Goal: Transaction & Acquisition: Purchase product/service

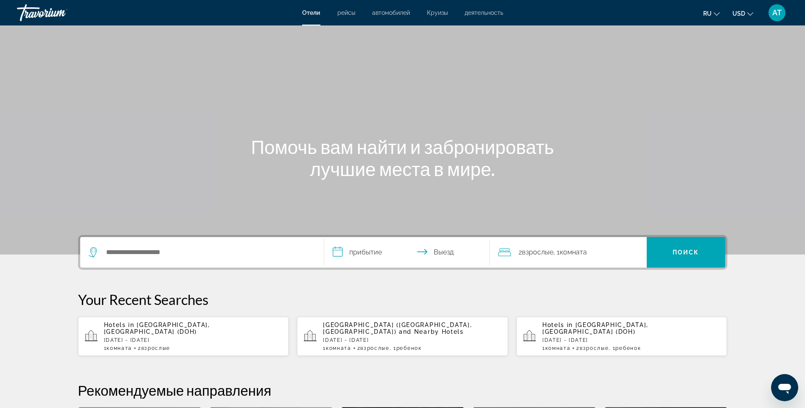
click at [361, 336] on div "Danat Jebel Dhanna Resort (Abu Dhabi, AE) and Nearby Hotels Sat, 25 Oct - Sat, …" at bounding box center [412, 336] width 178 height 30
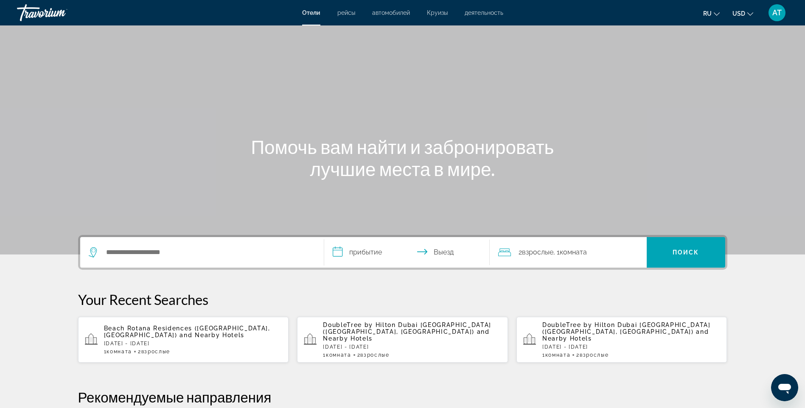
click at [354, 334] on span "and Nearby Hotels" at bounding box center [406, 335] width 167 height 14
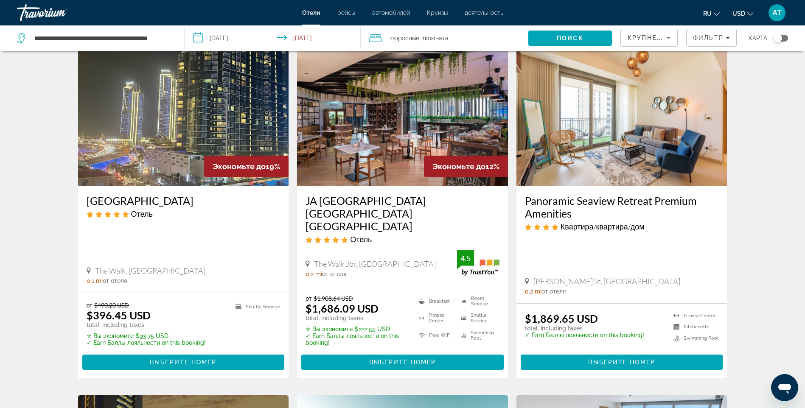
scroll to position [382, 0]
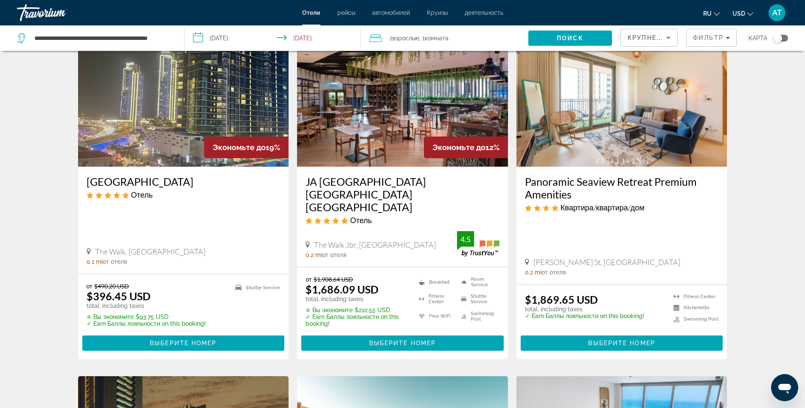
click at [187, 131] on img "Main content" at bounding box center [183, 99] width 211 height 136
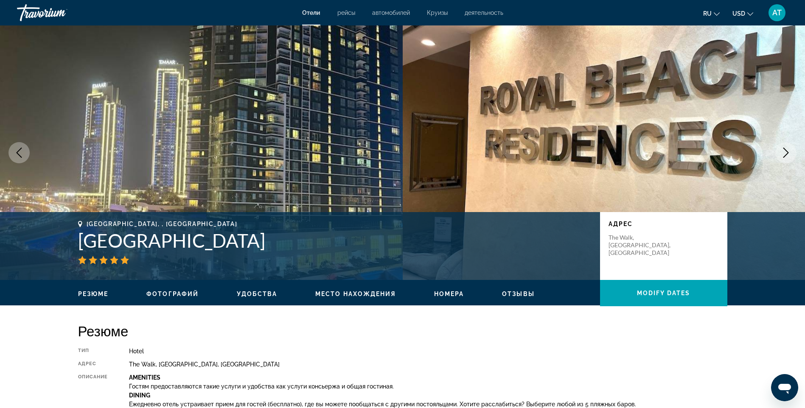
click at [382, 291] on span "Место нахождения" at bounding box center [355, 294] width 81 height 7
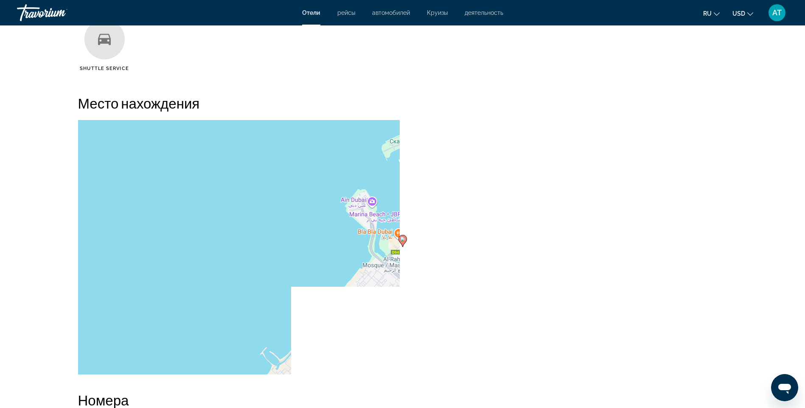
scroll to position [777, 0]
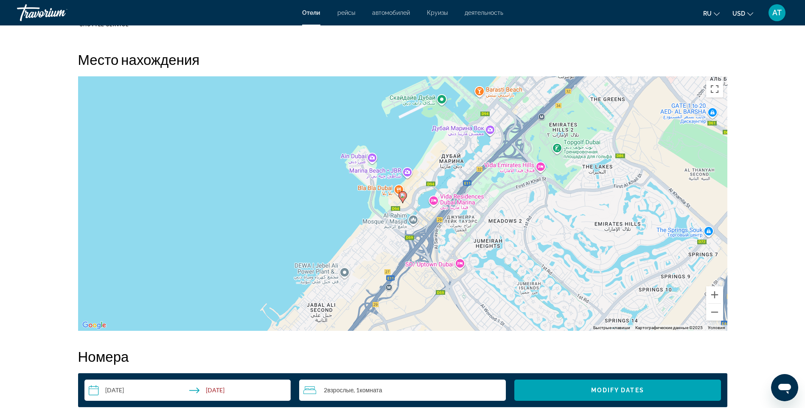
click at [402, 197] on image "Main content" at bounding box center [402, 195] width 5 height 5
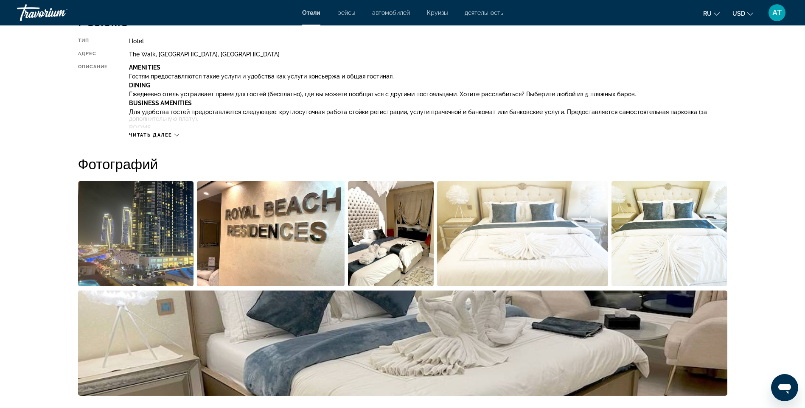
scroll to position [225, 0]
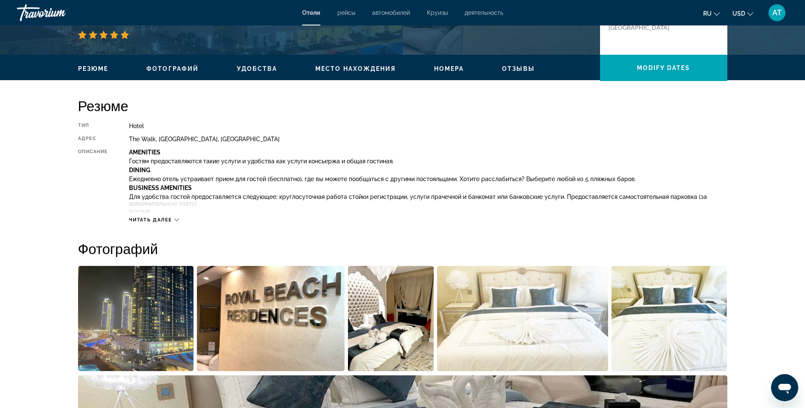
click at [168, 218] on span "Читать далее" at bounding box center [150, 220] width 43 height 6
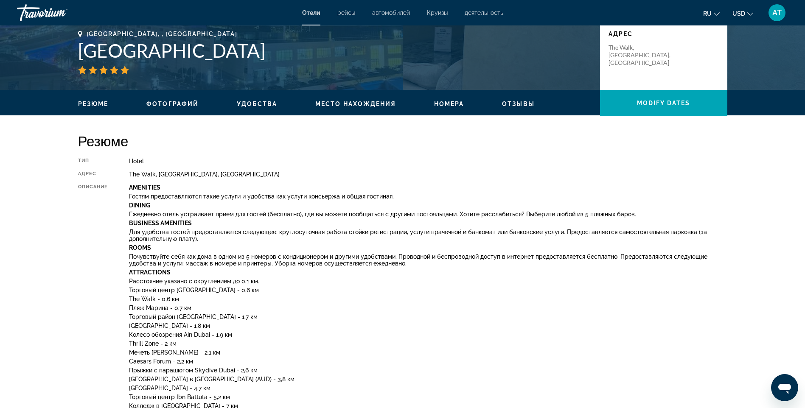
scroll to position [140, 0]
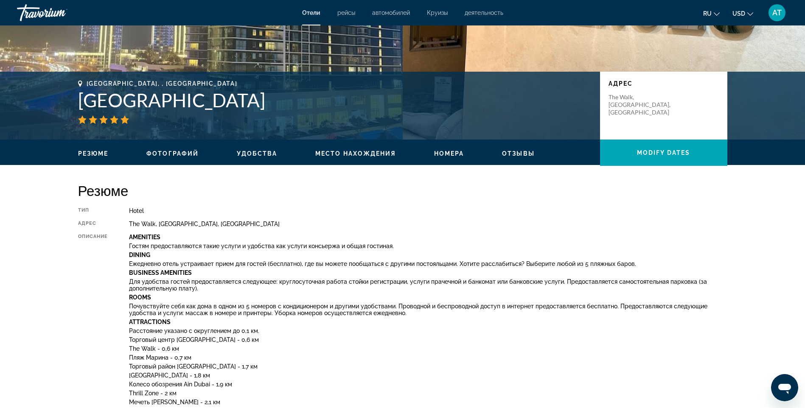
click at [253, 152] on span "Удобства" at bounding box center [257, 153] width 40 height 7
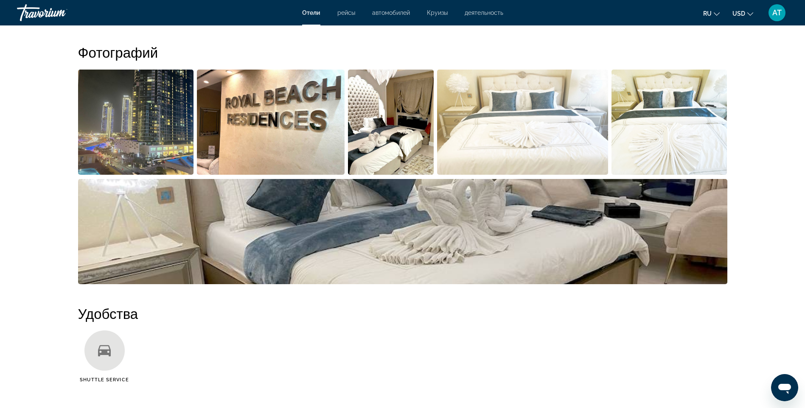
scroll to position [672, 0]
click at [590, 230] on img "Open full-screen image slider" at bounding box center [402, 231] width 649 height 105
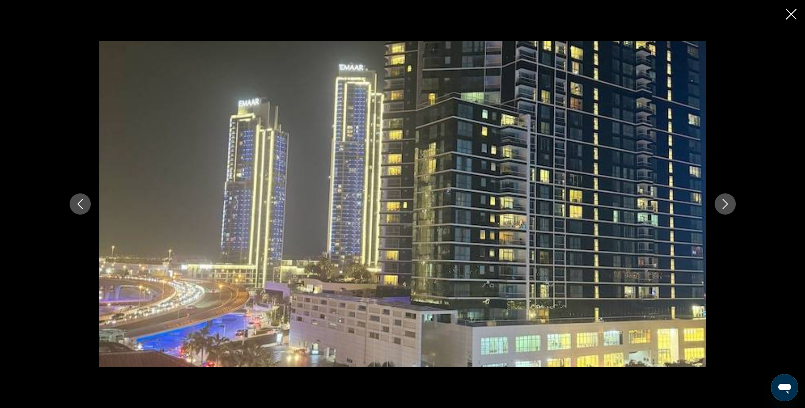
click at [728, 206] on icon "Next image" at bounding box center [725, 204] width 10 height 10
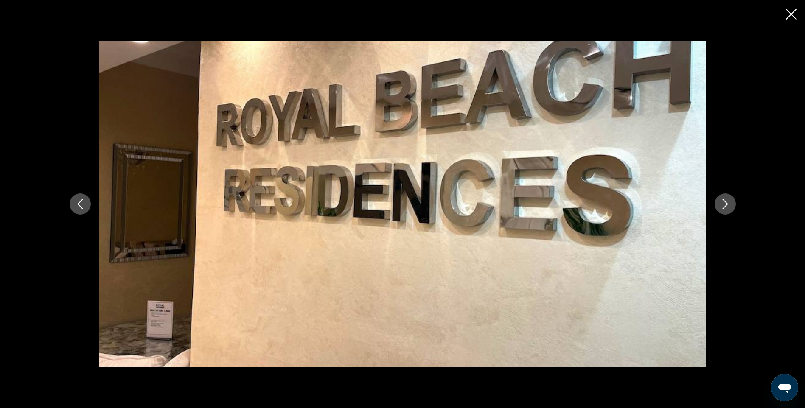
click at [728, 206] on icon "Next image" at bounding box center [725, 204] width 10 height 10
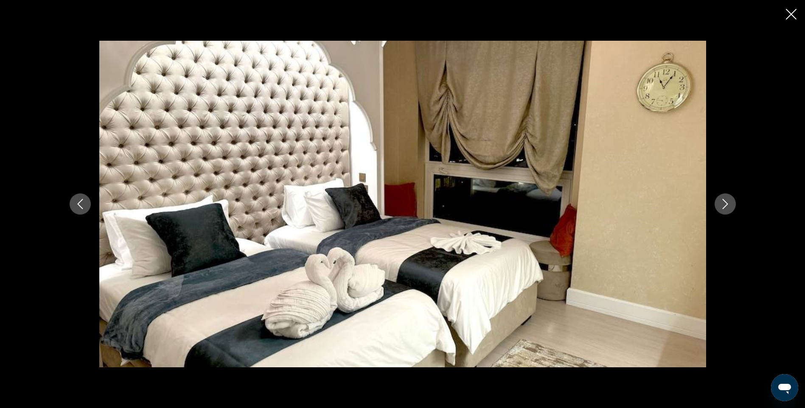
click at [728, 206] on icon "Next image" at bounding box center [725, 204] width 10 height 10
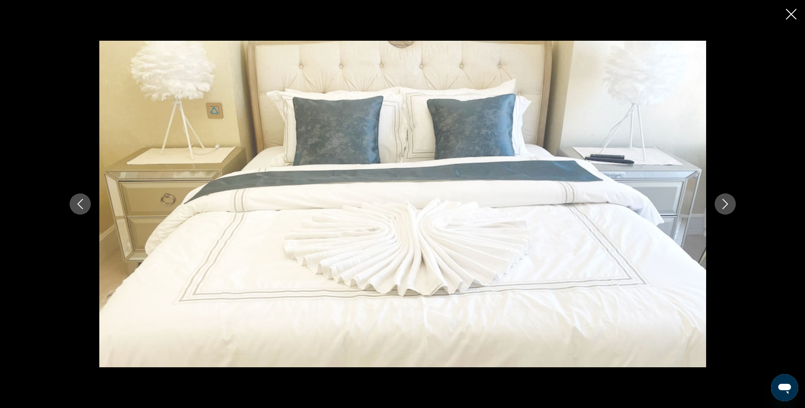
click at [728, 206] on icon "Next image" at bounding box center [725, 204] width 10 height 10
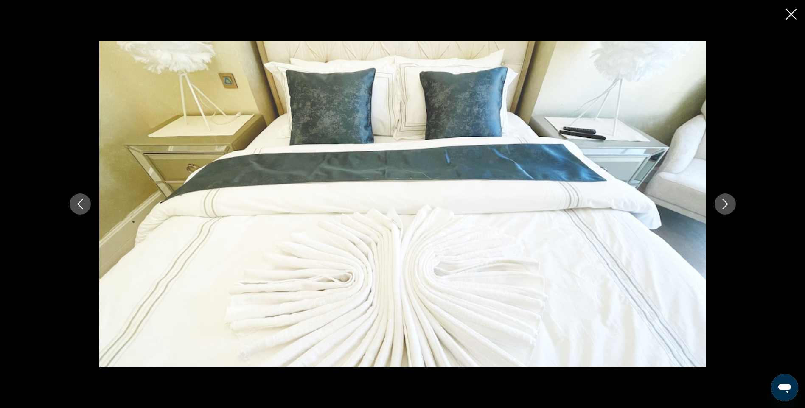
click at [728, 206] on icon "Next image" at bounding box center [725, 204] width 10 height 10
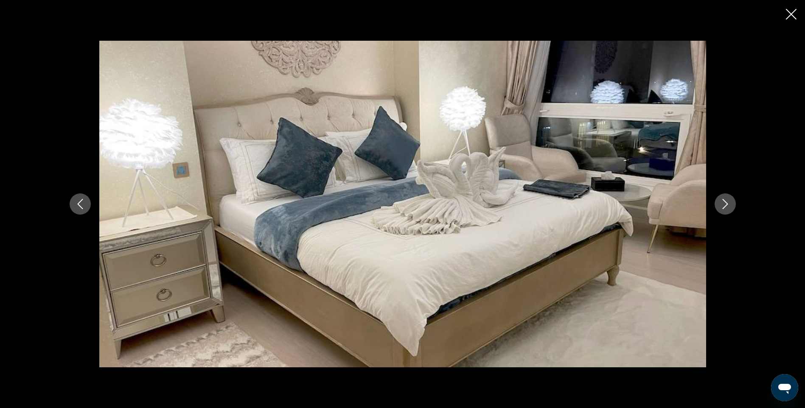
click at [728, 206] on icon "Next image" at bounding box center [725, 204] width 10 height 10
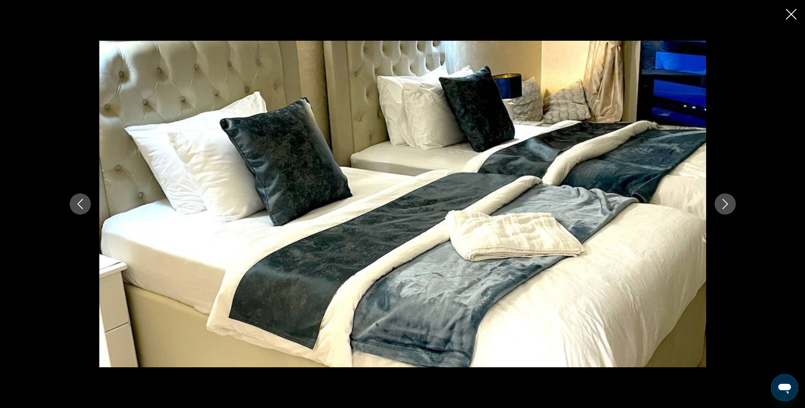
click at [728, 206] on icon "Next image" at bounding box center [725, 204] width 10 height 10
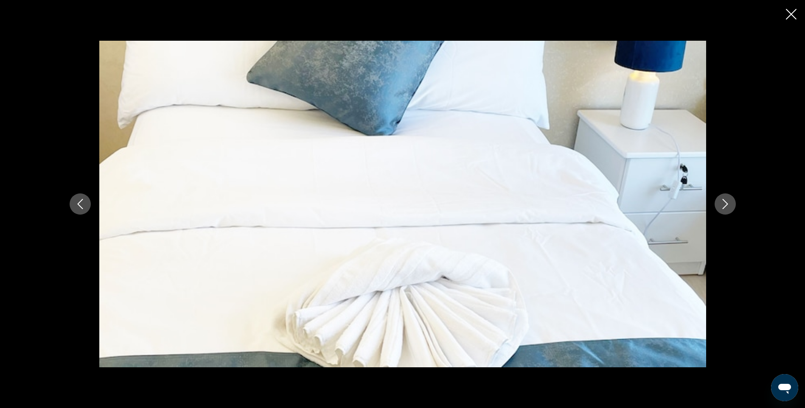
click at [728, 206] on icon "Next image" at bounding box center [725, 204] width 10 height 10
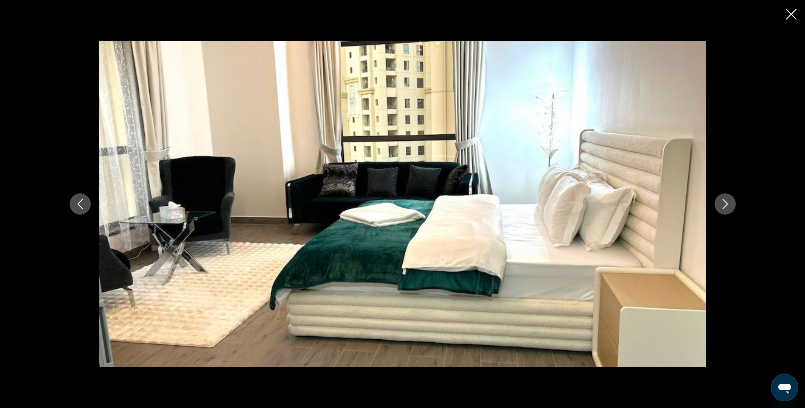
click at [728, 206] on icon "Next image" at bounding box center [725, 204] width 10 height 10
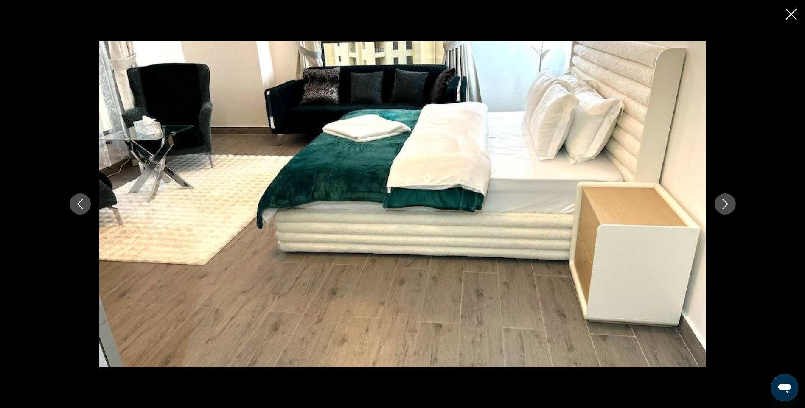
click at [728, 206] on icon "Next image" at bounding box center [725, 204] width 10 height 10
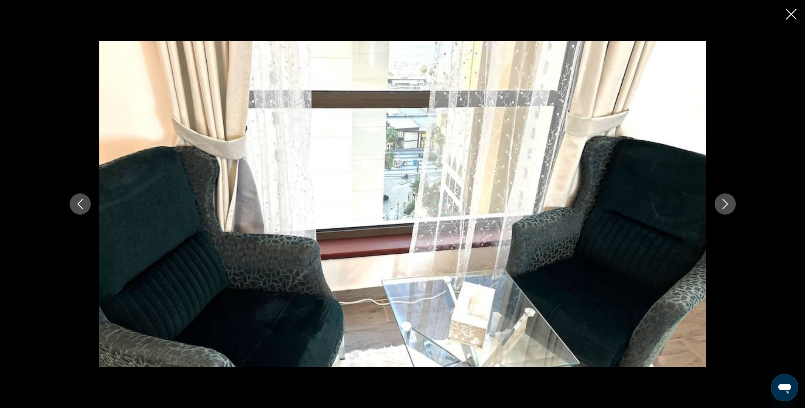
click at [728, 203] on icon "Next image" at bounding box center [725, 204] width 10 height 10
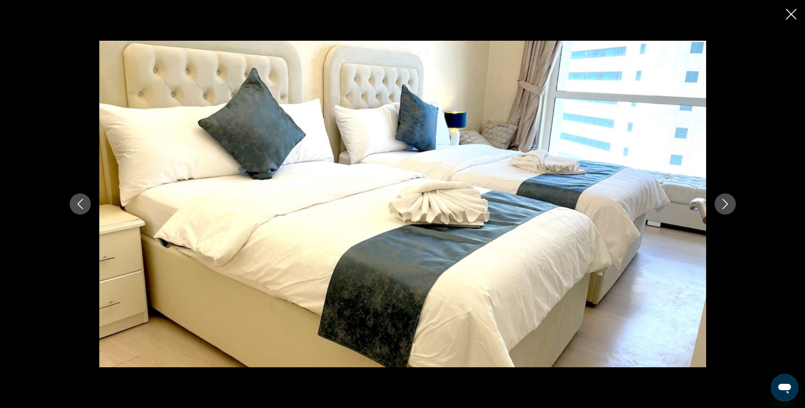
click at [728, 203] on icon "Next image" at bounding box center [725, 204] width 10 height 10
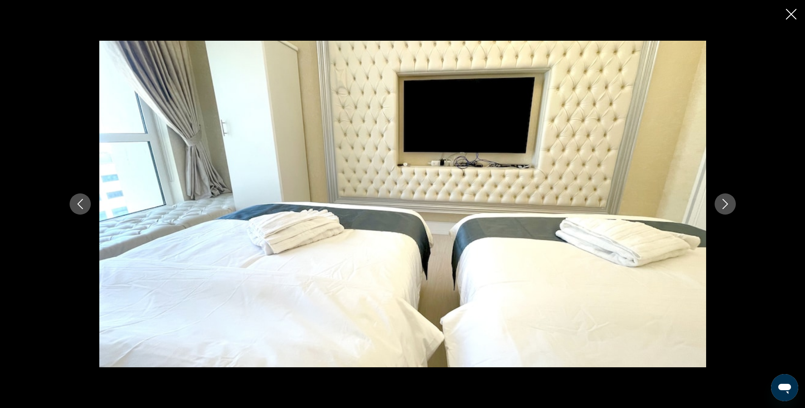
click at [728, 203] on icon "Next image" at bounding box center [725, 204] width 10 height 10
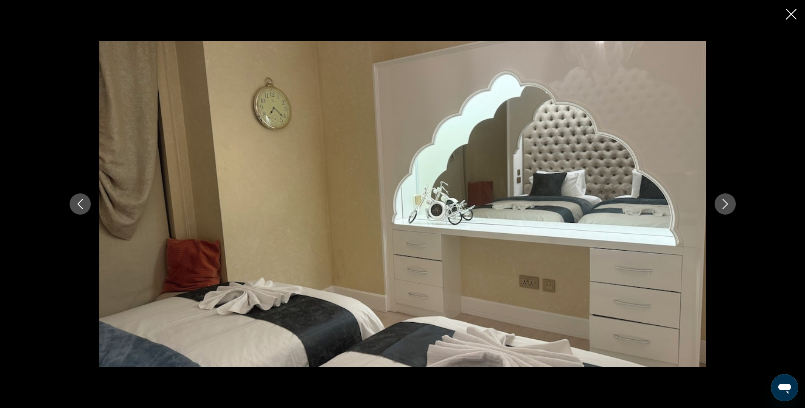
click at [728, 203] on icon "Next image" at bounding box center [725, 204] width 10 height 10
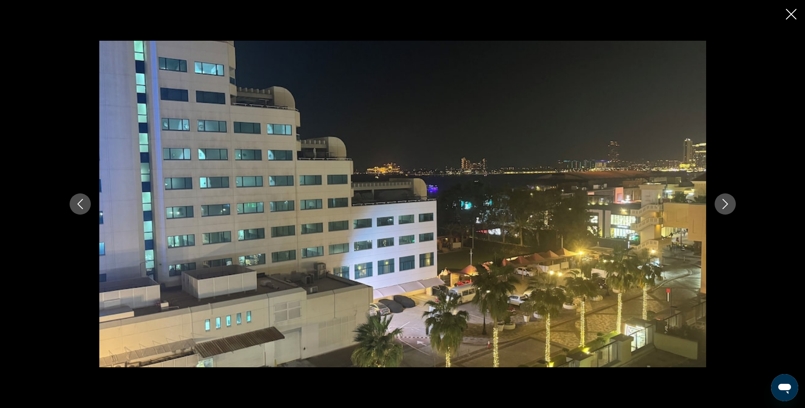
click at [728, 203] on icon "Next image" at bounding box center [725, 204] width 10 height 10
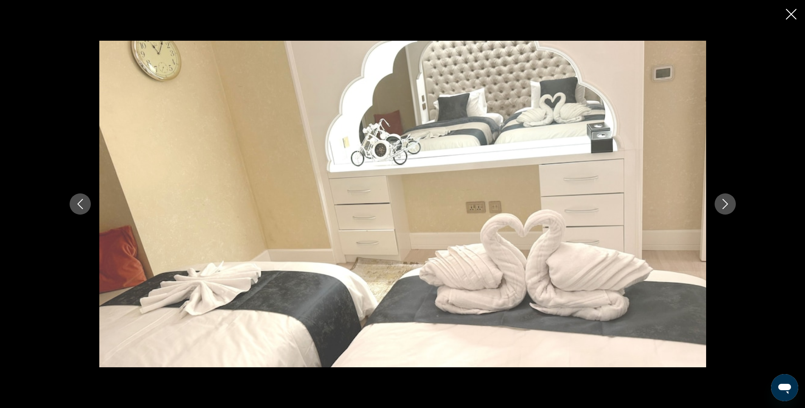
click at [728, 203] on icon "Next image" at bounding box center [725, 204] width 10 height 10
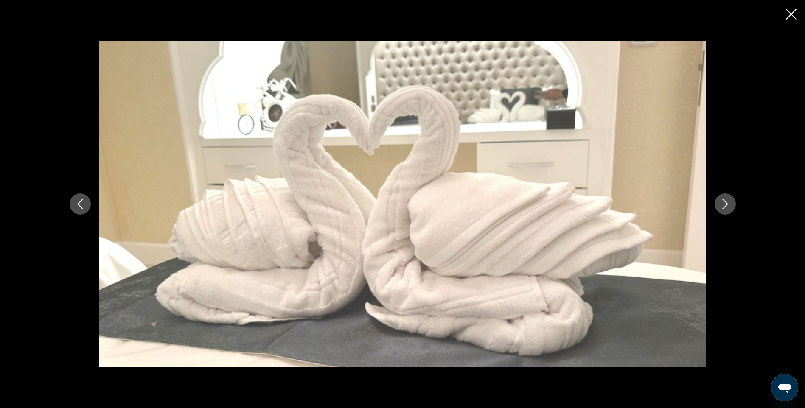
click at [728, 203] on icon "Next image" at bounding box center [725, 204] width 10 height 10
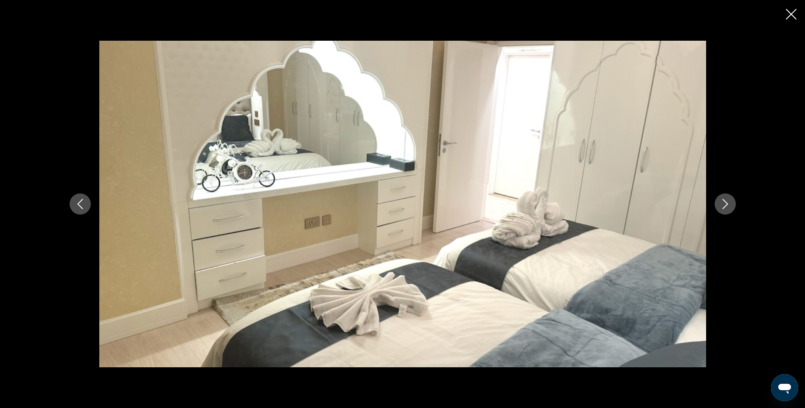
click at [728, 203] on icon "Next image" at bounding box center [725, 204] width 10 height 10
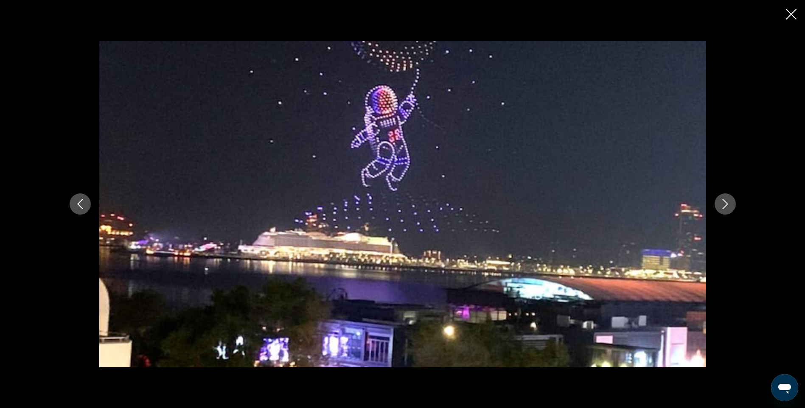
click at [728, 203] on icon "Next image" at bounding box center [725, 204] width 10 height 10
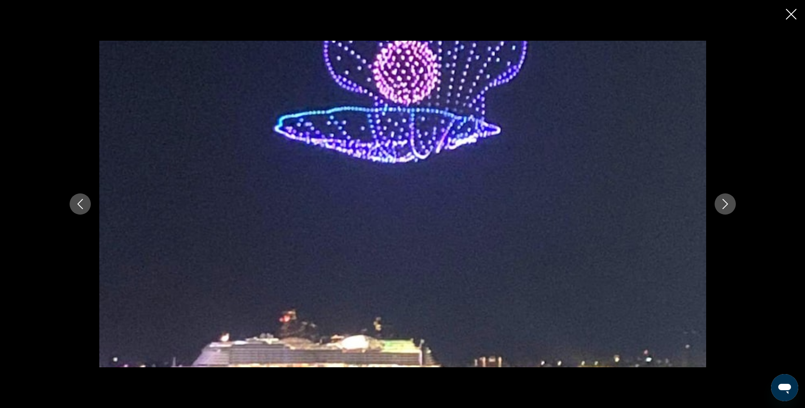
click at [728, 203] on icon "Next image" at bounding box center [725, 204] width 10 height 10
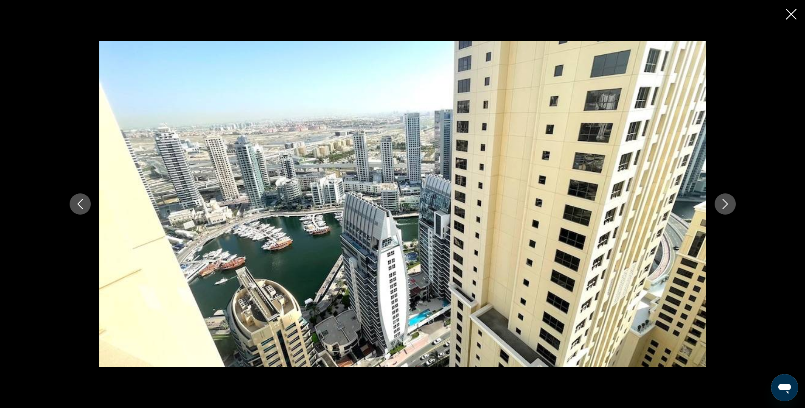
click at [728, 203] on icon "Next image" at bounding box center [725, 204] width 10 height 10
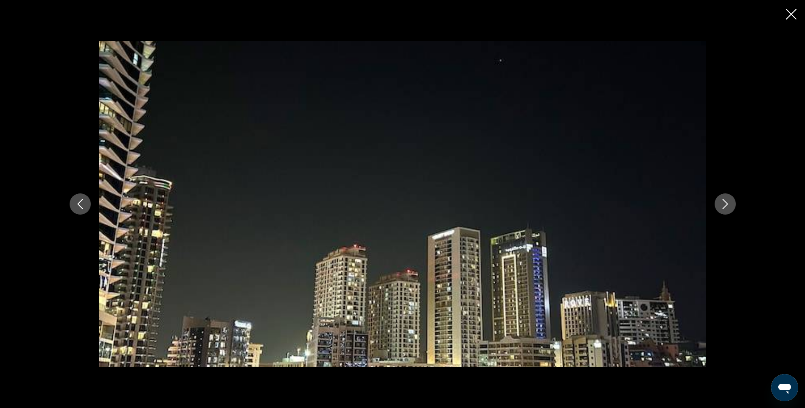
click at [728, 203] on icon "Next image" at bounding box center [725, 204] width 10 height 10
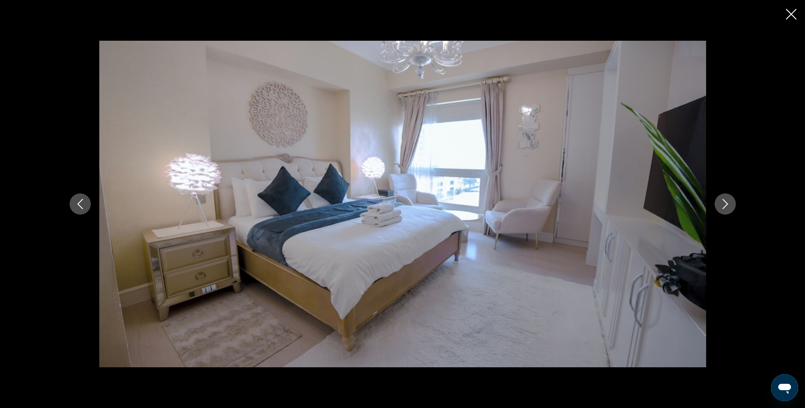
click at [728, 203] on icon "Next image" at bounding box center [725, 204] width 10 height 10
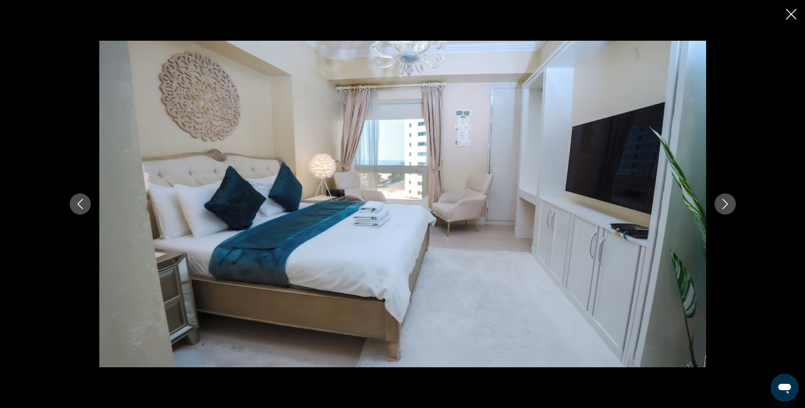
click at [728, 203] on icon "Next image" at bounding box center [725, 204] width 10 height 10
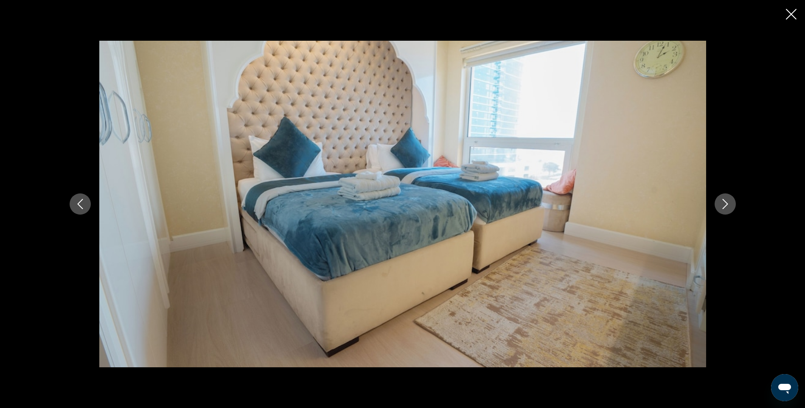
click at [729, 206] on icon "Next image" at bounding box center [725, 204] width 10 height 10
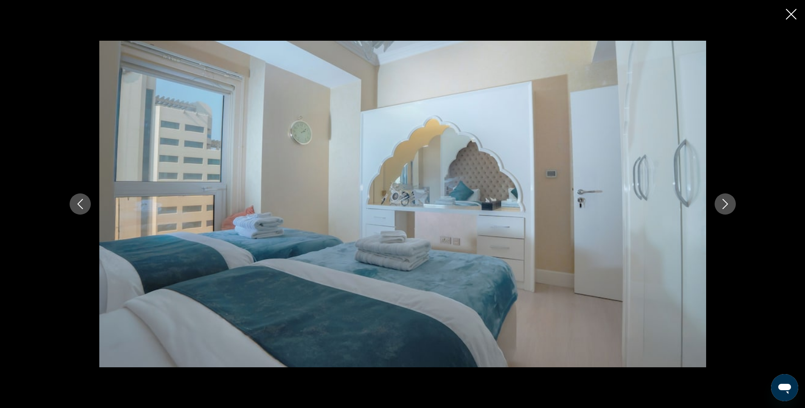
click at [726, 202] on icon "Next image" at bounding box center [725, 204] width 10 height 10
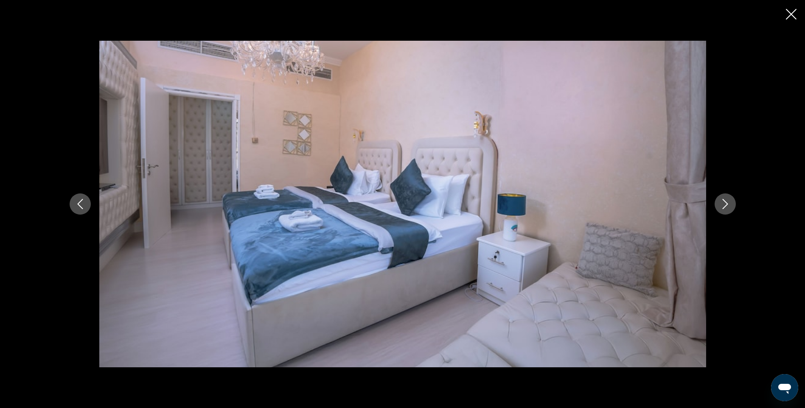
click at [726, 202] on icon "Next image" at bounding box center [725, 204] width 10 height 10
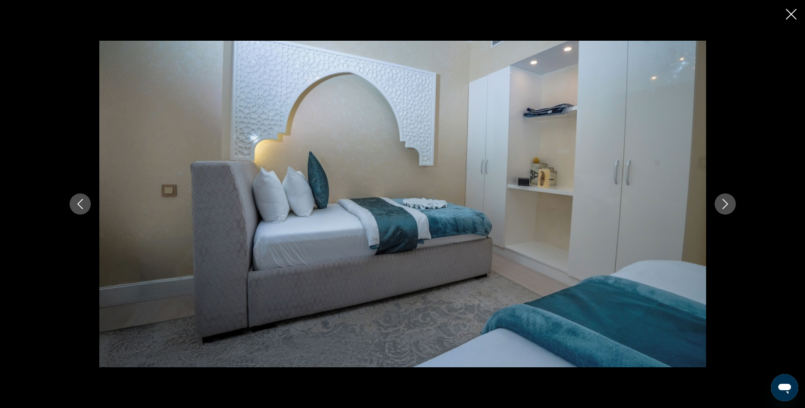
click at [726, 202] on icon "Next image" at bounding box center [725, 204] width 10 height 10
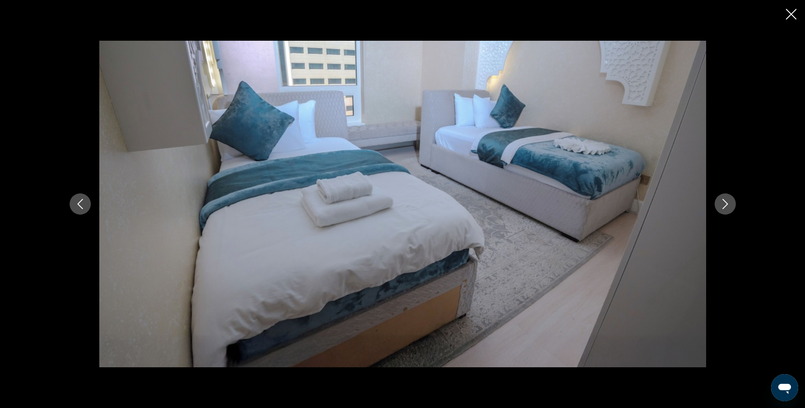
click at [726, 202] on icon "Next image" at bounding box center [725, 204] width 10 height 10
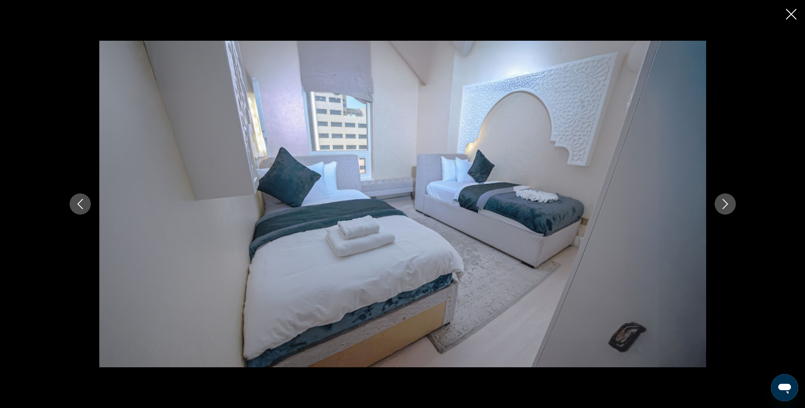
click at [726, 202] on icon "Next image" at bounding box center [725, 204] width 10 height 10
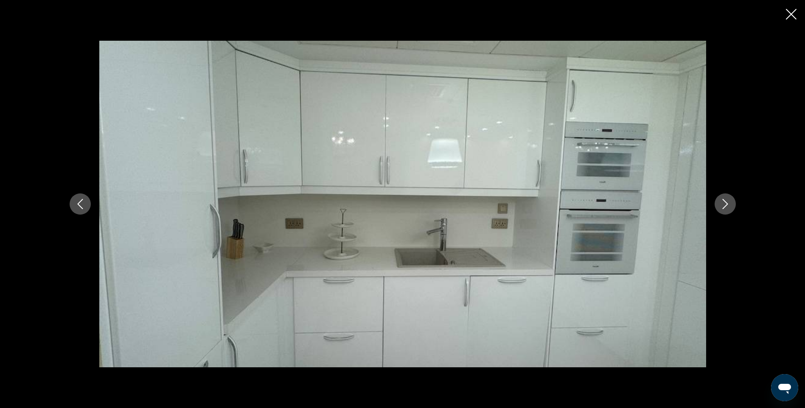
click at [726, 202] on icon "Next image" at bounding box center [725, 204] width 10 height 10
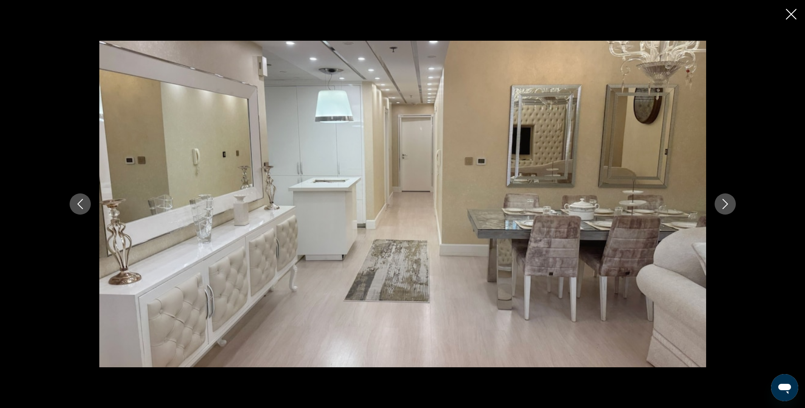
click at [726, 202] on icon "Next image" at bounding box center [725, 204] width 10 height 10
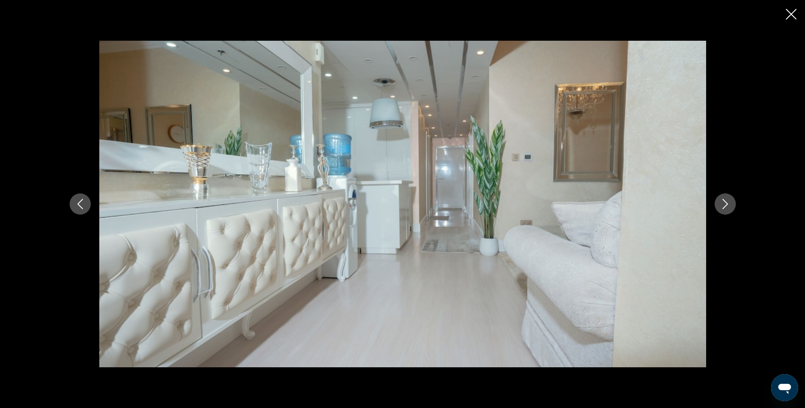
click at [726, 202] on icon "Next image" at bounding box center [725, 204] width 10 height 10
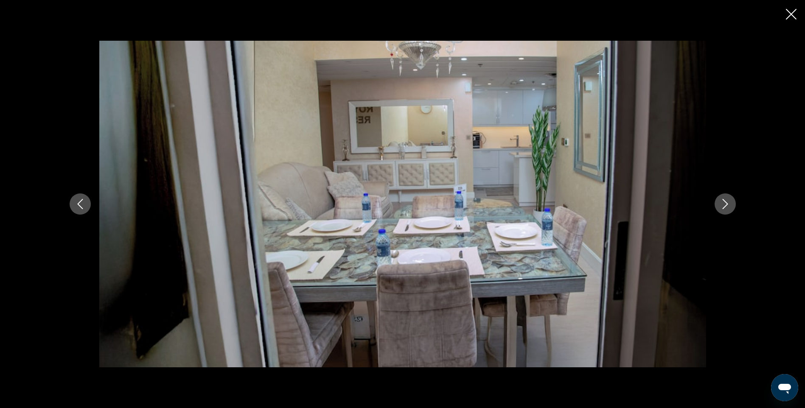
click at [726, 202] on icon "Next image" at bounding box center [725, 204] width 10 height 10
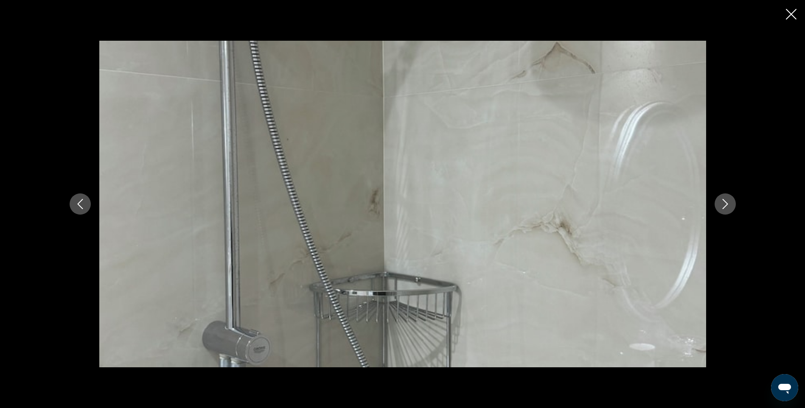
click at [726, 202] on icon "Next image" at bounding box center [725, 204] width 10 height 10
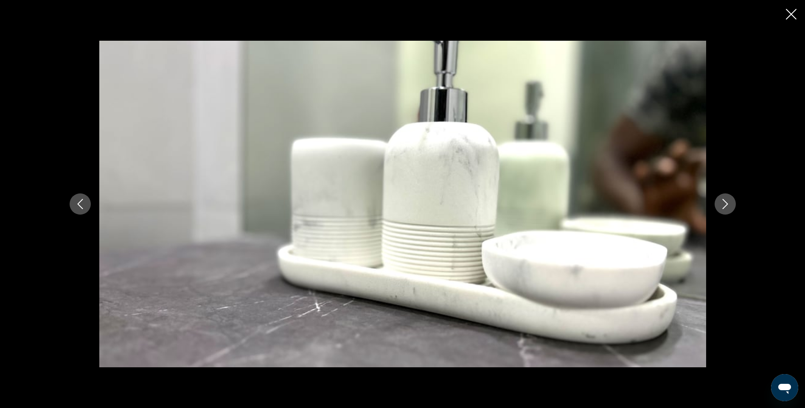
click at [726, 202] on icon "Next image" at bounding box center [725, 204] width 10 height 10
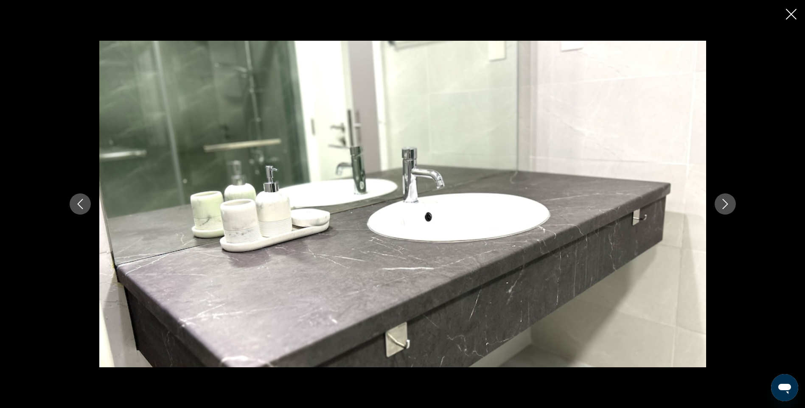
click at [726, 202] on icon "Next image" at bounding box center [725, 204] width 10 height 10
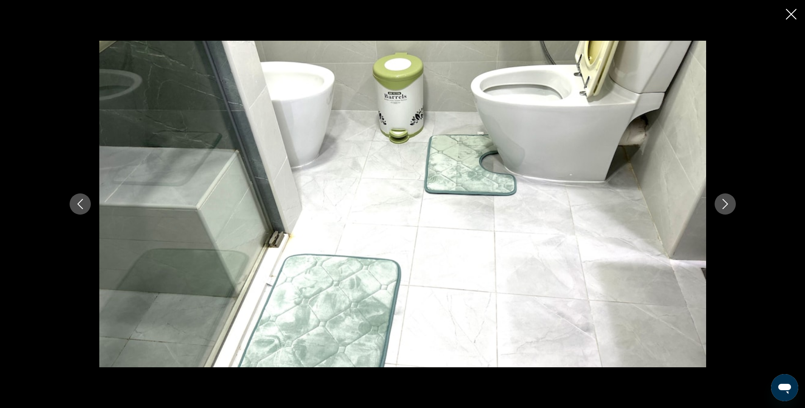
click at [726, 202] on icon "Next image" at bounding box center [725, 204] width 10 height 10
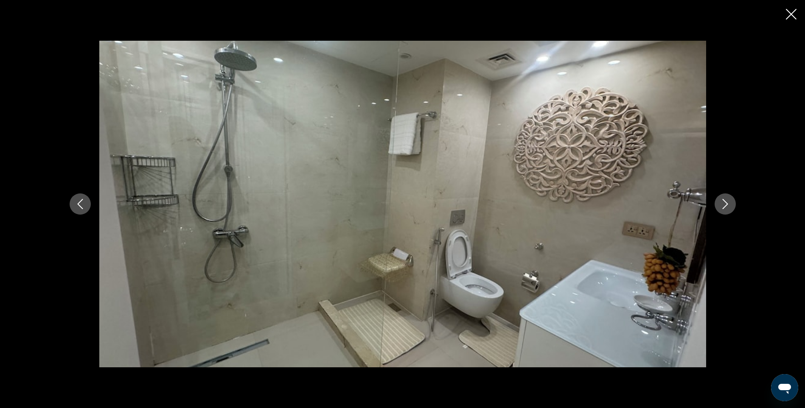
click at [726, 202] on icon "Next image" at bounding box center [725, 204] width 10 height 10
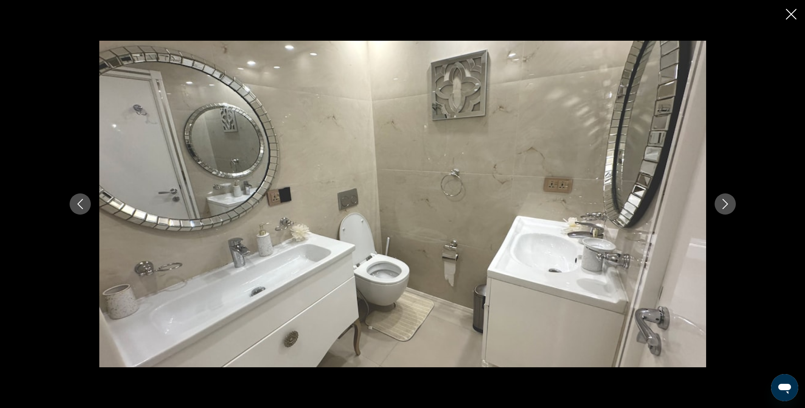
click at [726, 202] on icon "Next image" at bounding box center [725, 204] width 10 height 10
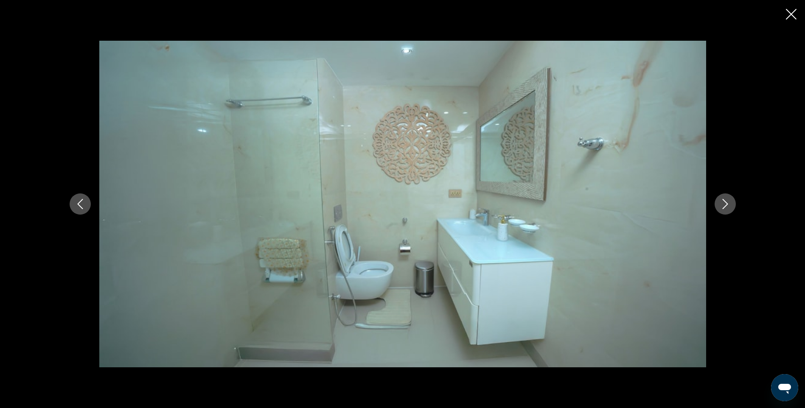
click at [726, 202] on icon "Next image" at bounding box center [725, 204] width 10 height 10
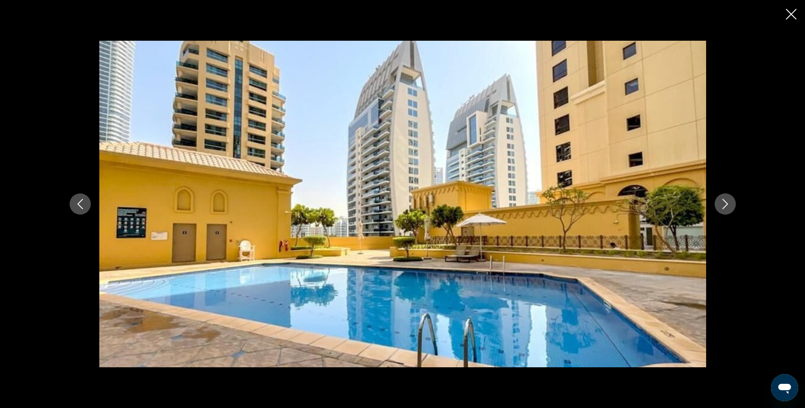
click at [726, 203] on icon "Next image" at bounding box center [725, 204] width 10 height 10
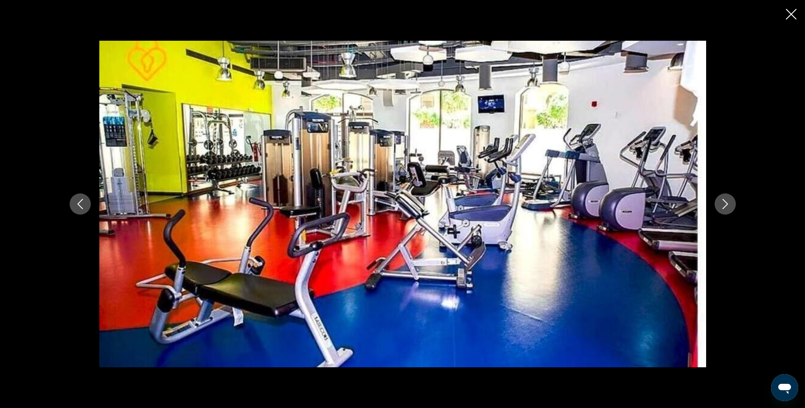
click at [726, 203] on icon "Next image" at bounding box center [725, 204] width 10 height 10
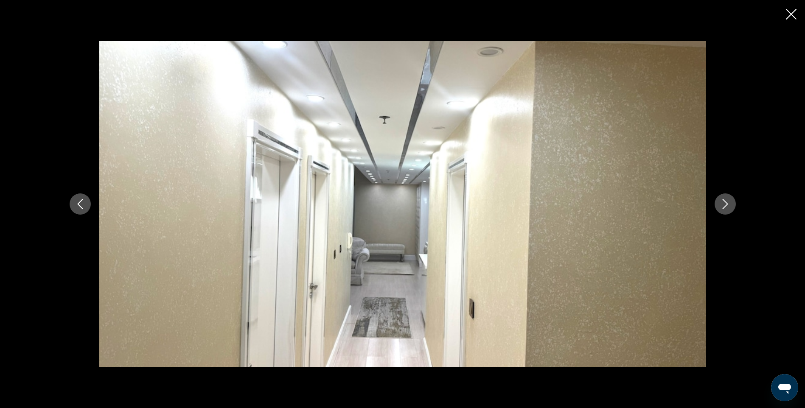
click at [726, 203] on icon "Next image" at bounding box center [725, 204] width 10 height 10
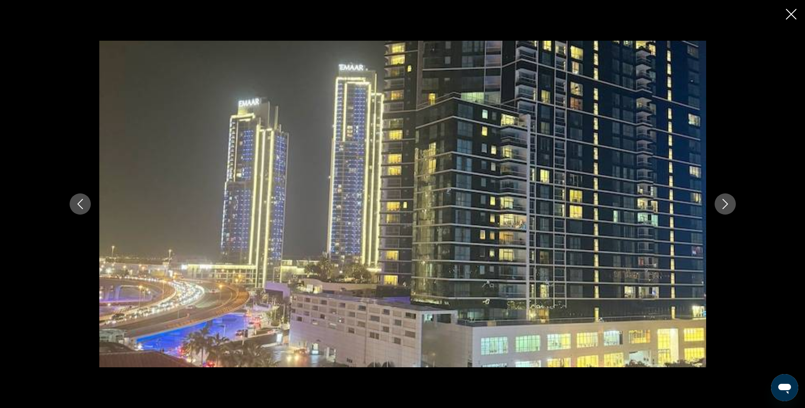
click at [726, 203] on icon "Next image" at bounding box center [725, 204] width 10 height 10
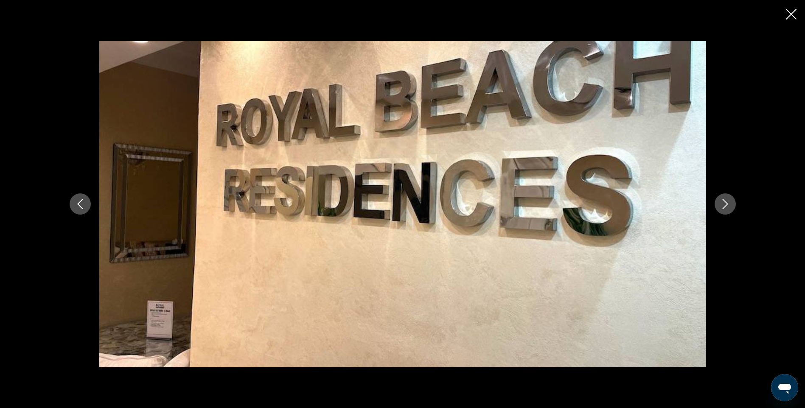
click at [791, 12] on icon "Close slideshow" at bounding box center [790, 14] width 11 height 11
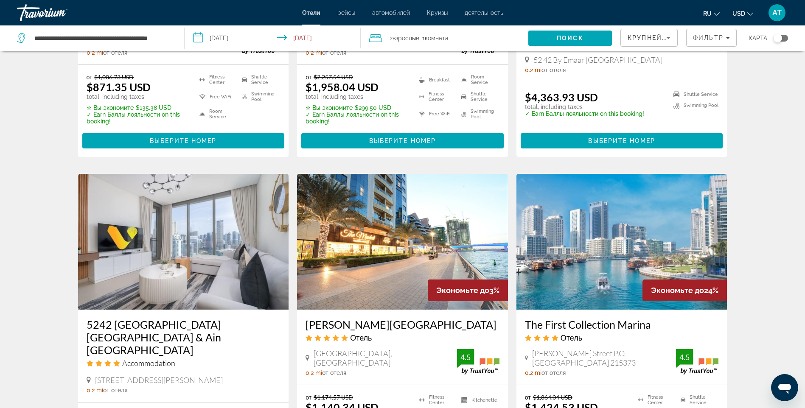
scroll to position [933, 0]
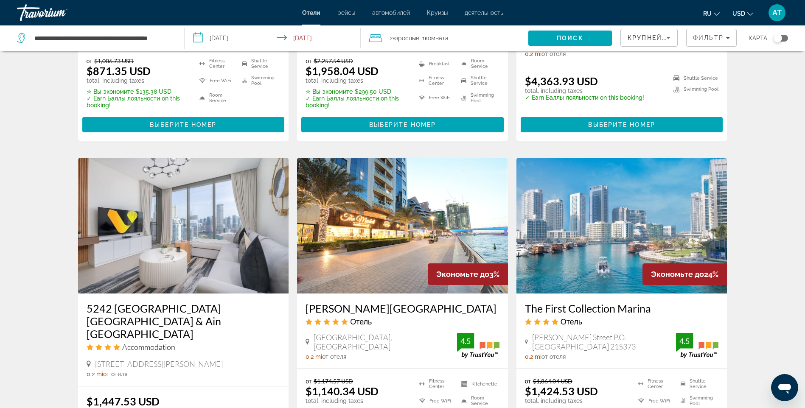
click at [602, 225] on img "Main content" at bounding box center [621, 226] width 211 height 136
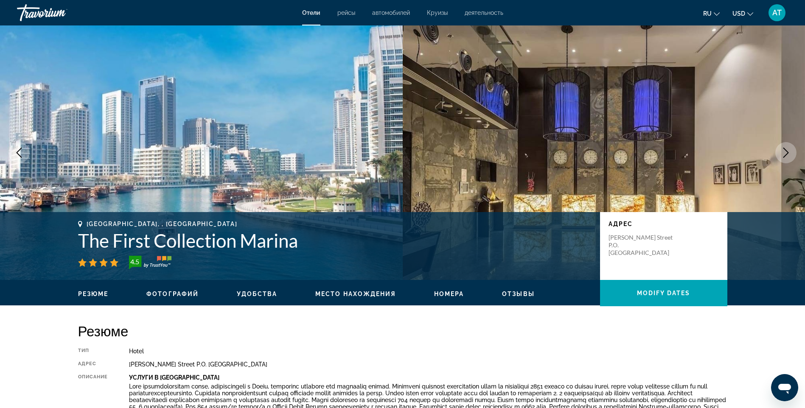
click at [335, 291] on span "Место нахождения" at bounding box center [355, 294] width 81 height 7
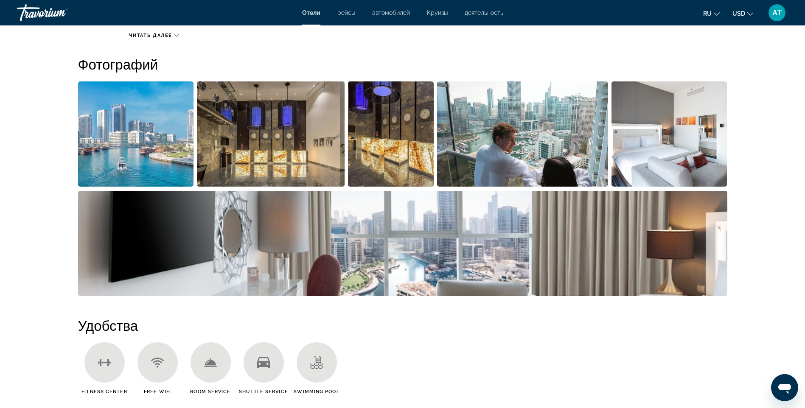
scroll to position [383, 0]
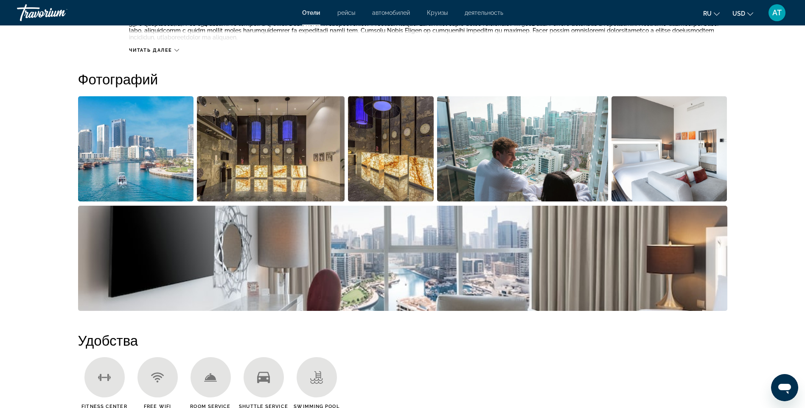
click at [154, 174] on img "Open full-screen image slider" at bounding box center [136, 148] width 116 height 105
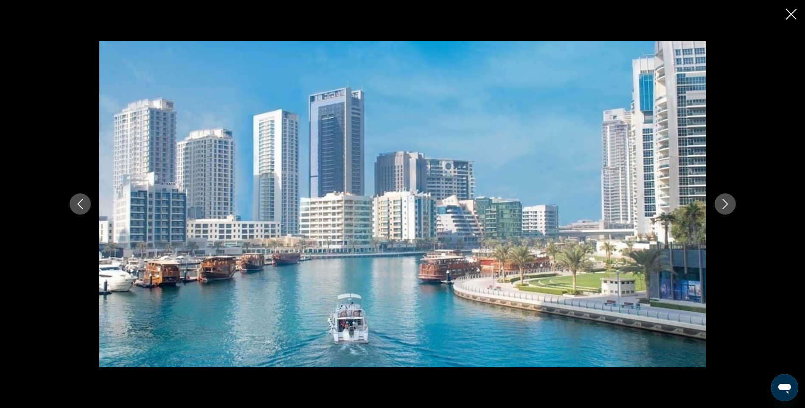
click at [724, 204] on icon "Next image" at bounding box center [725, 204] width 10 height 10
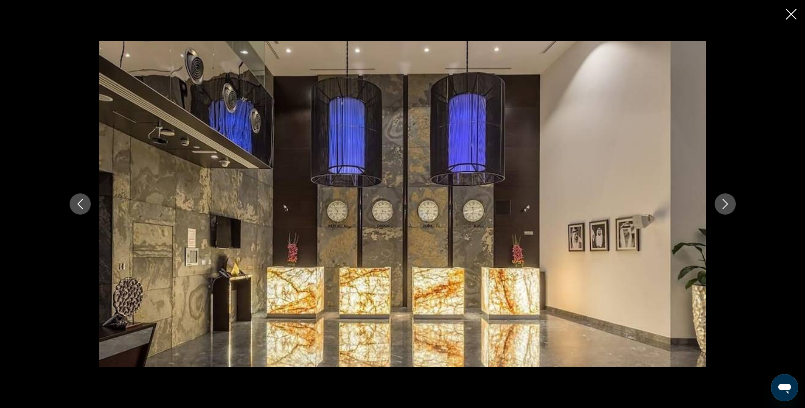
click at [724, 204] on icon "Next image" at bounding box center [725, 204] width 10 height 10
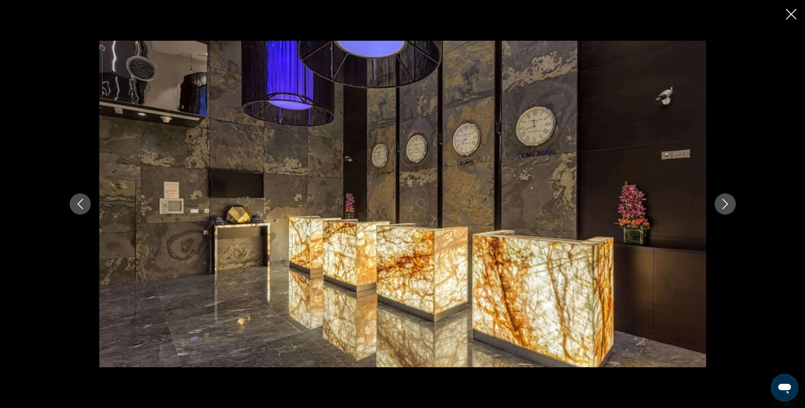
click at [724, 204] on icon "Next image" at bounding box center [725, 204] width 10 height 10
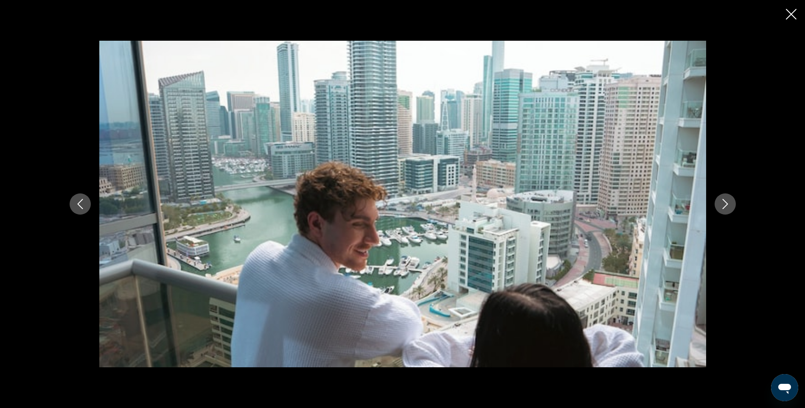
click at [724, 204] on icon "Next image" at bounding box center [725, 204] width 10 height 10
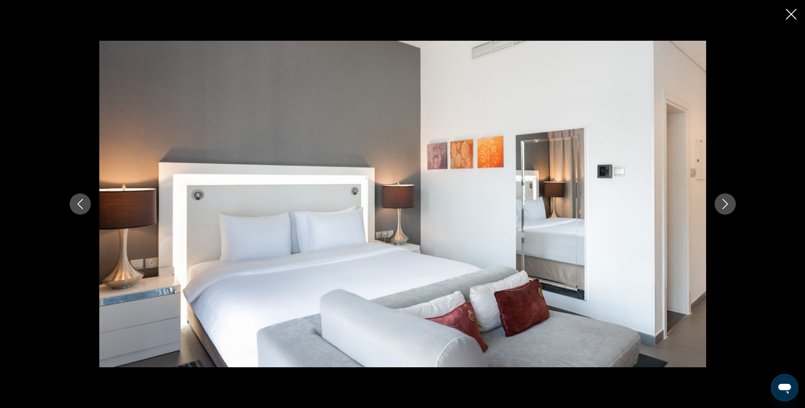
click at [724, 204] on icon "Next image" at bounding box center [725, 204] width 10 height 10
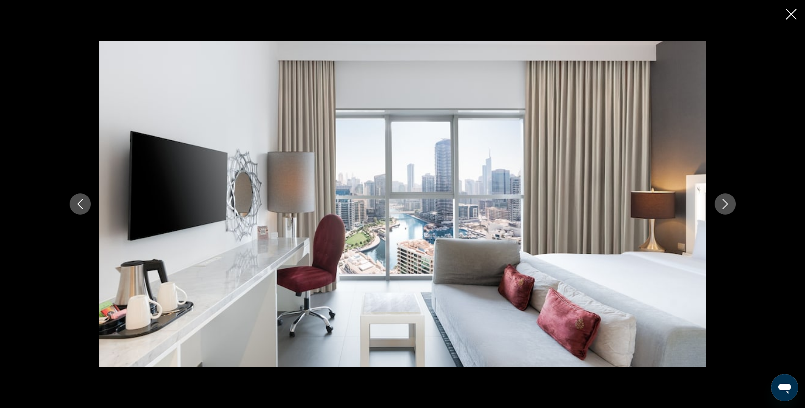
click at [724, 204] on icon "Next image" at bounding box center [725, 204] width 10 height 10
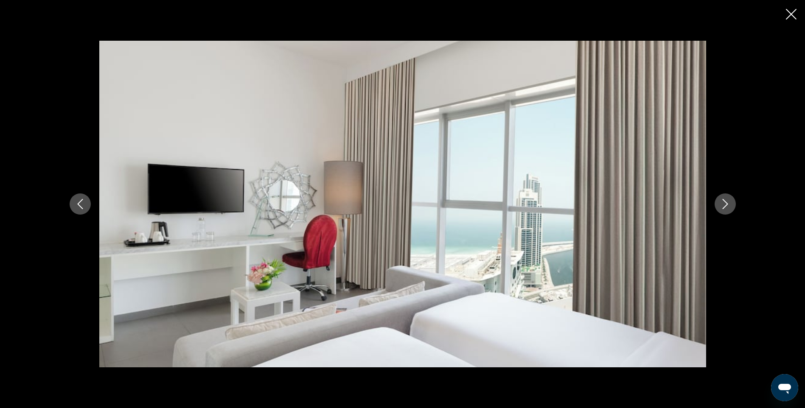
click at [724, 204] on icon "Next image" at bounding box center [725, 204] width 10 height 10
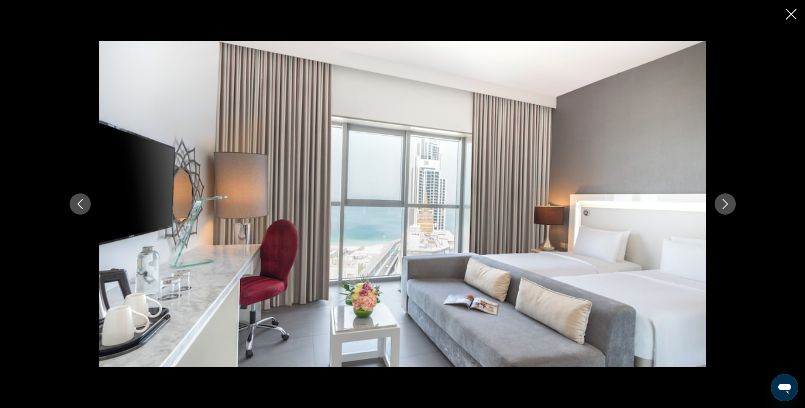
click at [724, 204] on icon "Next image" at bounding box center [725, 204] width 10 height 10
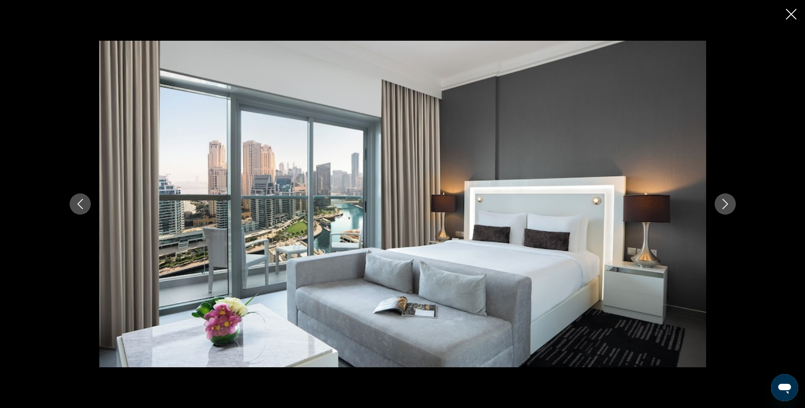
click at [724, 204] on icon "Next image" at bounding box center [725, 204] width 10 height 10
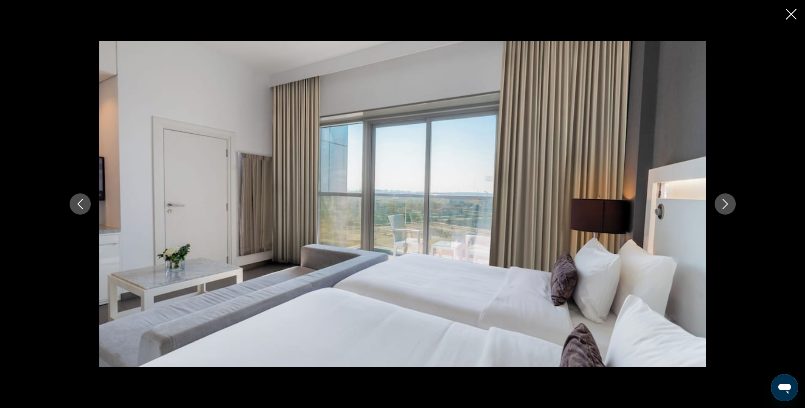
click at [724, 204] on icon "Next image" at bounding box center [725, 204] width 10 height 10
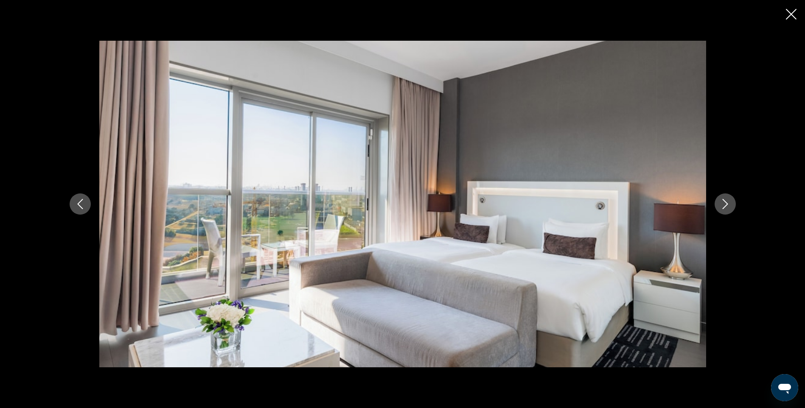
click at [724, 204] on icon "Next image" at bounding box center [725, 204] width 10 height 10
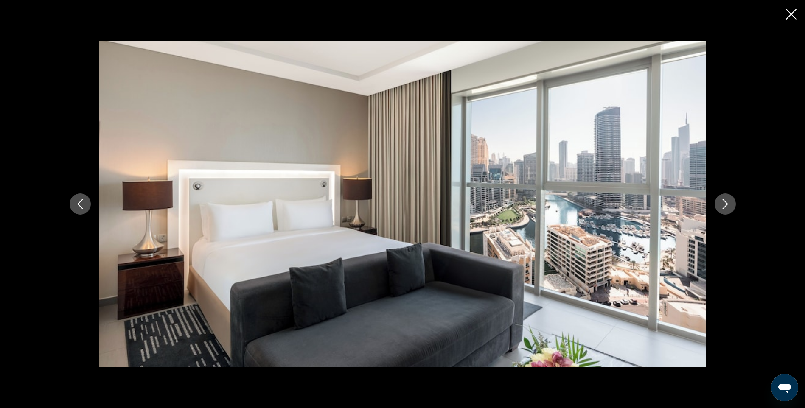
click at [792, 12] on icon "Close slideshow" at bounding box center [790, 14] width 11 height 11
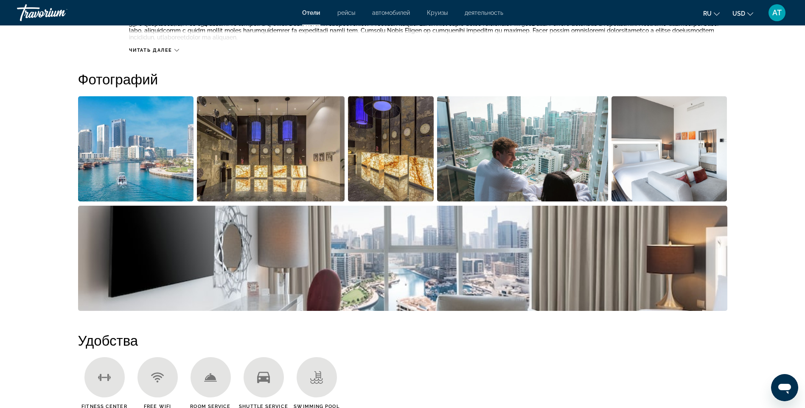
scroll to position [171, 0]
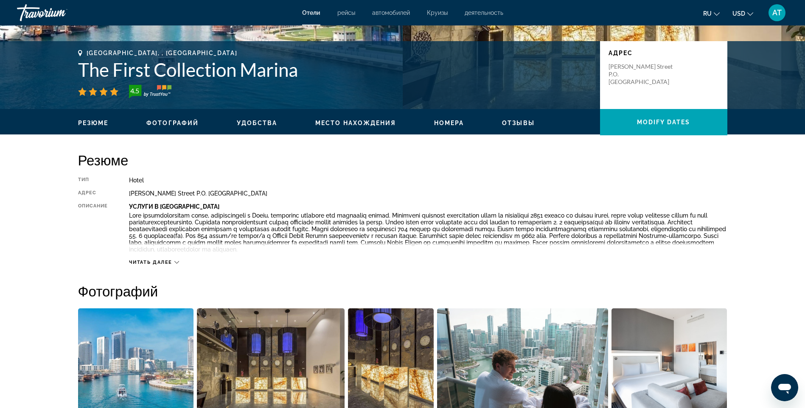
click at [161, 259] on div "Читать далее" at bounding box center [428, 253] width 598 height 23
click at [166, 261] on span "Читать далее" at bounding box center [150, 263] width 43 height 6
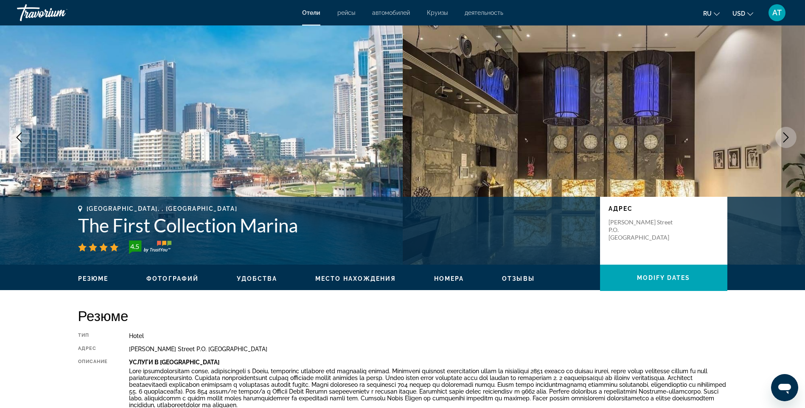
scroll to position [0, 0]
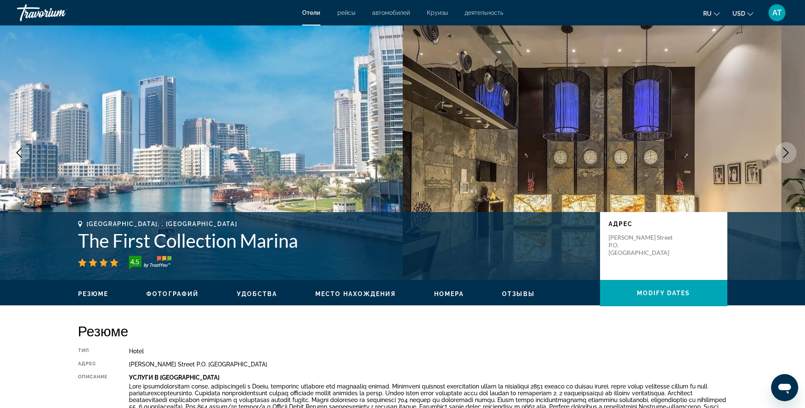
click at [782, 151] on icon "Next image" at bounding box center [785, 153] width 10 height 10
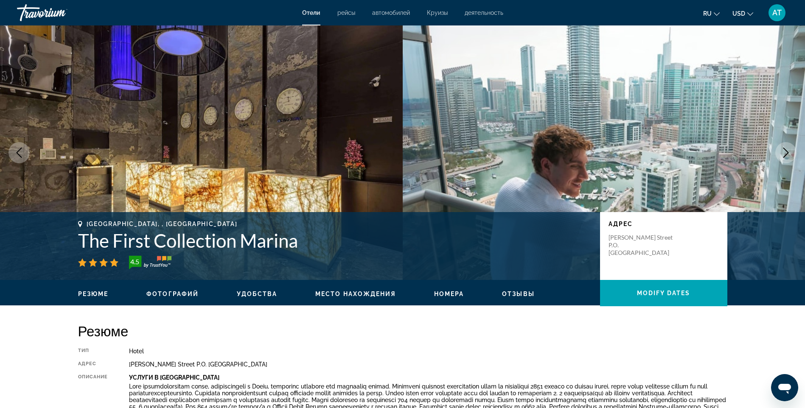
click at [782, 151] on icon "Next image" at bounding box center [785, 153] width 10 height 10
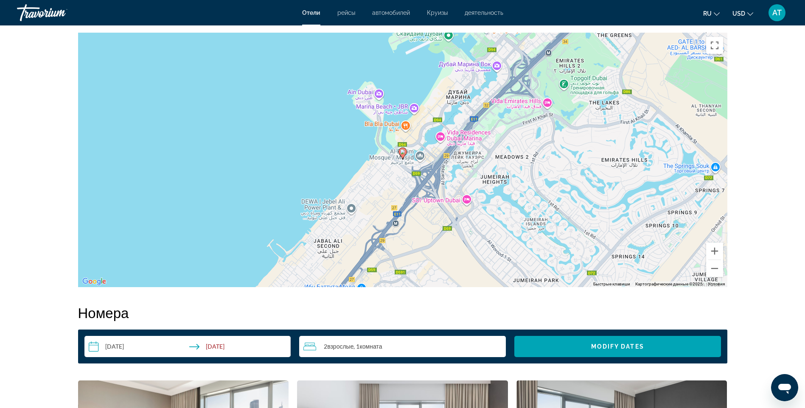
scroll to position [806, 0]
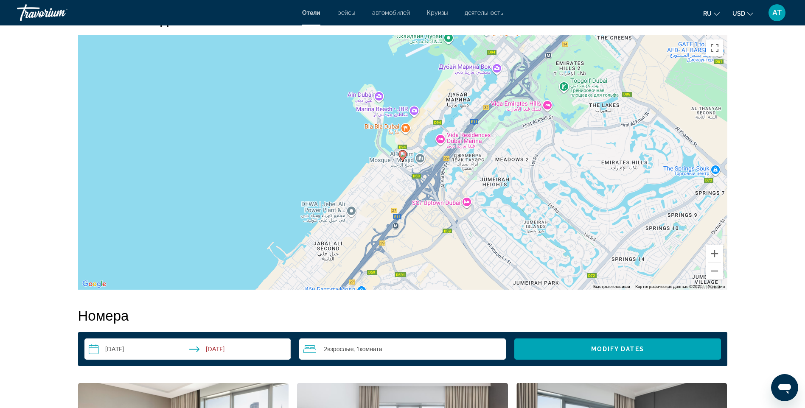
click at [201, 345] on input "**********" at bounding box center [189, 350] width 210 height 24
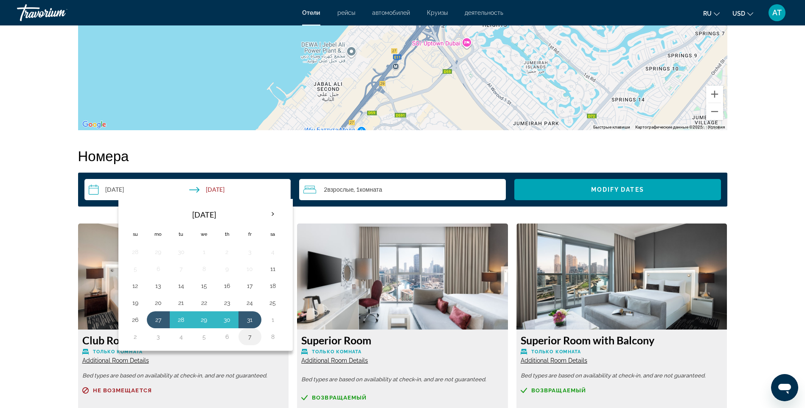
scroll to position [975, 0]
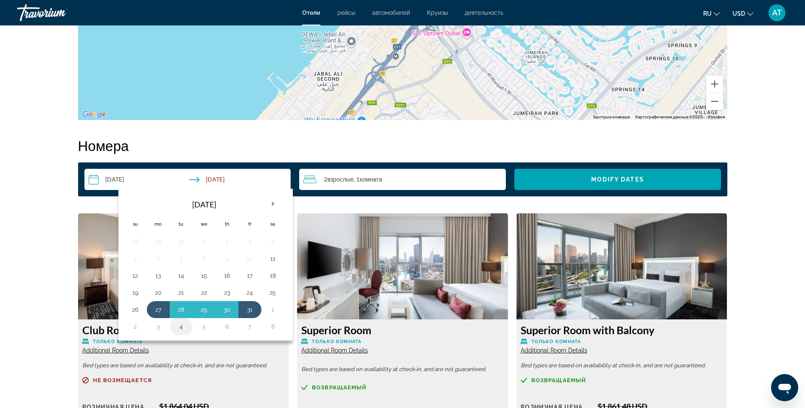
click at [179, 324] on button "4" at bounding box center [181, 327] width 14 height 12
click at [158, 310] on button "27" at bounding box center [158, 310] width 14 height 12
type input "**********"
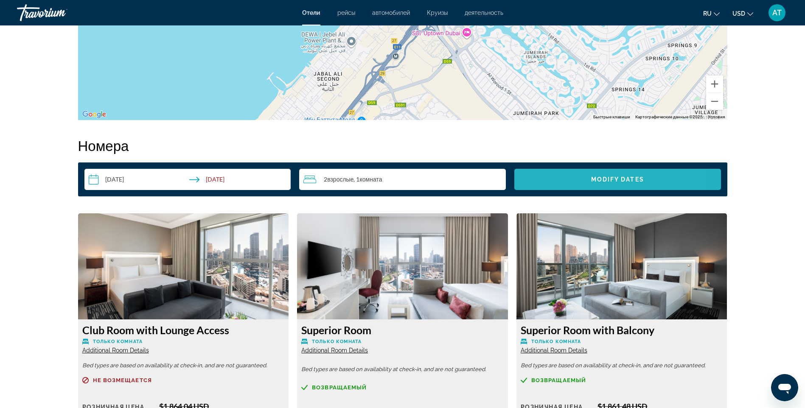
click at [553, 179] on span "Search widget" at bounding box center [617, 179] width 207 height 20
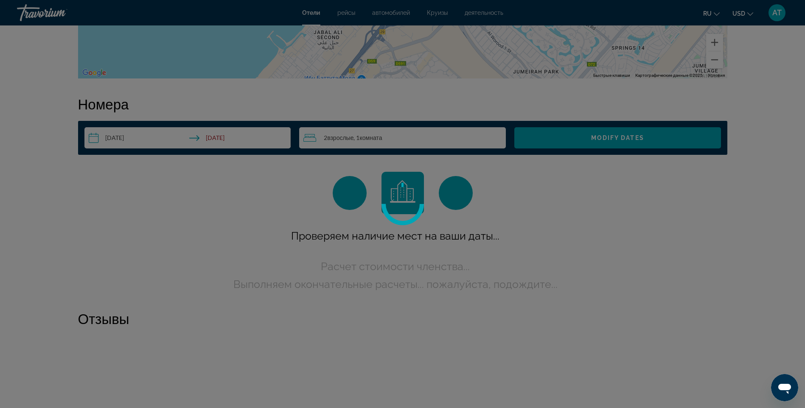
scroll to position [1062, 0]
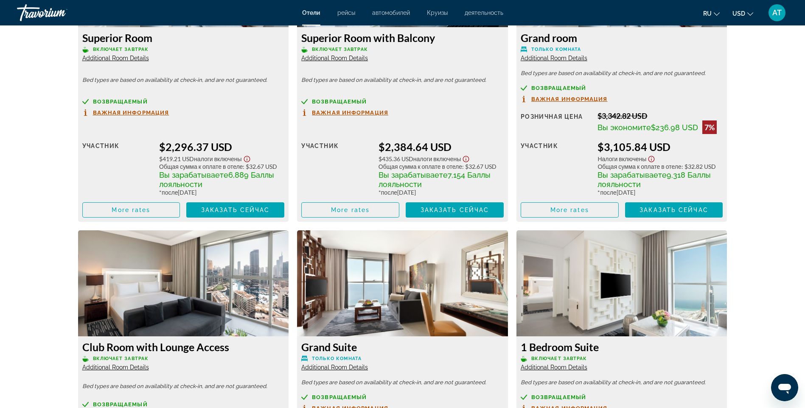
scroll to position [1145, 0]
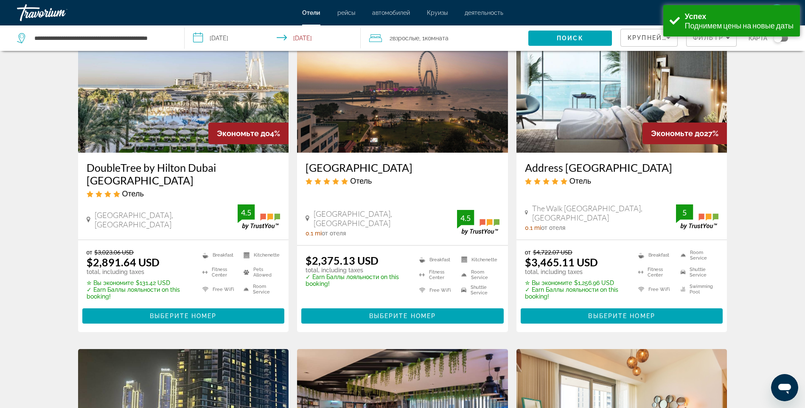
scroll to position [85, 0]
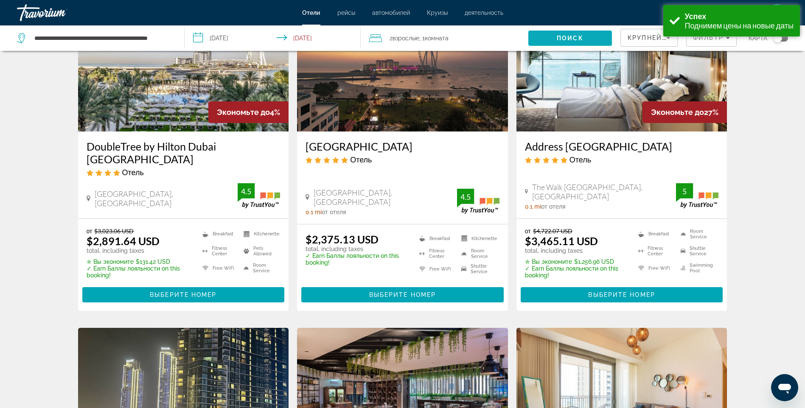
click at [571, 35] on span "Поиск" at bounding box center [569, 38] width 27 height 7
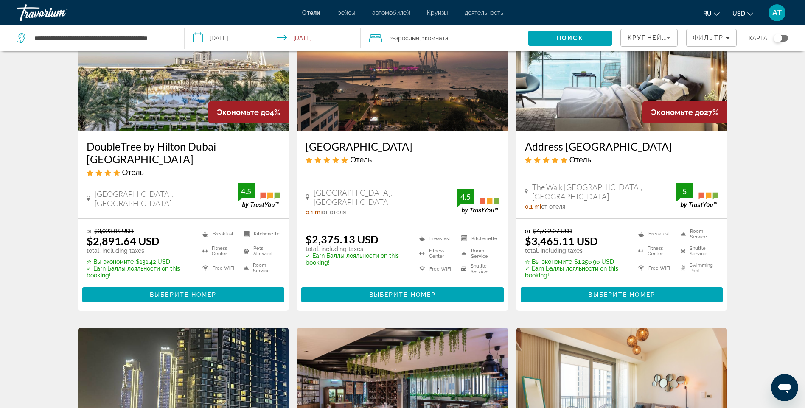
click at [665, 36] on icon "Sort by" at bounding box center [668, 38] width 10 height 10
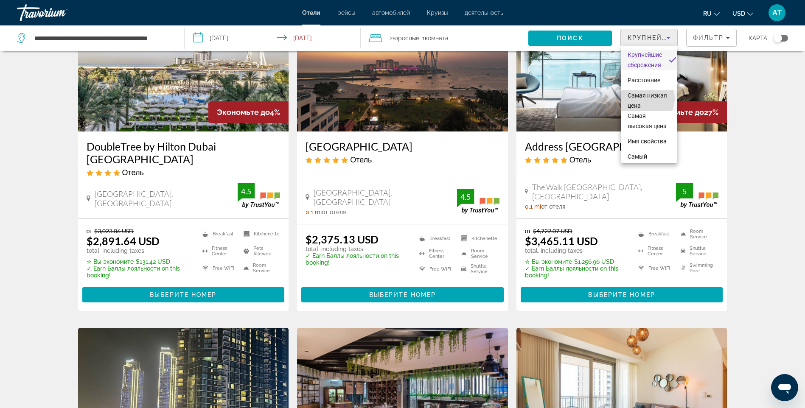
click at [645, 98] on span "Самая низкая цена" at bounding box center [648, 100] width 43 height 20
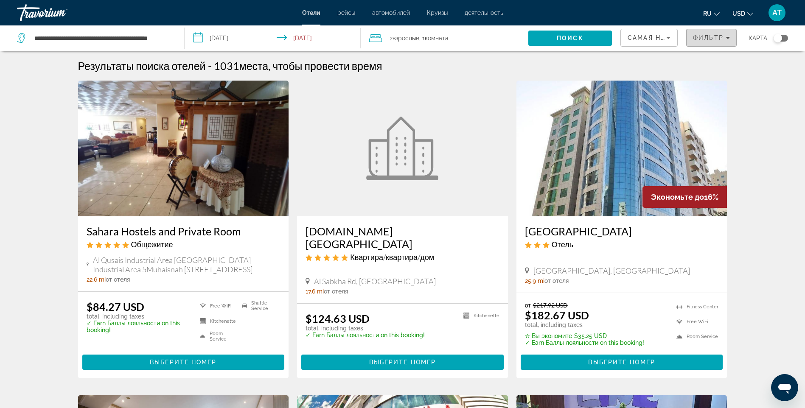
click at [724, 34] on span "Filters" at bounding box center [711, 38] width 50 height 20
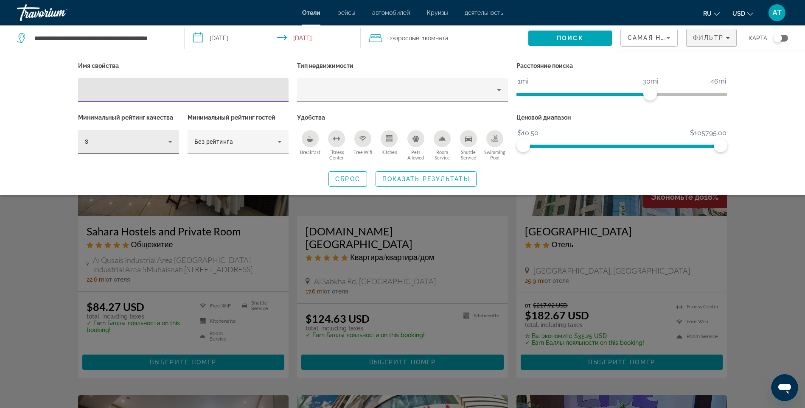
click at [168, 141] on icon "Hotel Filters" at bounding box center [170, 142] width 10 height 10
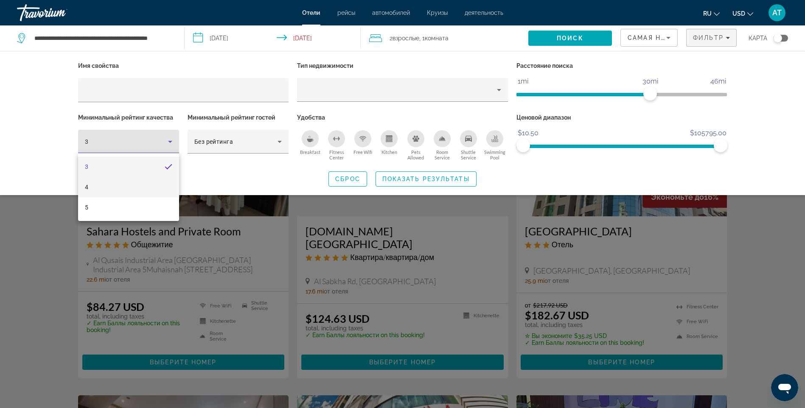
click at [146, 185] on mat-option "4" at bounding box center [128, 187] width 101 height 20
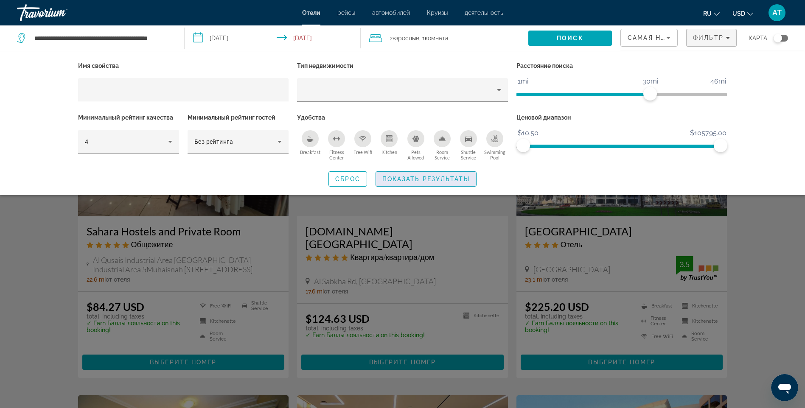
click at [405, 179] on span "Показать результаты" at bounding box center [425, 179] width 87 height 7
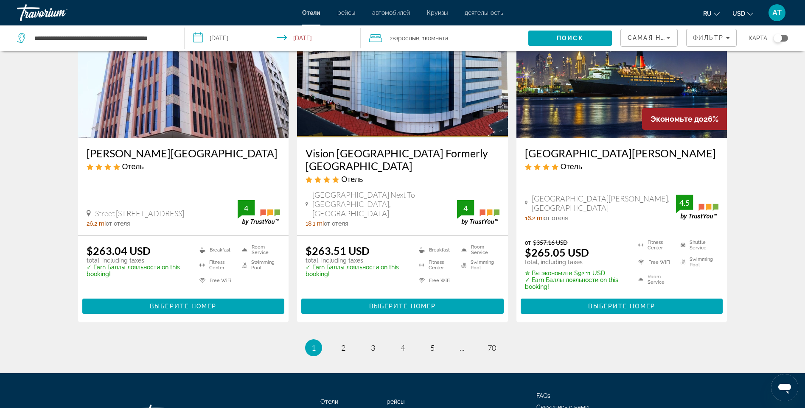
scroll to position [1097, 0]
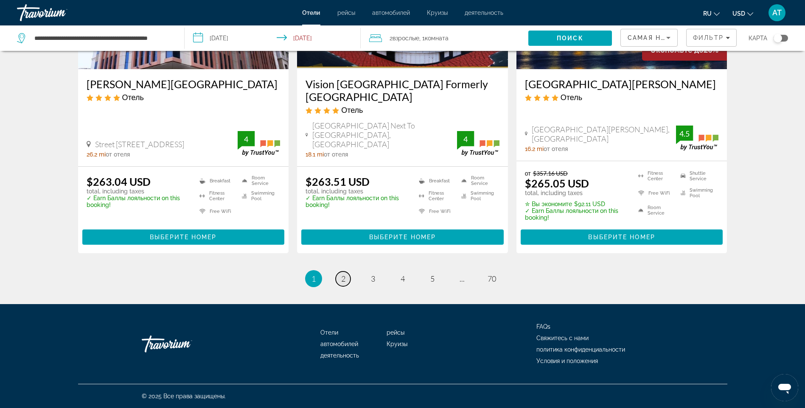
click at [338, 277] on link "page 2" at bounding box center [342, 278] width 15 height 15
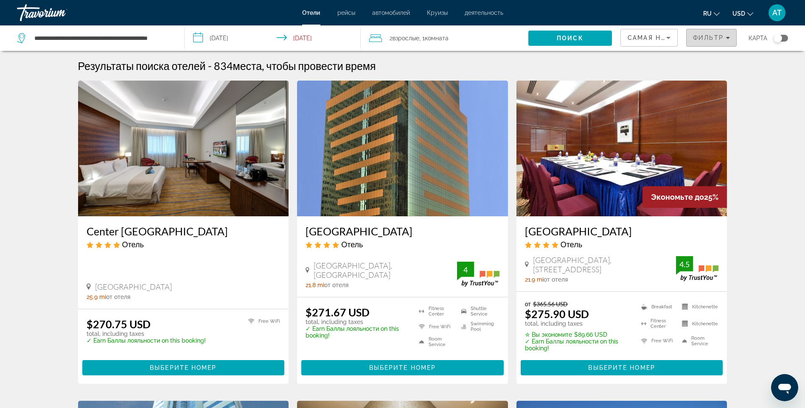
click at [720, 36] on span "Фильтр" at bounding box center [708, 37] width 31 height 7
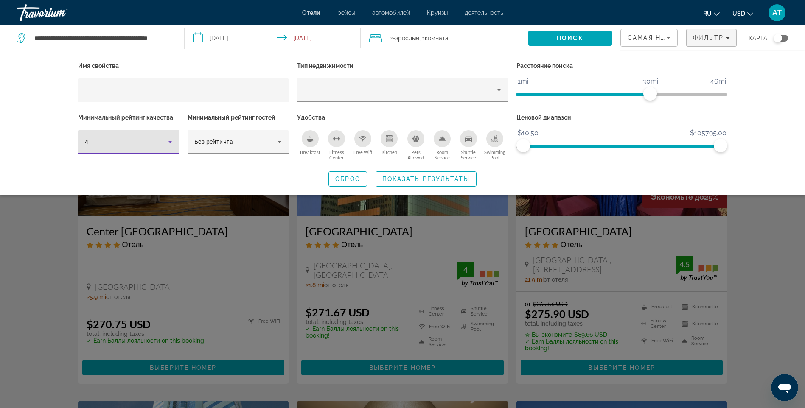
click at [166, 140] on icon "Hotel Filters" at bounding box center [170, 142] width 10 height 10
click at [136, 207] on mat-option "5" at bounding box center [128, 207] width 101 height 20
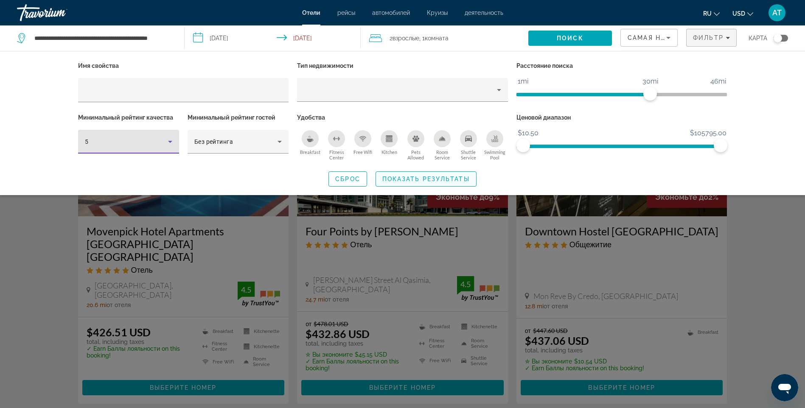
click at [402, 179] on span "Показать результаты" at bounding box center [425, 179] width 87 height 7
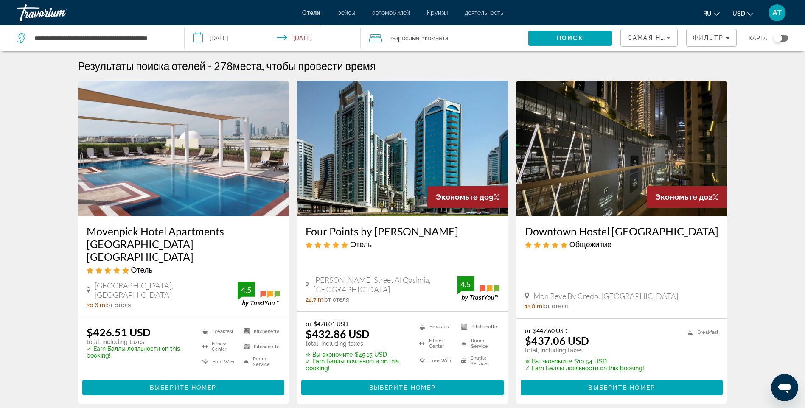
click at [178, 148] on img "Main content" at bounding box center [183, 149] width 211 height 136
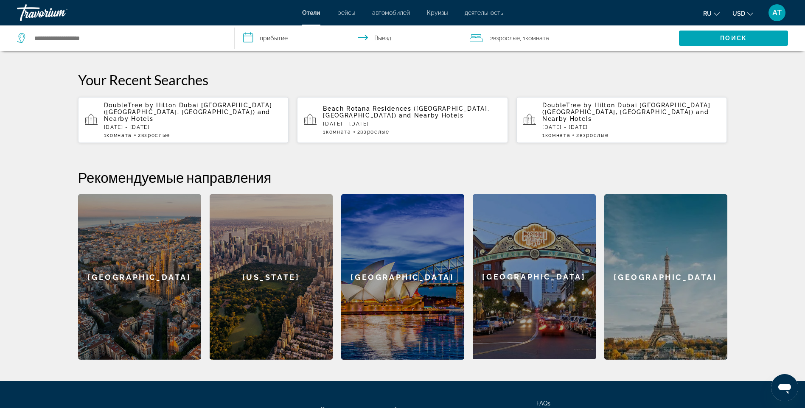
scroll to position [78, 0]
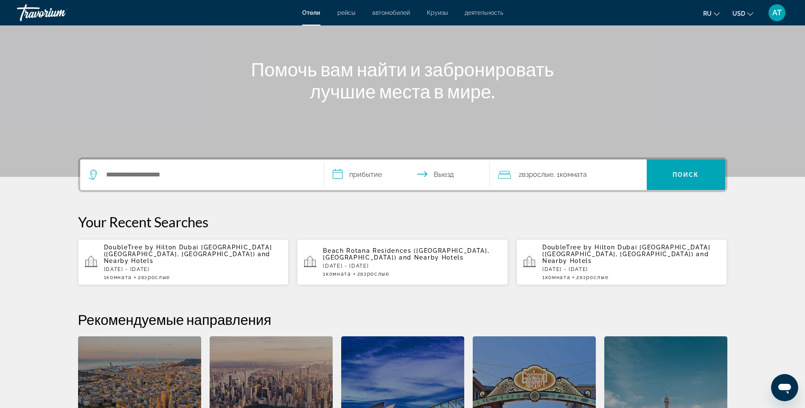
click at [388, 258] on div "Beach Rotana Residences (Abu Dhabi, AE) and Nearby Hotels Mon, 27 Oct - Fri, 31…" at bounding box center [412, 262] width 178 height 30
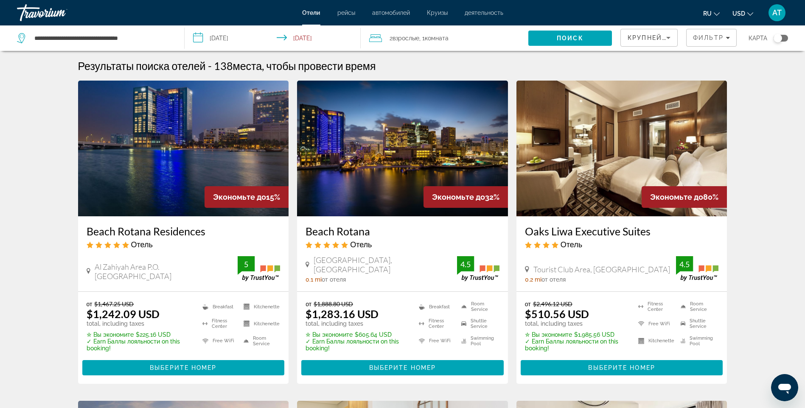
click at [395, 174] on img "Main content" at bounding box center [402, 149] width 211 height 136
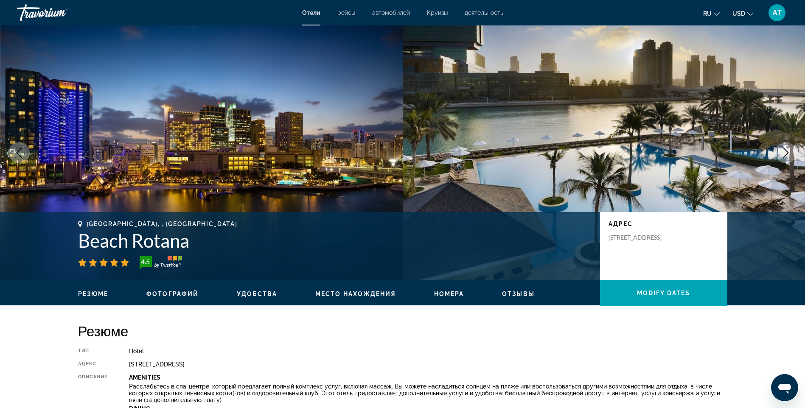
click at [364, 292] on span "Место нахождения" at bounding box center [355, 294] width 81 height 7
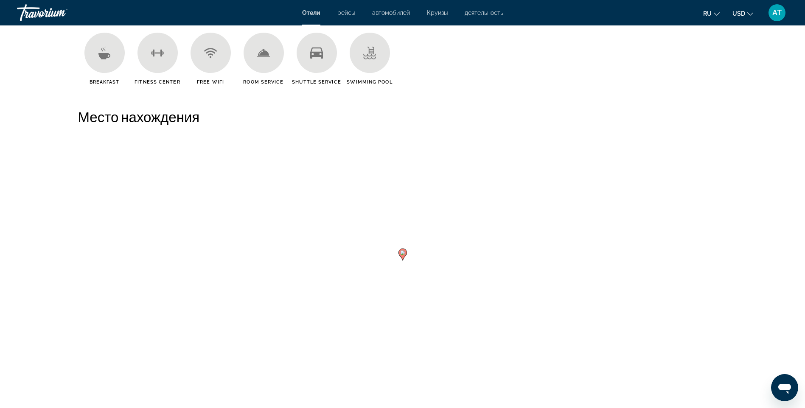
scroll to position [777, 0]
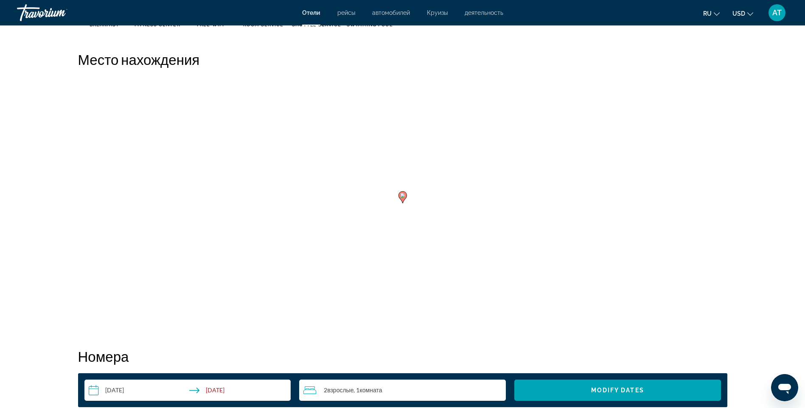
click at [400, 200] on gmp-advanced-marker "Main content" at bounding box center [402, 197] width 8 height 13
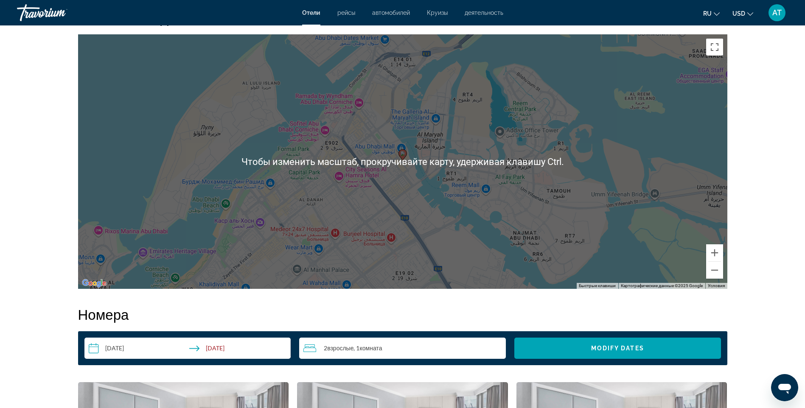
scroll to position [819, 0]
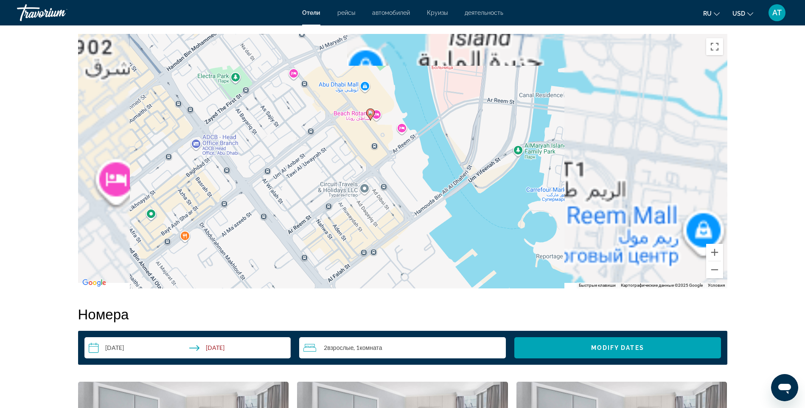
drag, startPoint x: 398, startPoint y: 149, endPoint x: 381, endPoint y: 184, distance: 38.5
click at [382, 184] on div "Для навигации используйте клавиши со стрелками. Чтобы активировать перетаскиван…" at bounding box center [402, 161] width 649 height 254
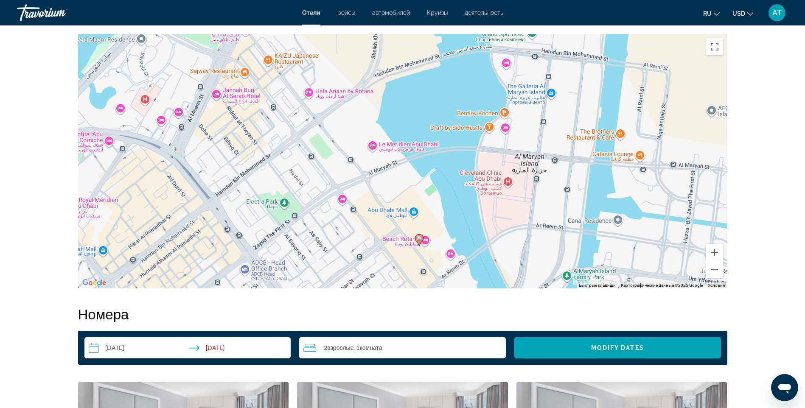
drag, startPoint x: 284, startPoint y: 184, endPoint x: 339, endPoint y: 299, distance: 127.9
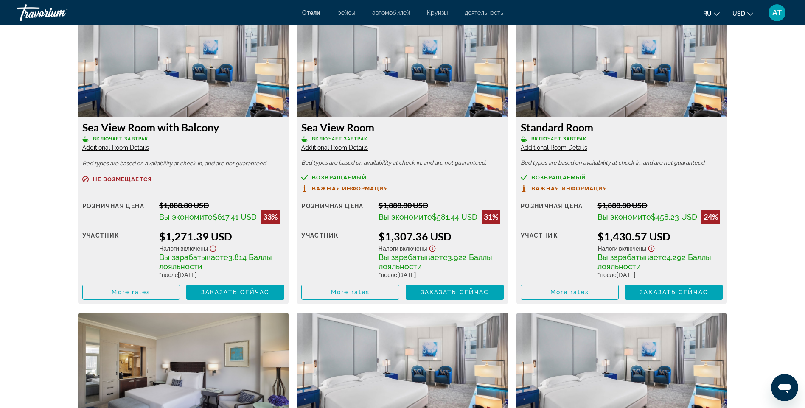
scroll to position [1158, 0]
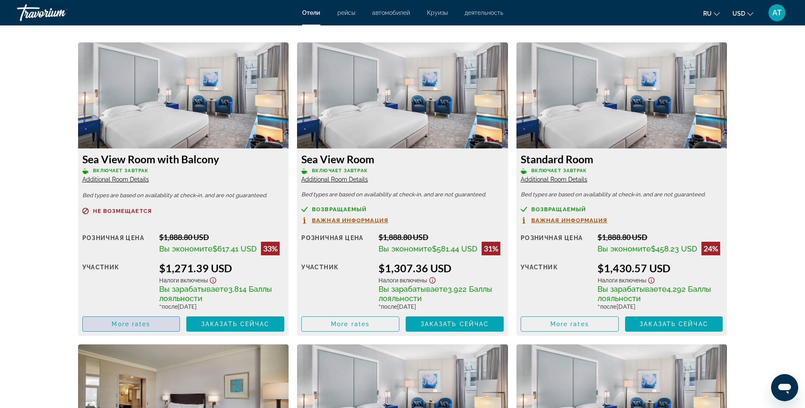
click at [126, 324] on span "More rates" at bounding box center [131, 324] width 39 height 7
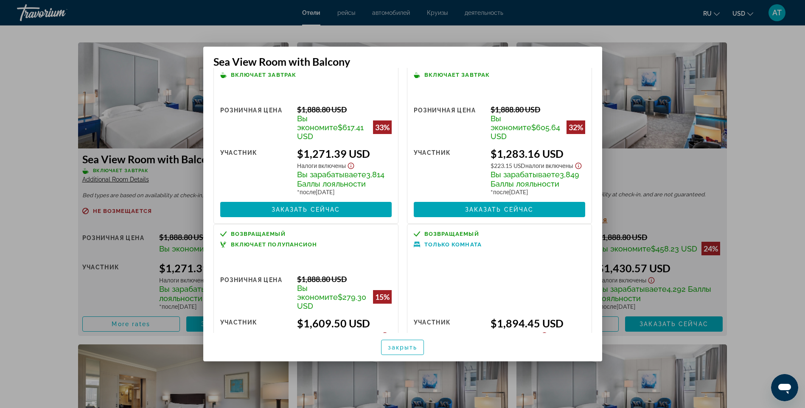
scroll to position [0, 0]
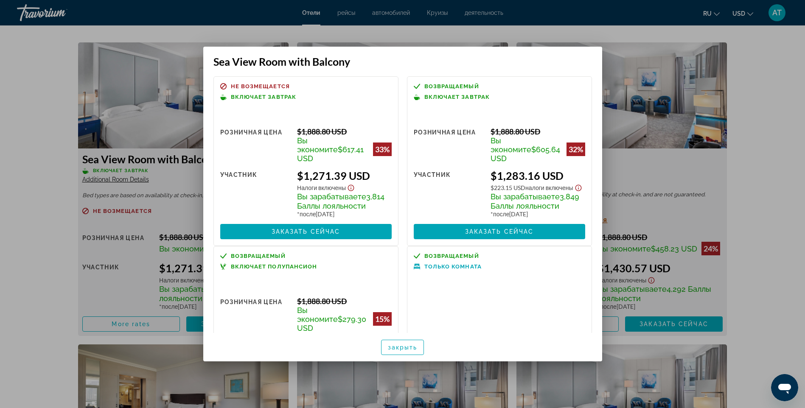
click at [592, 51] on div "Sea View Room with Balcony" at bounding box center [402, 57] width 399 height 21
click at [410, 346] on span "закрыть" at bounding box center [403, 347] width 30 height 7
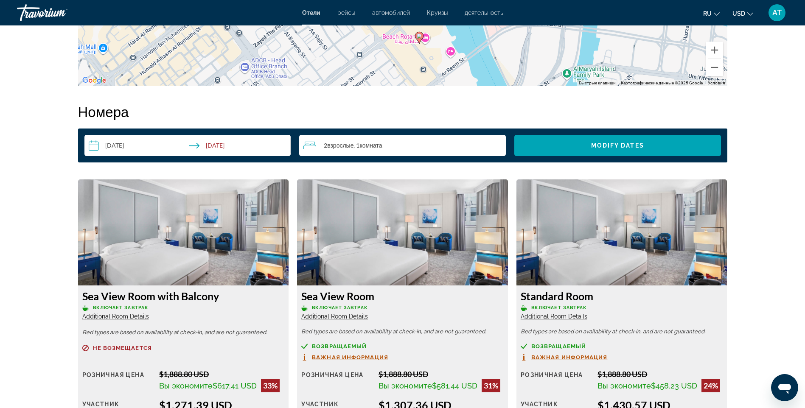
scroll to position [1116, 0]
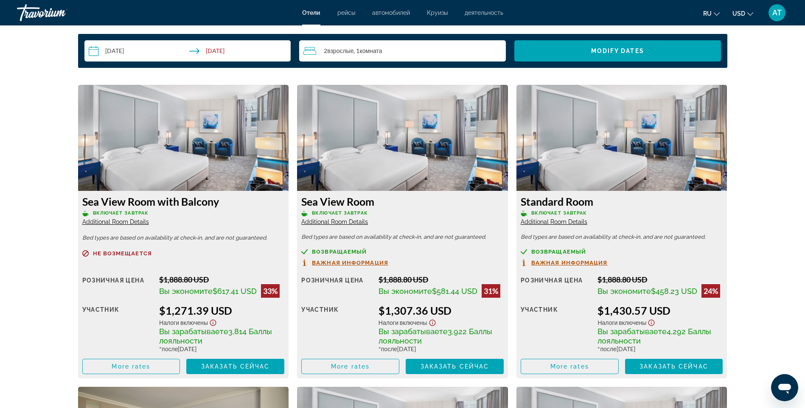
click at [218, 141] on img "Main content" at bounding box center [183, 138] width 211 height 106
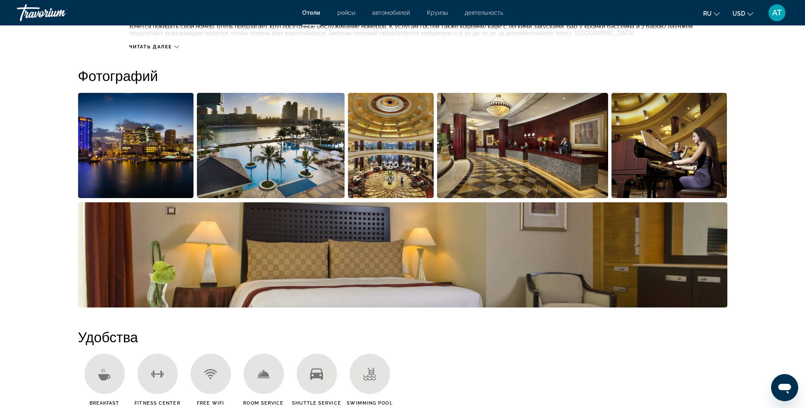
scroll to position [395, 0]
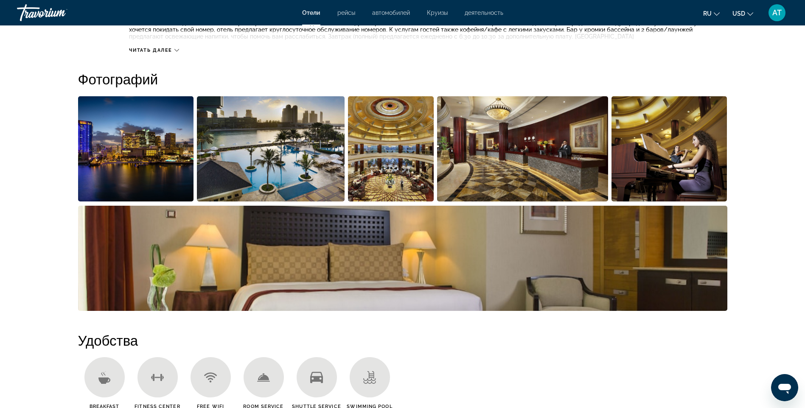
click at [178, 172] on img "Open full-screen image slider" at bounding box center [136, 148] width 116 height 105
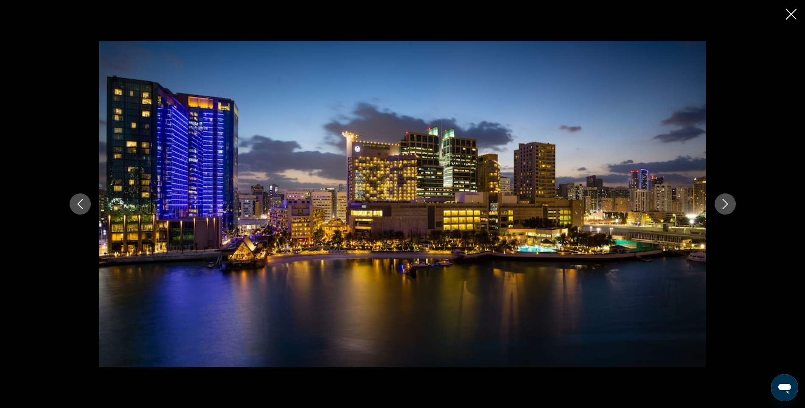
click at [726, 203] on icon "Next image" at bounding box center [725, 204] width 6 height 10
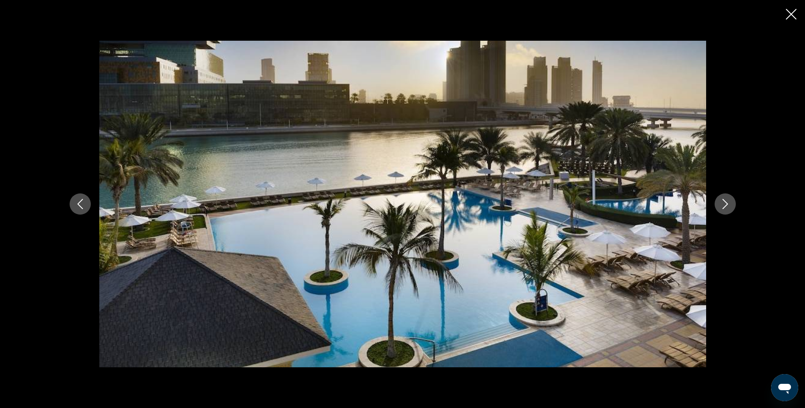
click at [726, 208] on icon "Next image" at bounding box center [725, 204] width 10 height 10
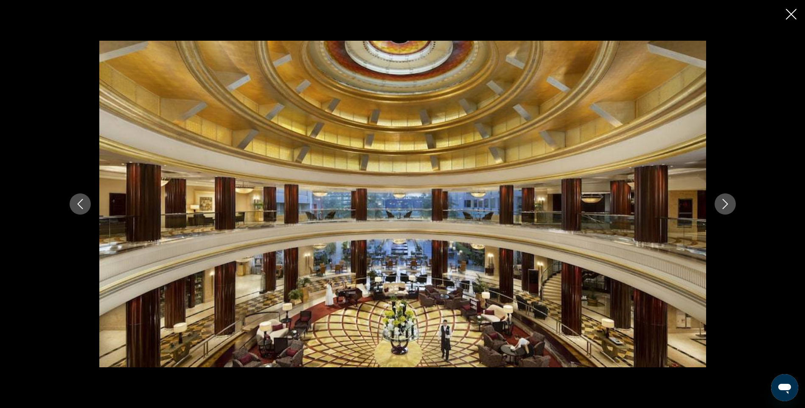
click at [728, 209] on button "Next image" at bounding box center [724, 203] width 21 height 21
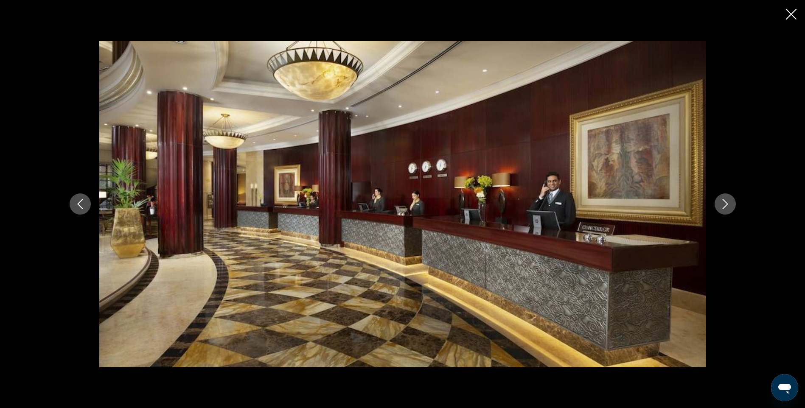
click at [728, 209] on button "Next image" at bounding box center [724, 203] width 21 height 21
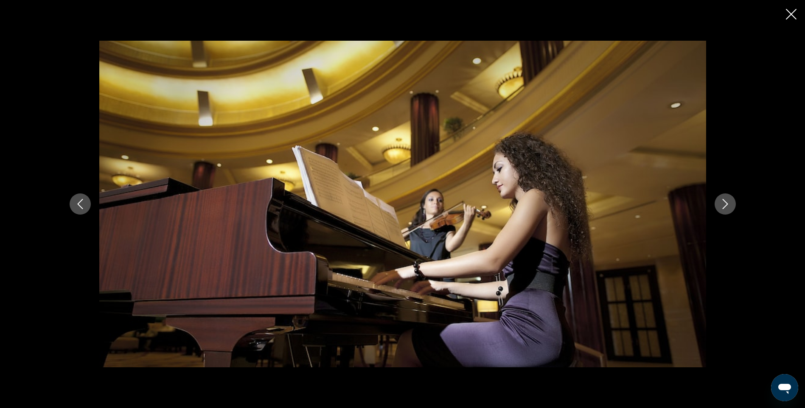
click at [728, 209] on button "Next image" at bounding box center [724, 203] width 21 height 21
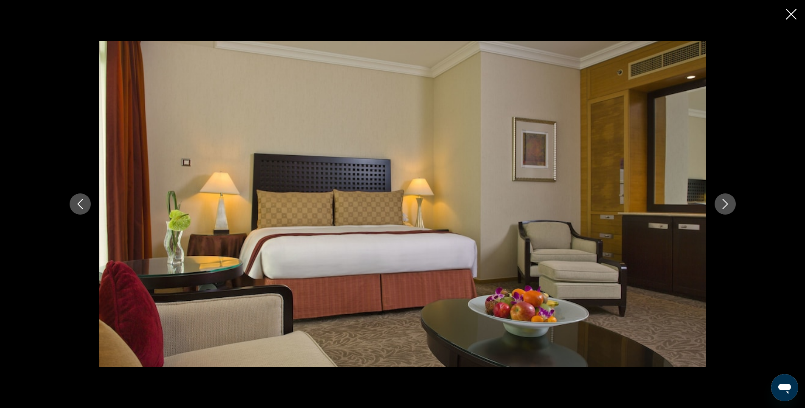
click at [728, 209] on button "Next image" at bounding box center [724, 203] width 21 height 21
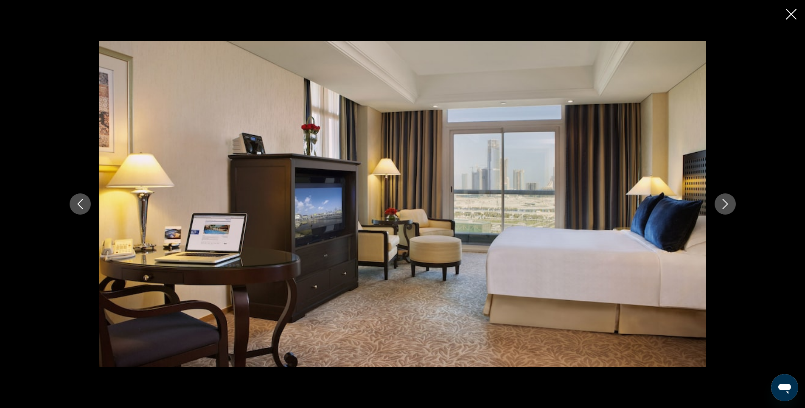
click at [727, 209] on button "Next image" at bounding box center [724, 203] width 21 height 21
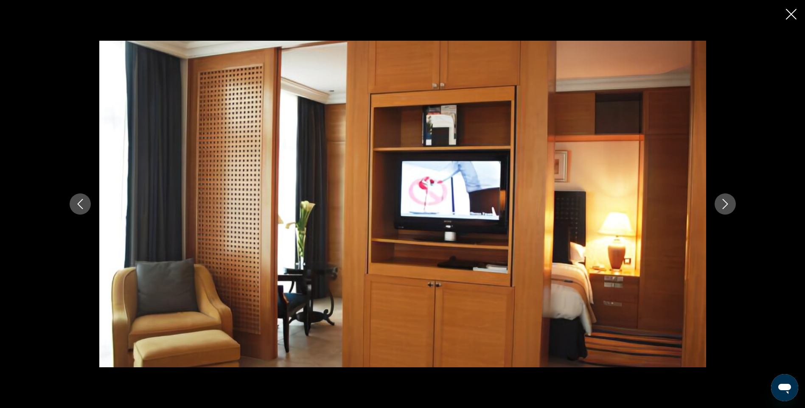
click at [727, 209] on button "Next image" at bounding box center [724, 203] width 21 height 21
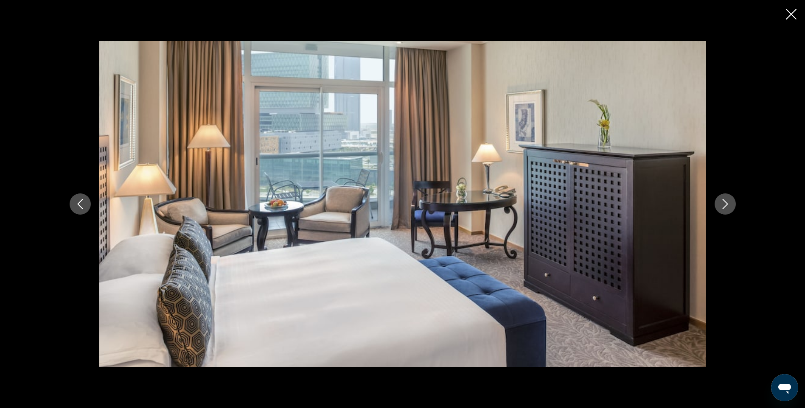
click at [727, 209] on button "Next image" at bounding box center [724, 203] width 21 height 21
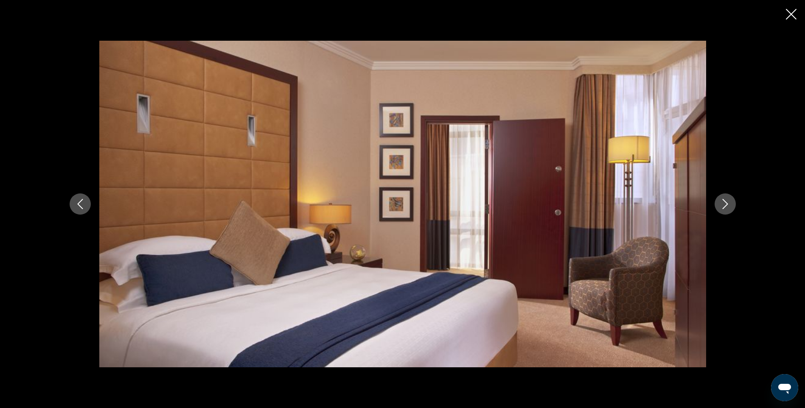
click at [726, 209] on button "Next image" at bounding box center [724, 203] width 21 height 21
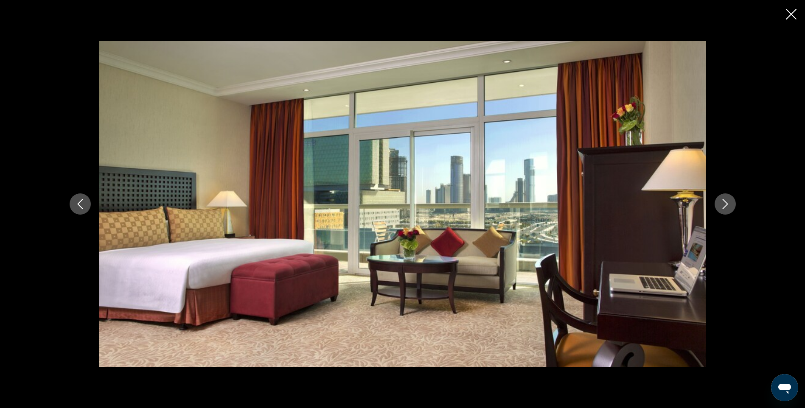
click at [726, 208] on icon "Next image" at bounding box center [725, 204] width 10 height 10
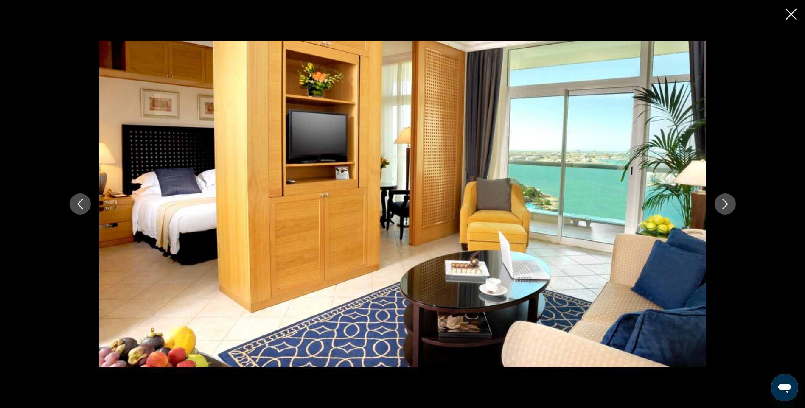
click at [726, 208] on icon "Next image" at bounding box center [725, 204] width 10 height 10
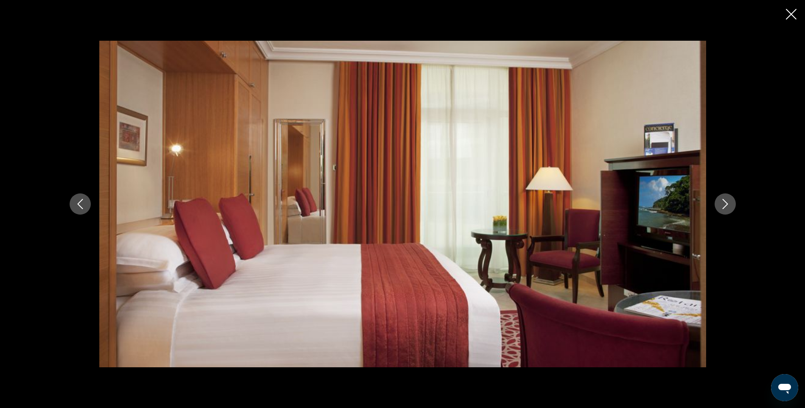
click at [726, 208] on icon "Next image" at bounding box center [725, 204] width 10 height 10
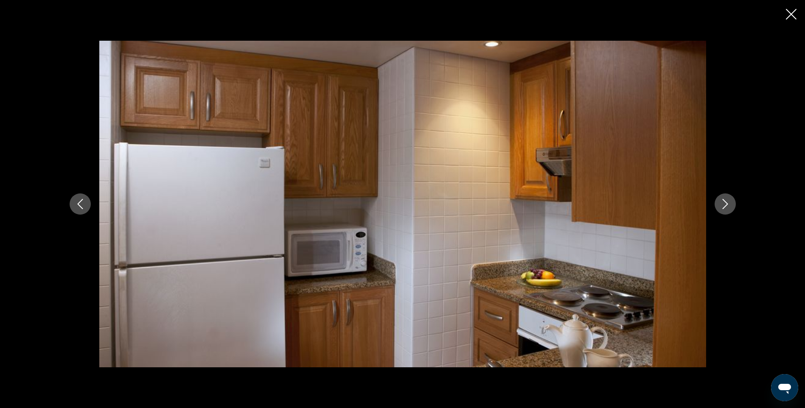
click at [727, 203] on icon "Next image" at bounding box center [725, 204] width 10 height 10
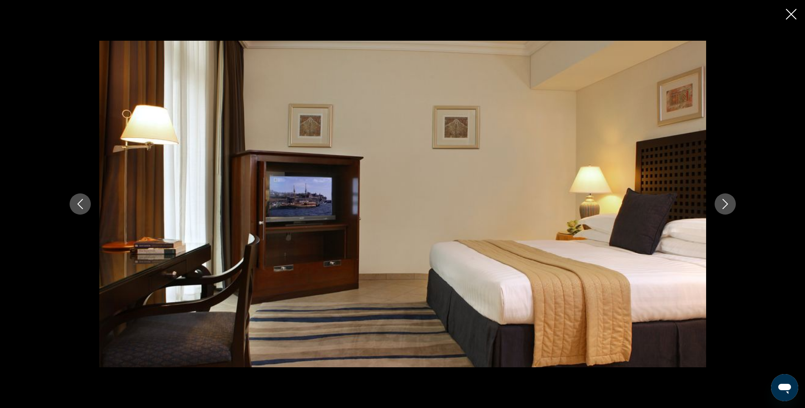
click at [724, 202] on icon "Next image" at bounding box center [725, 204] width 10 height 10
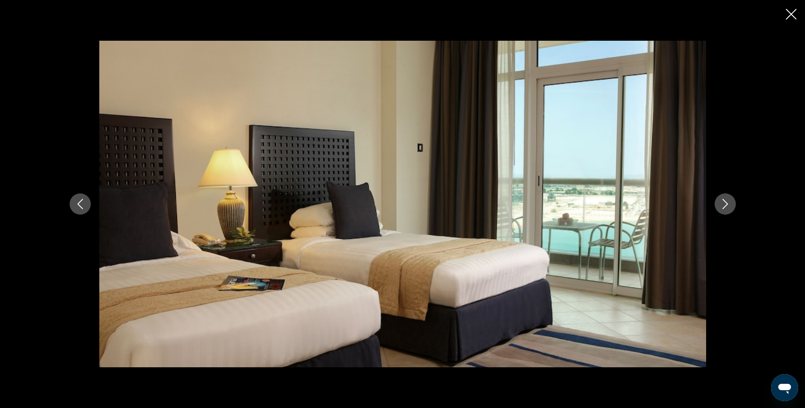
click at [721, 199] on icon "Next image" at bounding box center [725, 204] width 10 height 10
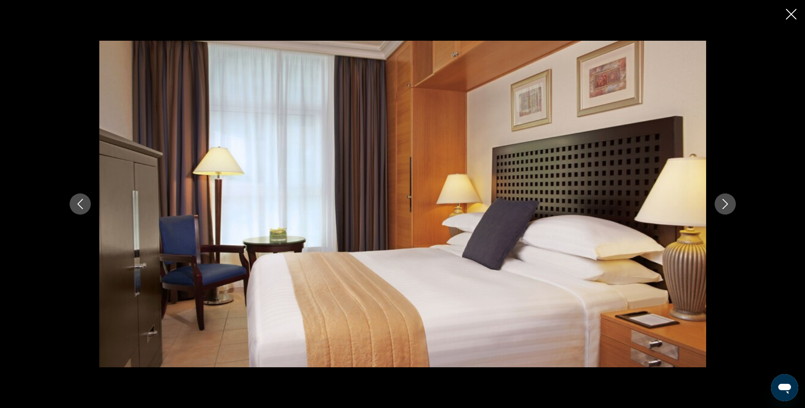
click at [724, 204] on icon "Next image" at bounding box center [725, 204] width 10 height 10
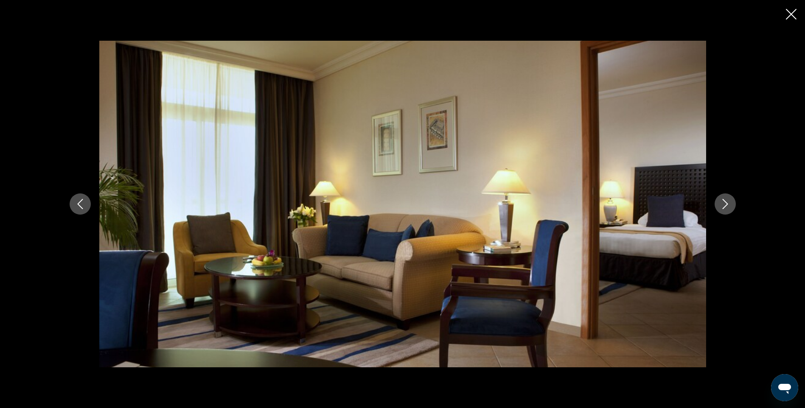
click at [724, 205] on icon "Next image" at bounding box center [725, 204] width 10 height 10
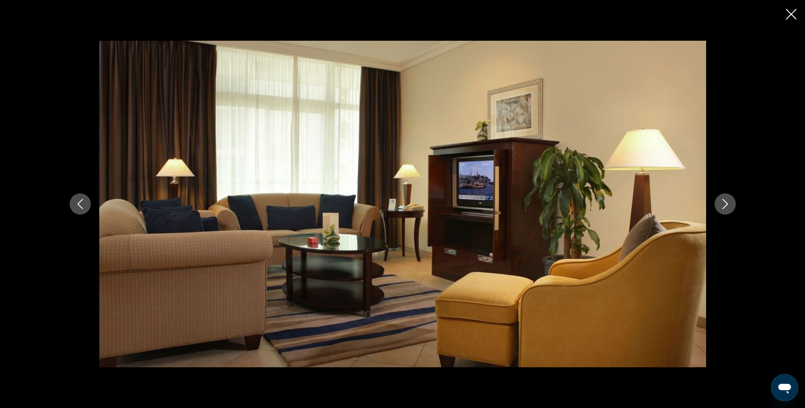
click at [724, 207] on icon "Next image" at bounding box center [725, 204] width 6 height 10
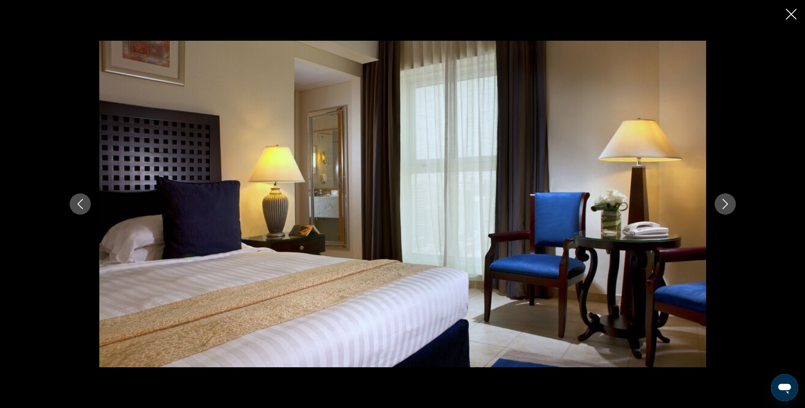
click at [724, 207] on icon "Next image" at bounding box center [725, 204] width 6 height 10
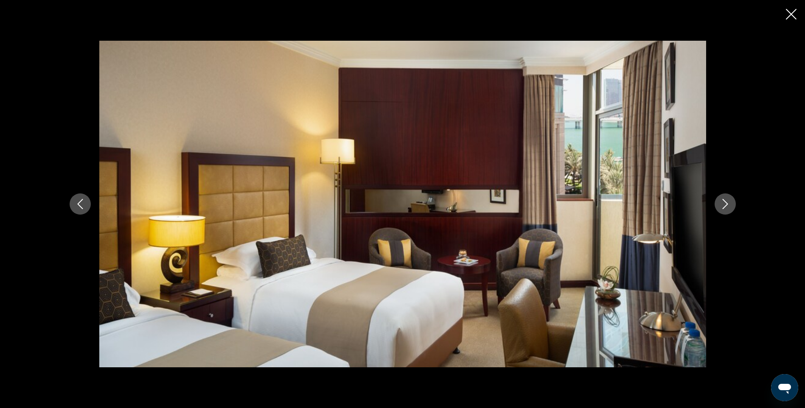
click at [724, 207] on icon "Next image" at bounding box center [725, 204] width 6 height 10
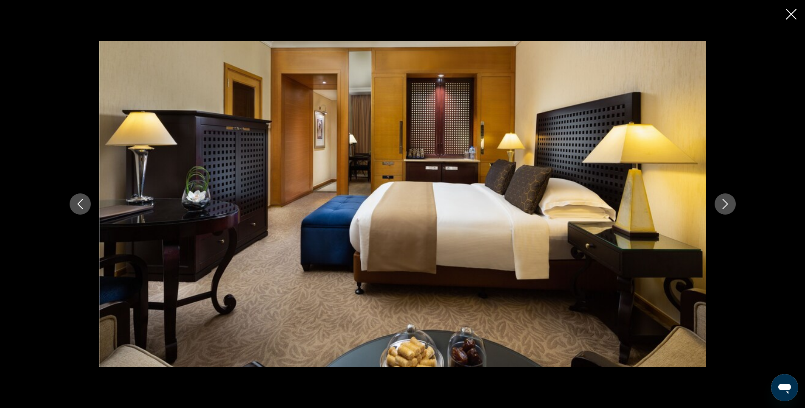
click at [789, 15] on icon "Close slideshow" at bounding box center [790, 14] width 11 height 11
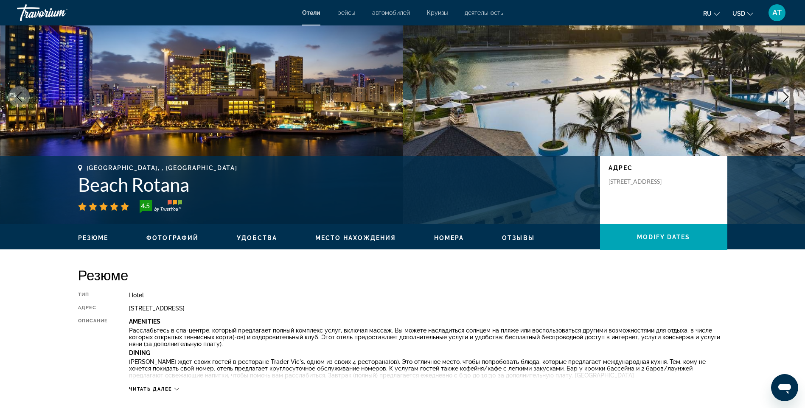
scroll to position [56, 0]
click at [509, 234] on ul "Резюме Фотографий Удобства Место нахождения Номера Отзывы Modify Dates" at bounding box center [402, 237] width 649 height 9
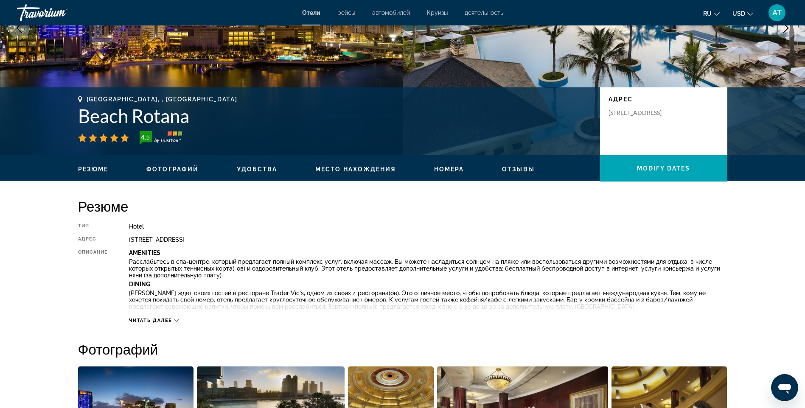
scroll to position [140, 0]
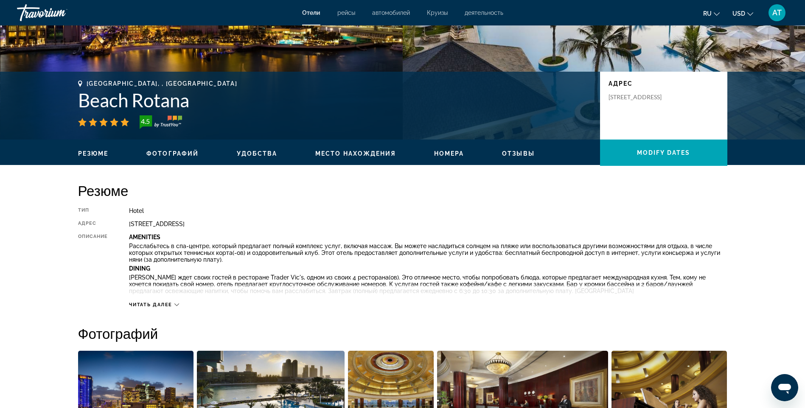
click at [162, 304] on span "Читать далее" at bounding box center [150, 305] width 43 height 6
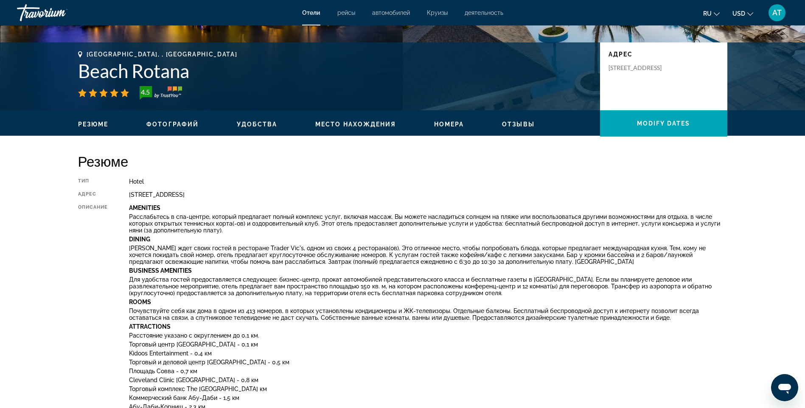
scroll to position [0, 0]
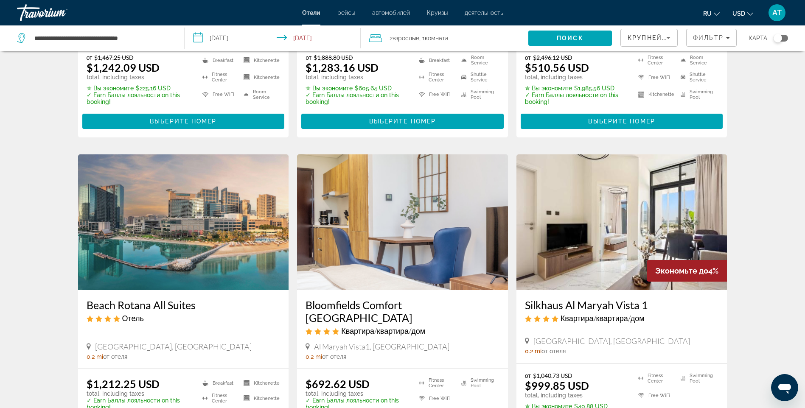
scroll to position [254, 0]
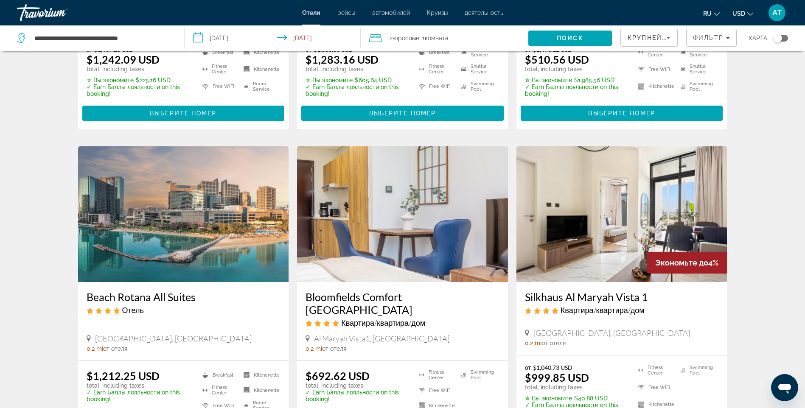
click at [199, 229] on img "Main content" at bounding box center [183, 214] width 211 height 136
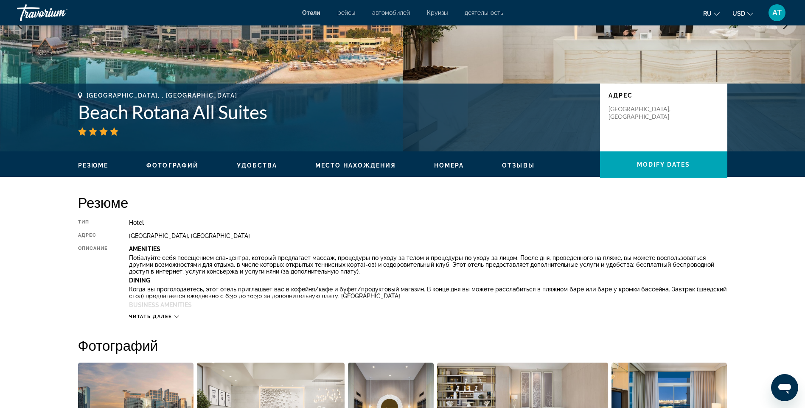
scroll to position [127, 0]
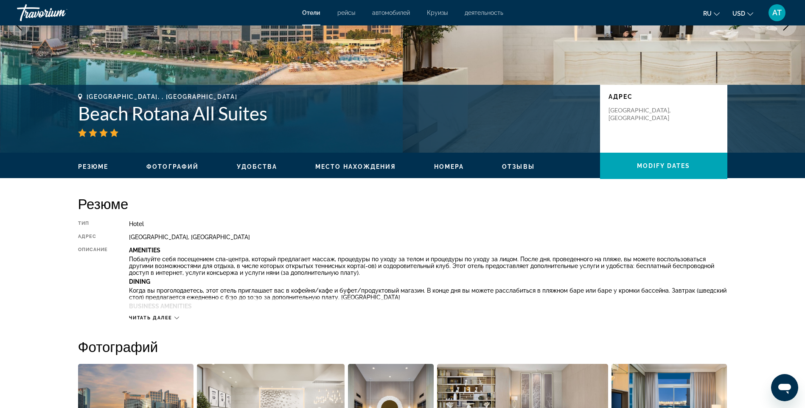
click at [333, 166] on span "Место нахождения" at bounding box center [355, 166] width 81 height 7
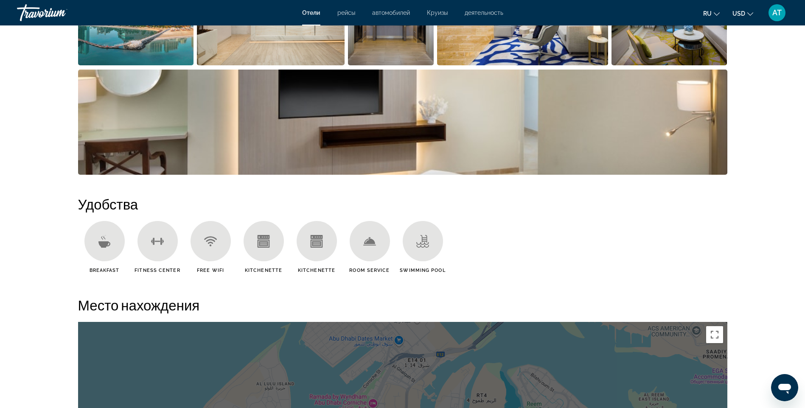
scroll to position [361, 0]
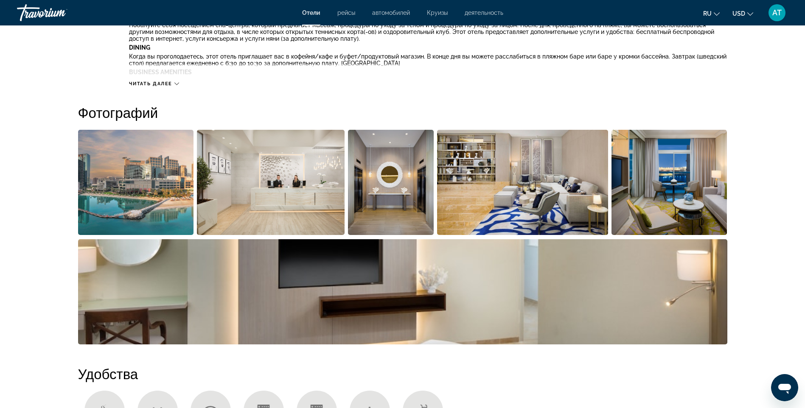
click at [148, 204] on img "Open full-screen image slider" at bounding box center [136, 182] width 116 height 105
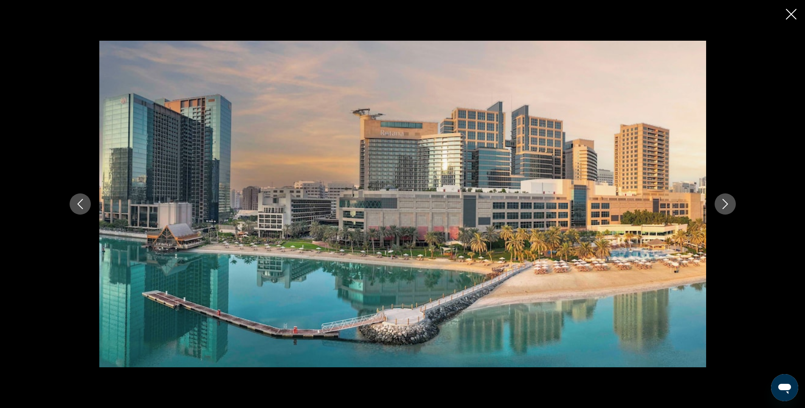
click at [722, 205] on icon "Next image" at bounding box center [725, 204] width 10 height 10
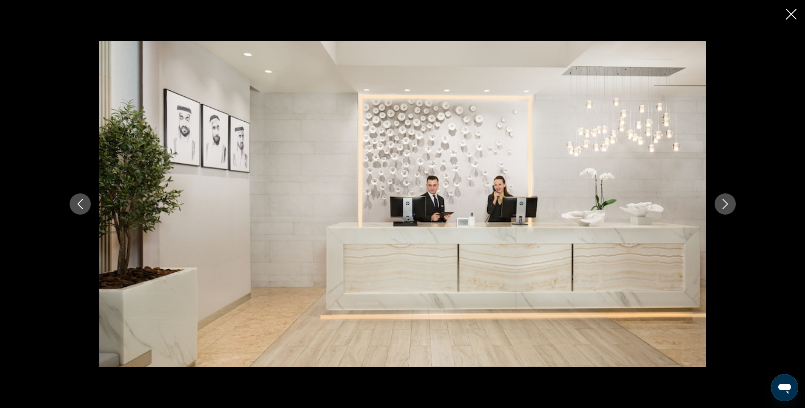
click at [722, 205] on icon "Next image" at bounding box center [725, 204] width 10 height 10
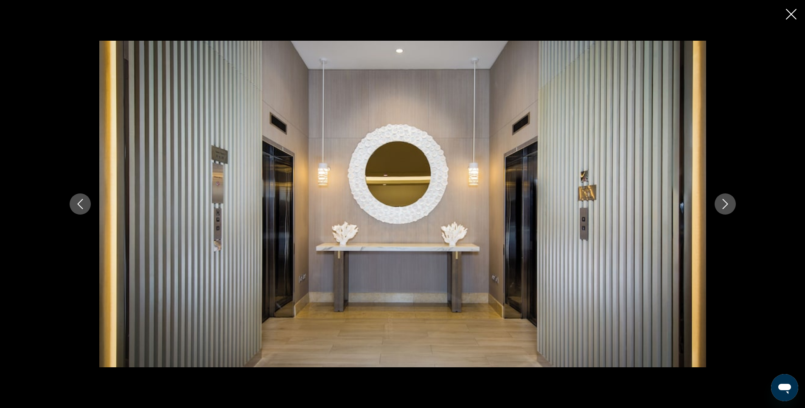
click at [722, 205] on icon "Next image" at bounding box center [725, 204] width 10 height 10
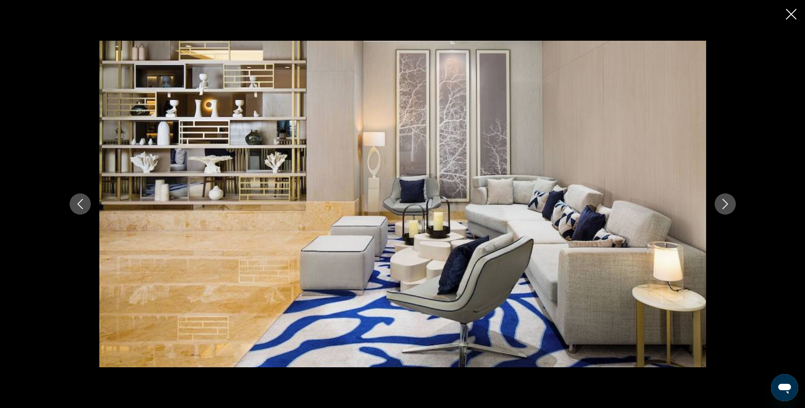
click at [722, 205] on icon "Next image" at bounding box center [725, 204] width 10 height 10
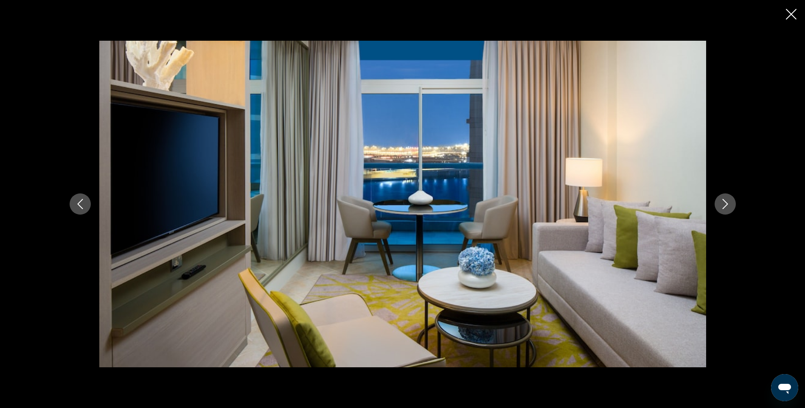
click at [722, 205] on icon "Next image" at bounding box center [725, 204] width 10 height 10
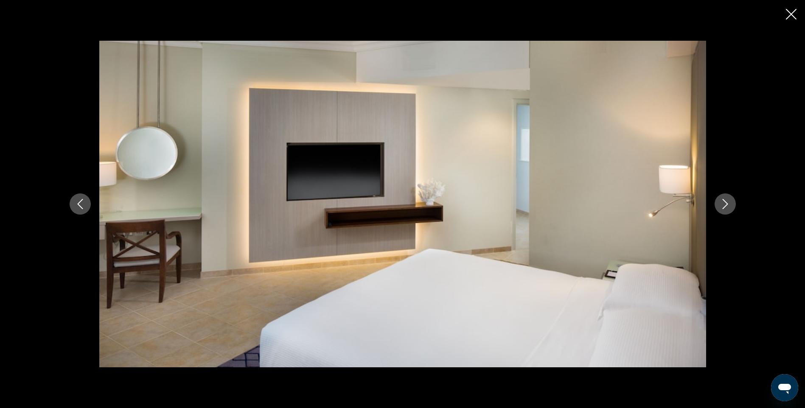
click at [722, 205] on icon "Next image" at bounding box center [725, 204] width 10 height 10
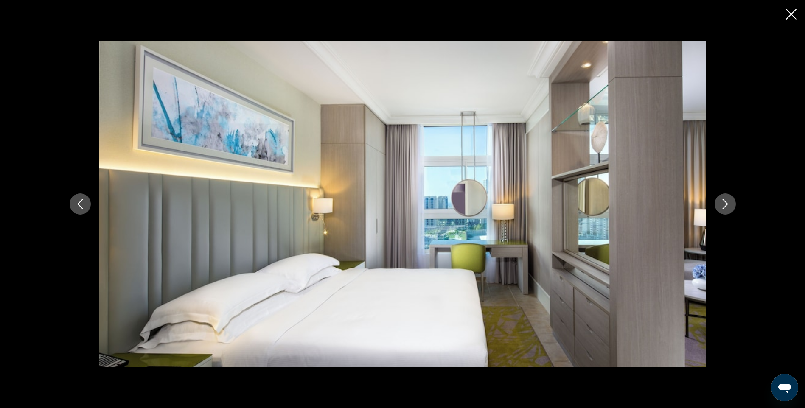
click at [722, 205] on icon "Next image" at bounding box center [725, 204] width 10 height 10
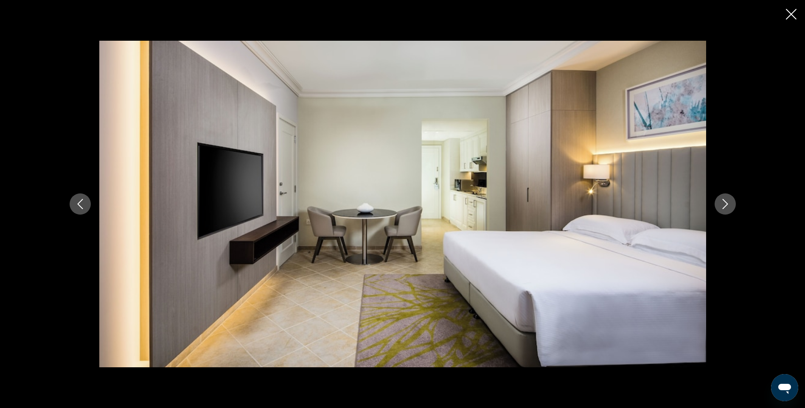
click at [722, 205] on icon "Next image" at bounding box center [725, 204] width 10 height 10
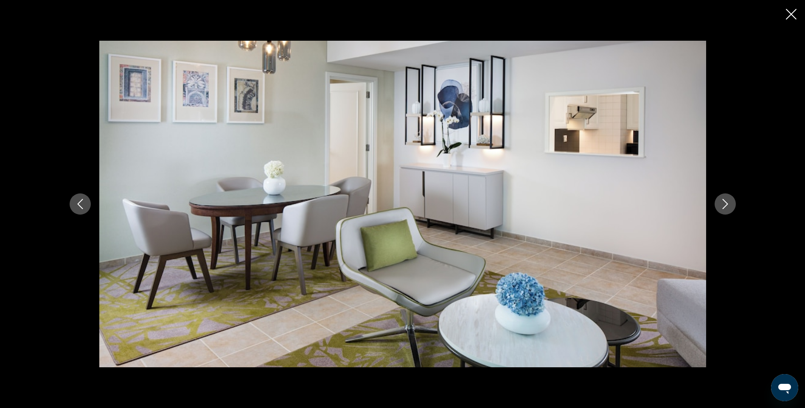
click at [722, 205] on icon "Next image" at bounding box center [725, 204] width 10 height 10
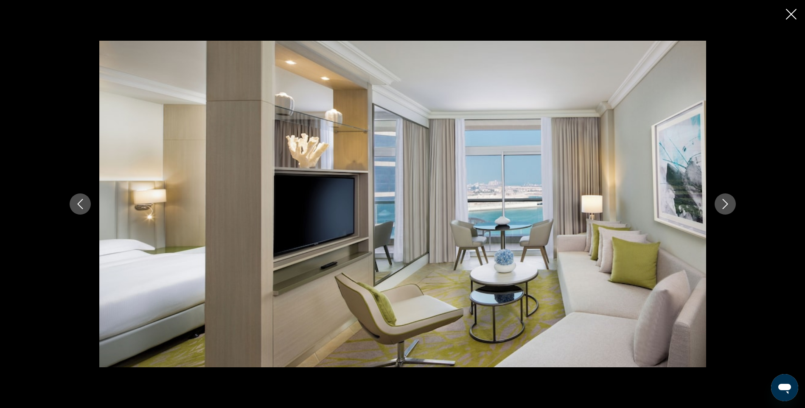
click at [722, 205] on icon "Next image" at bounding box center [725, 204] width 10 height 10
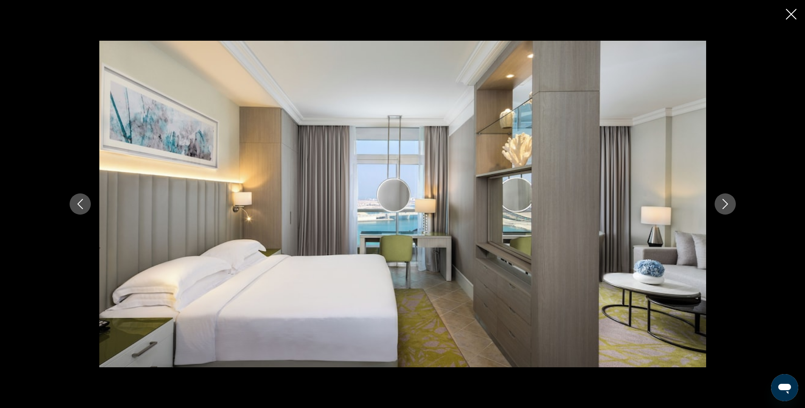
click at [722, 205] on icon "Next image" at bounding box center [725, 204] width 10 height 10
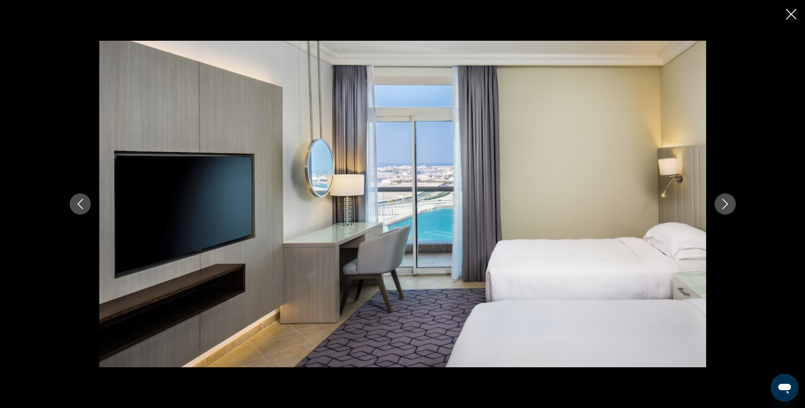
click at [722, 205] on icon "Next image" at bounding box center [725, 204] width 10 height 10
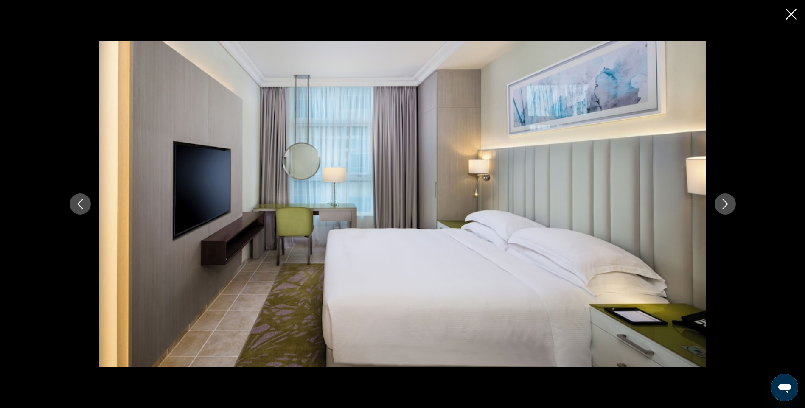
click at [722, 205] on icon "Next image" at bounding box center [725, 204] width 10 height 10
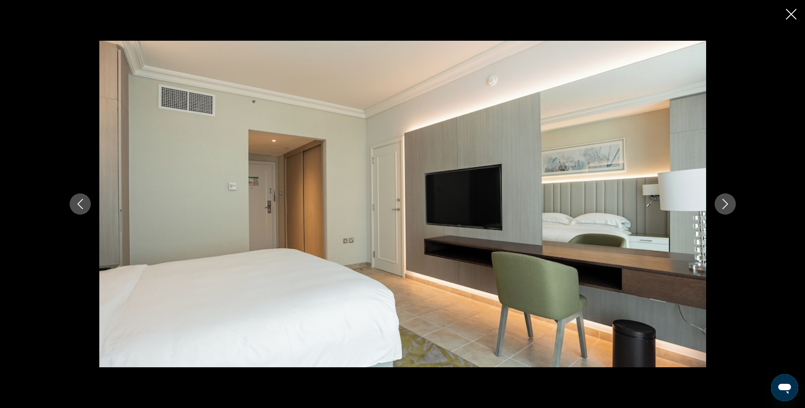
click at [722, 205] on icon "Next image" at bounding box center [725, 204] width 10 height 10
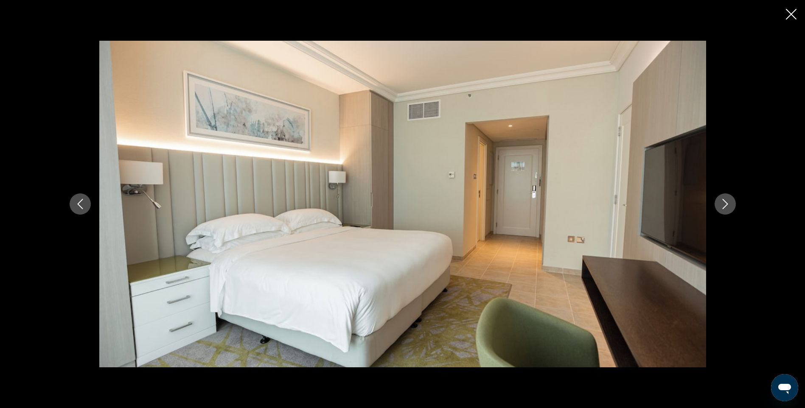
click at [722, 205] on icon "Next image" at bounding box center [725, 204] width 10 height 10
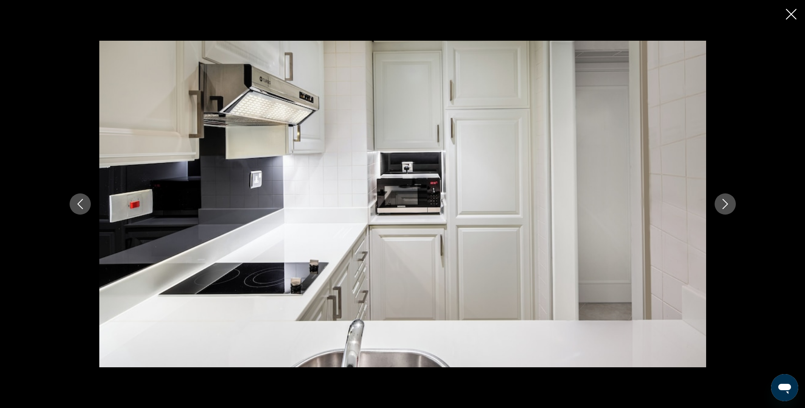
click at [722, 205] on icon "Next image" at bounding box center [725, 204] width 10 height 10
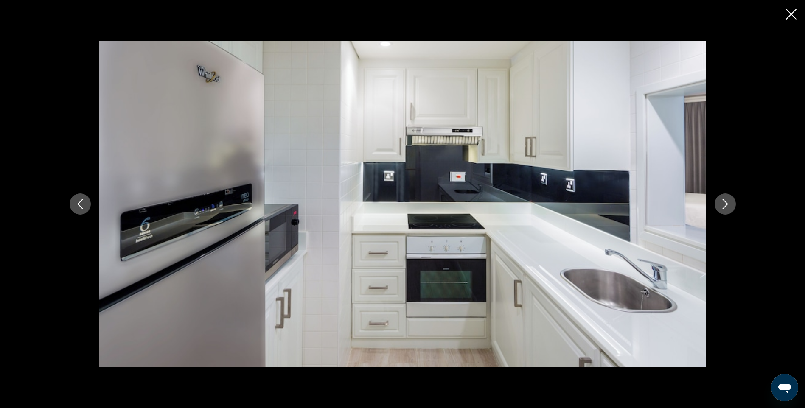
click at [722, 205] on icon "Next image" at bounding box center [725, 204] width 10 height 10
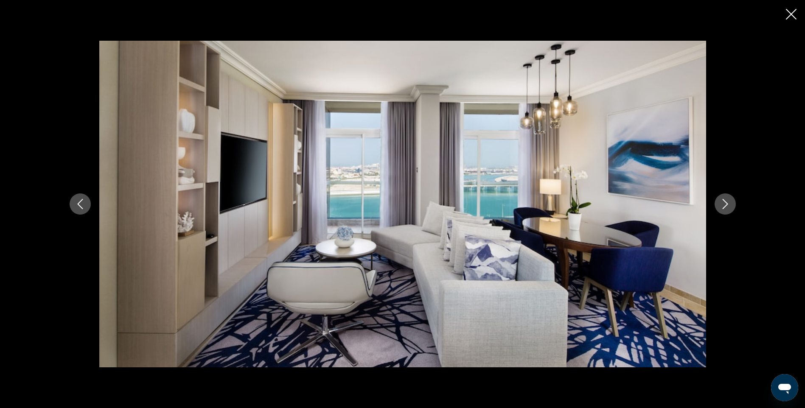
click at [722, 205] on icon "Next image" at bounding box center [725, 204] width 10 height 10
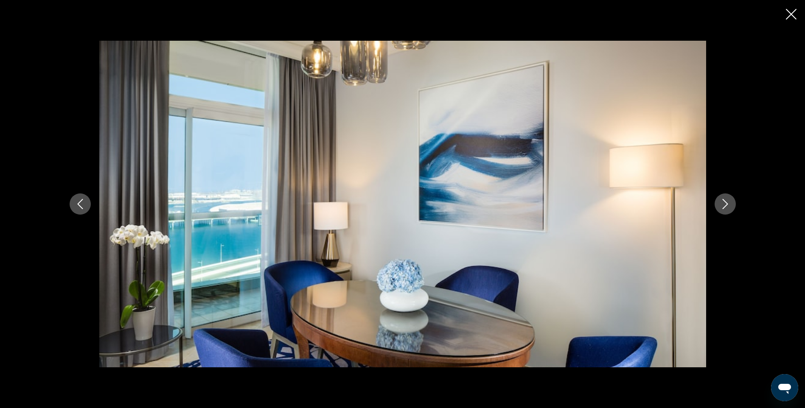
click at [722, 205] on icon "Next image" at bounding box center [725, 204] width 10 height 10
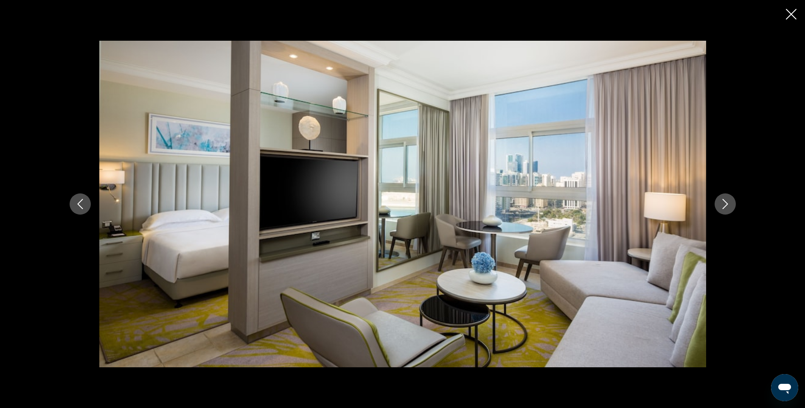
click at [722, 205] on icon "Next image" at bounding box center [725, 204] width 10 height 10
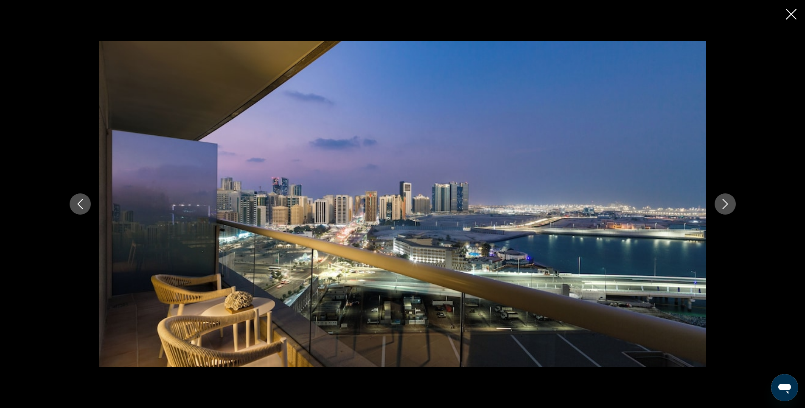
click at [722, 205] on icon "Next image" at bounding box center [725, 204] width 10 height 10
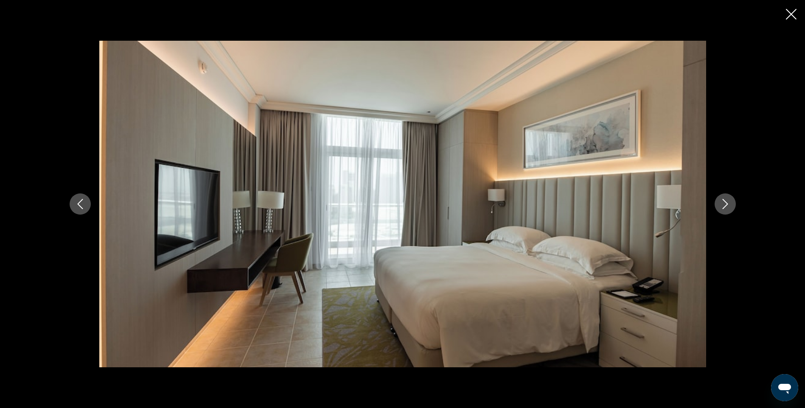
click at [722, 205] on icon "Next image" at bounding box center [725, 204] width 10 height 10
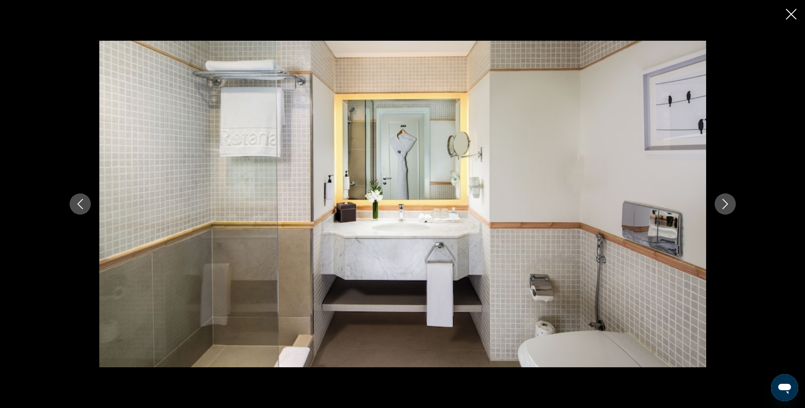
click at [722, 205] on icon "Next image" at bounding box center [725, 204] width 10 height 10
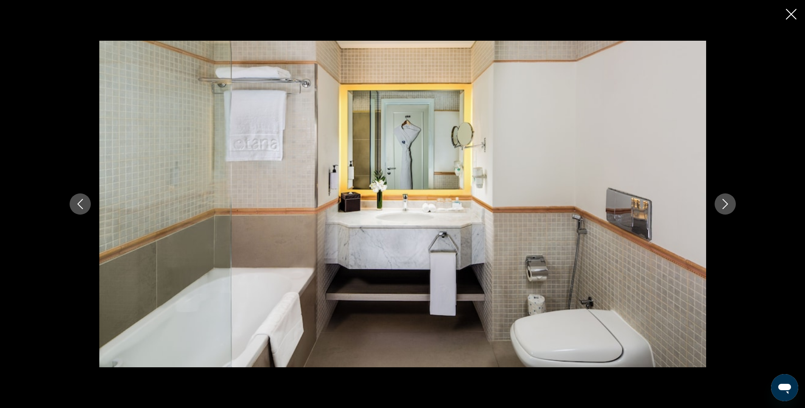
click at [722, 205] on icon "Next image" at bounding box center [725, 204] width 10 height 10
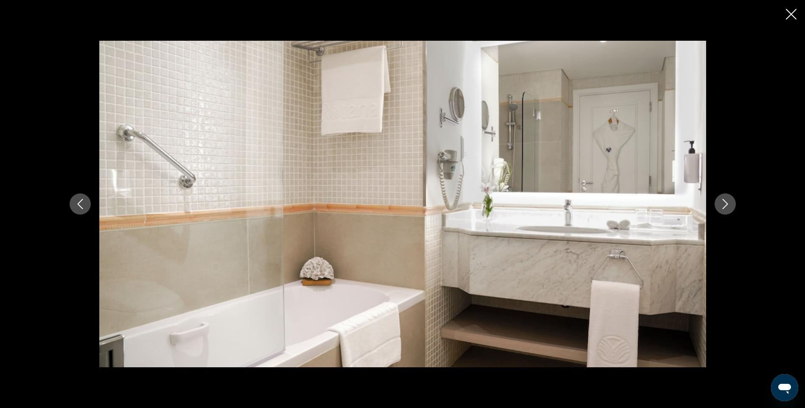
click at [722, 205] on icon "Next image" at bounding box center [725, 204] width 10 height 10
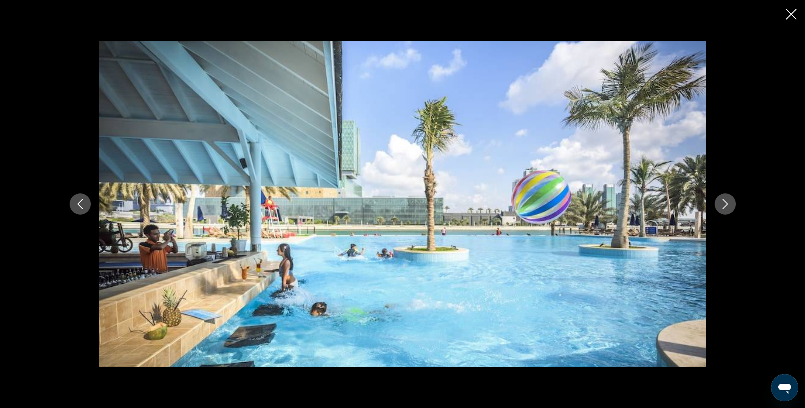
click at [722, 205] on icon "Next image" at bounding box center [725, 204] width 10 height 10
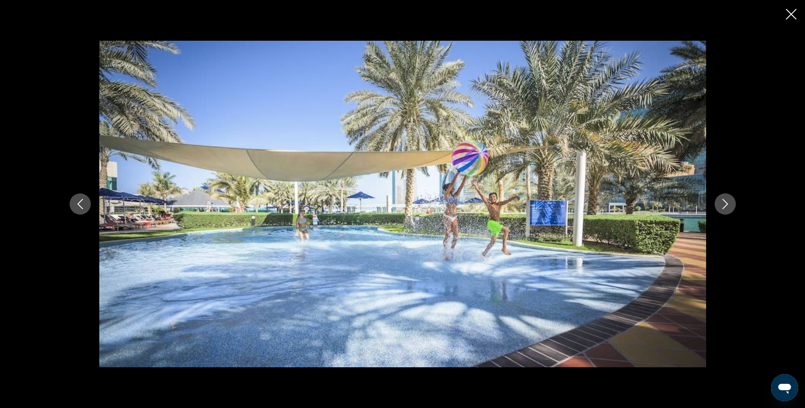
click at [722, 205] on icon "Next image" at bounding box center [725, 204] width 10 height 10
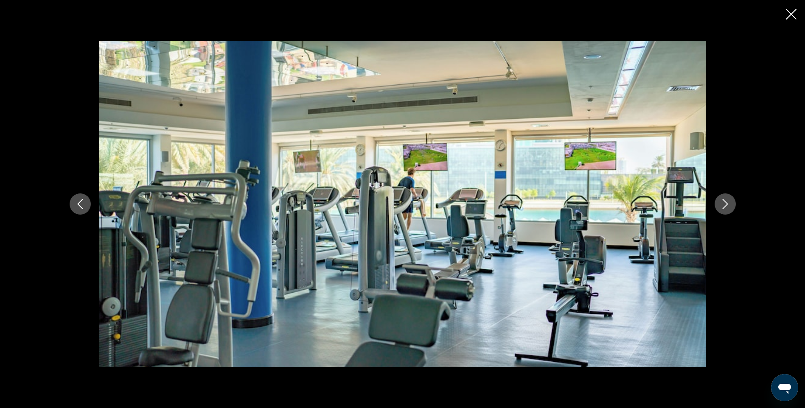
click at [722, 205] on icon "Next image" at bounding box center [725, 204] width 10 height 10
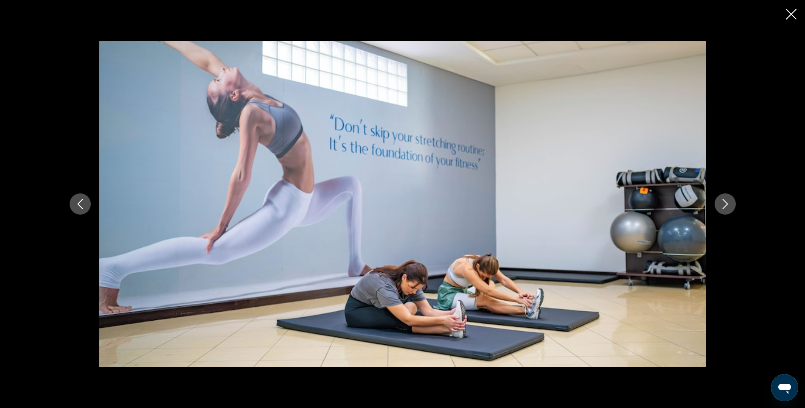
click at [722, 205] on icon "Next image" at bounding box center [725, 204] width 10 height 10
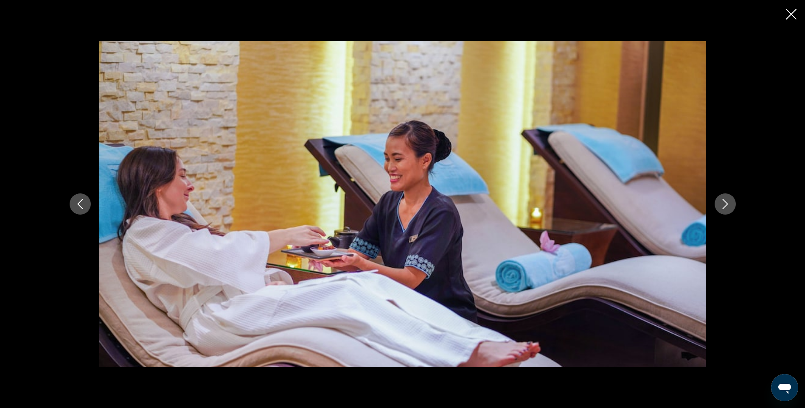
click at [722, 205] on icon "Next image" at bounding box center [725, 204] width 10 height 10
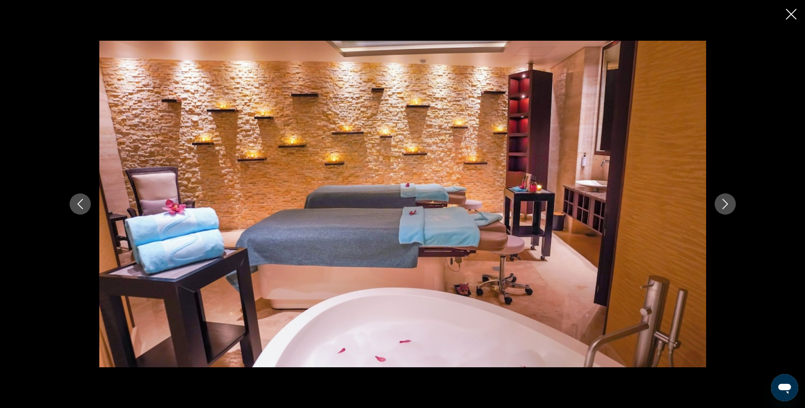
click at [722, 205] on icon "Next image" at bounding box center [725, 204] width 10 height 10
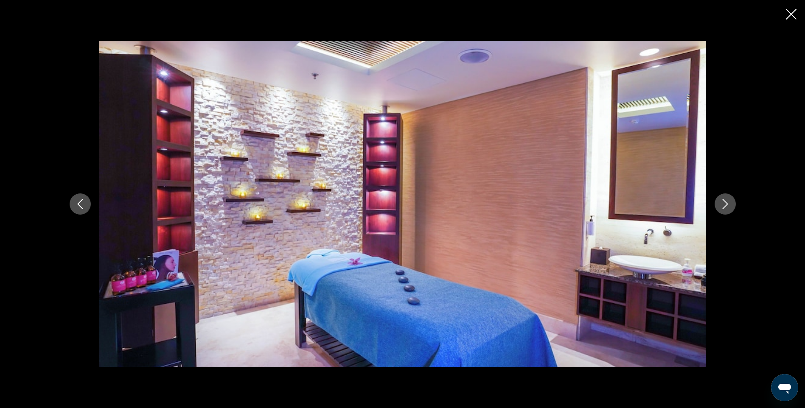
click at [722, 205] on icon "Next image" at bounding box center [725, 204] width 10 height 10
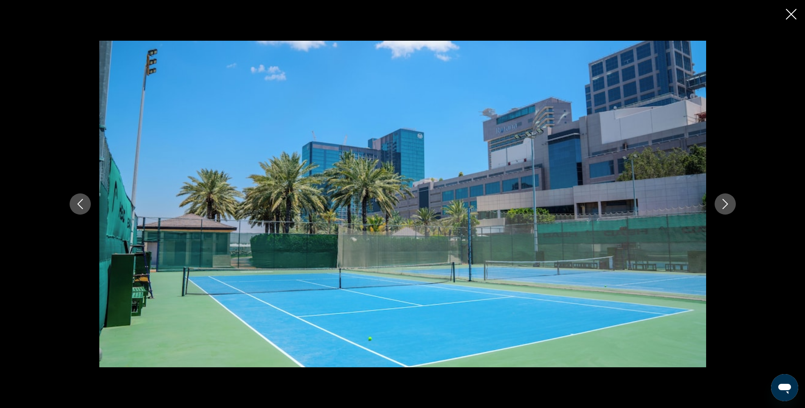
click at [722, 205] on icon "Next image" at bounding box center [725, 204] width 10 height 10
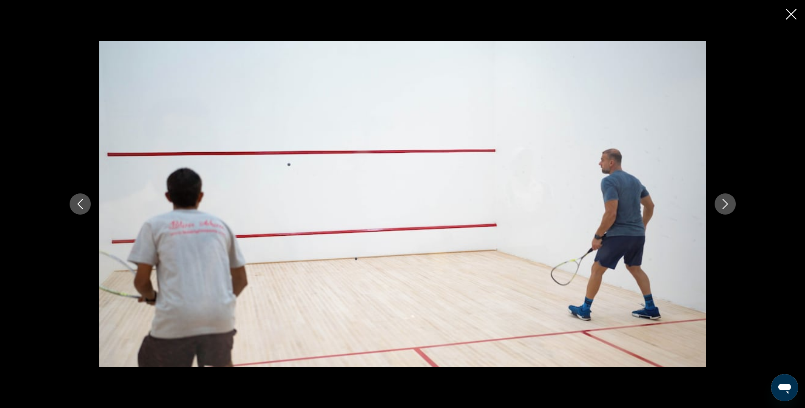
click at [722, 205] on icon "Next image" at bounding box center [725, 204] width 10 height 10
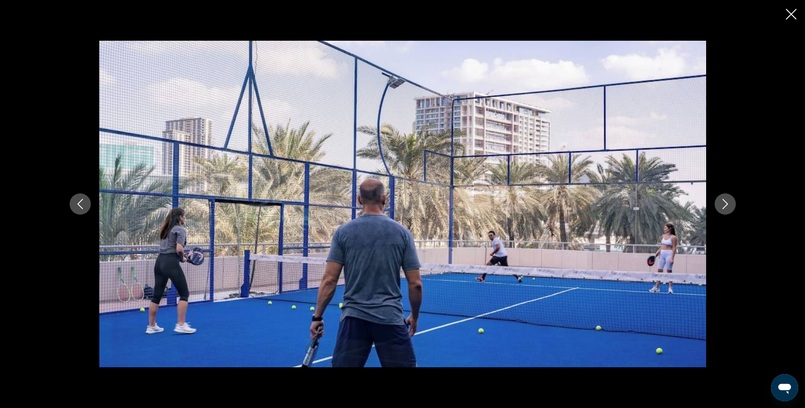
click at [722, 205] on icon "Next image" at bounding box center [725, 204] width 10 height 10
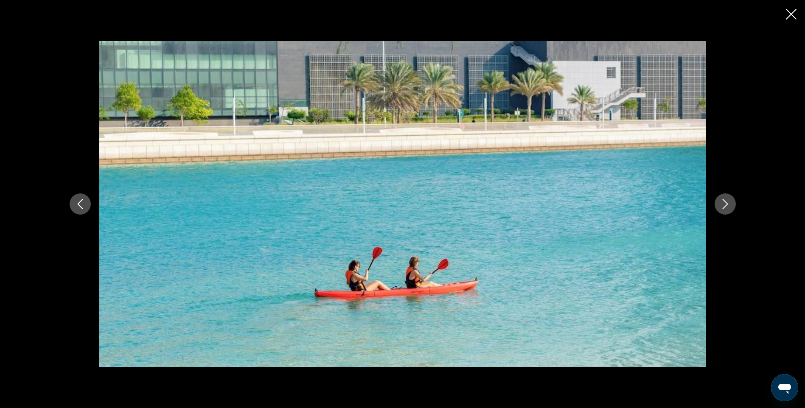
click at [722, 205] on icon "Next image" at bounding box center [725, 204] width 10 height 10
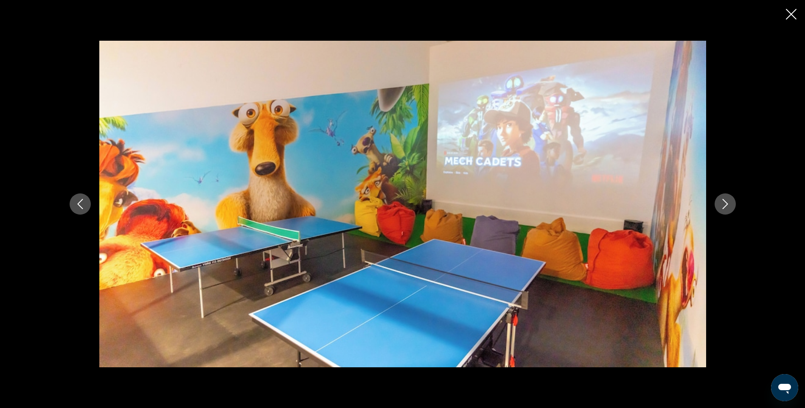
click at [722, 205] on icon "Next image" at bounding box center [725, 204] width 10 height 10
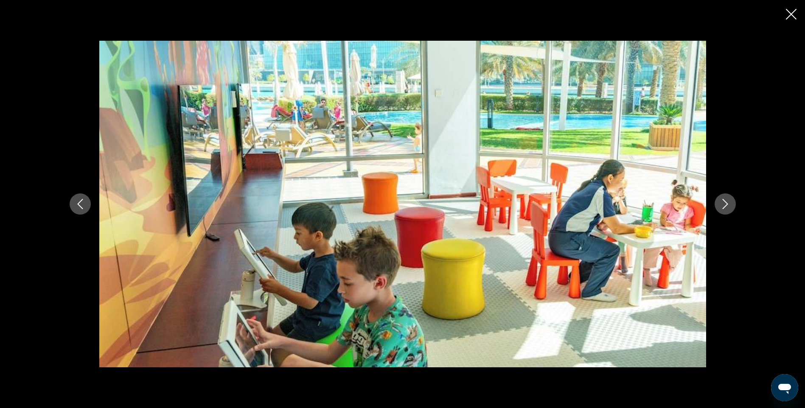
click at [722, 205] on icon "Next image" at bounding box center [725, 204] width 10 height 10
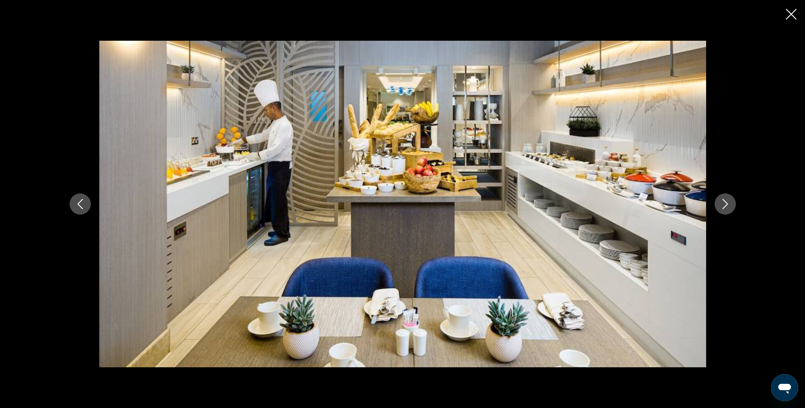
click at [722, 205] on icon "Next image" at bounding box center [725, 204] width 10 height 10
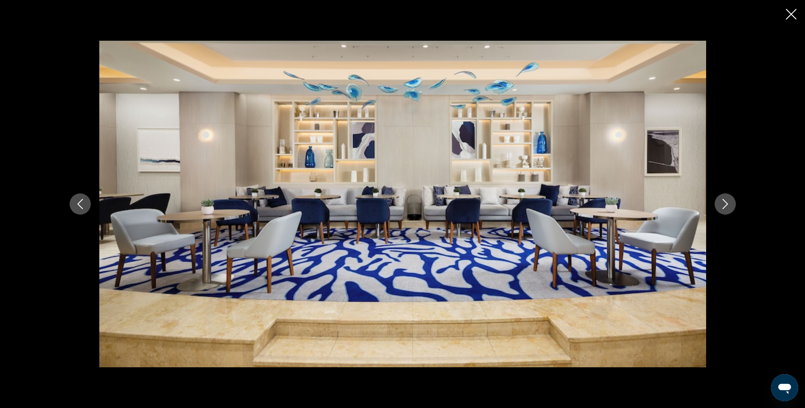
click at [722, 205] on icon "Next image" at bounding box center [725, 204] width 10 height 10
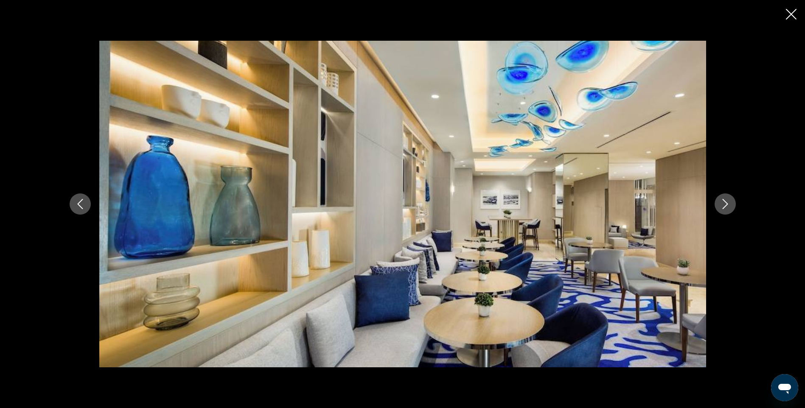
click at [722, 205] on icon "Next image" at bounding box center [725, 204] width 10 height 10
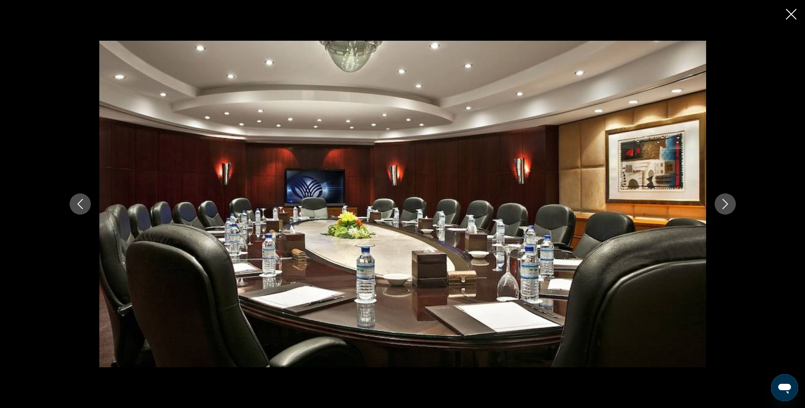
click at [722, 205] on icon "Next image" at bounding box center [725, 204] width 10 height 10
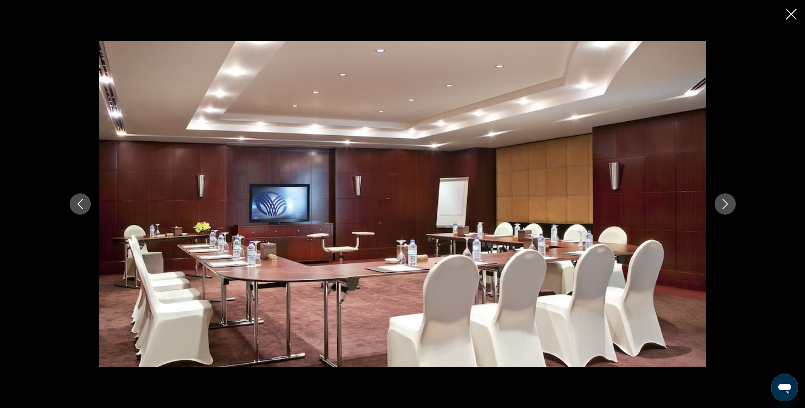
click at [722, 205] on icon "Next image" at bounding box center [725, 204] width 10 height 10
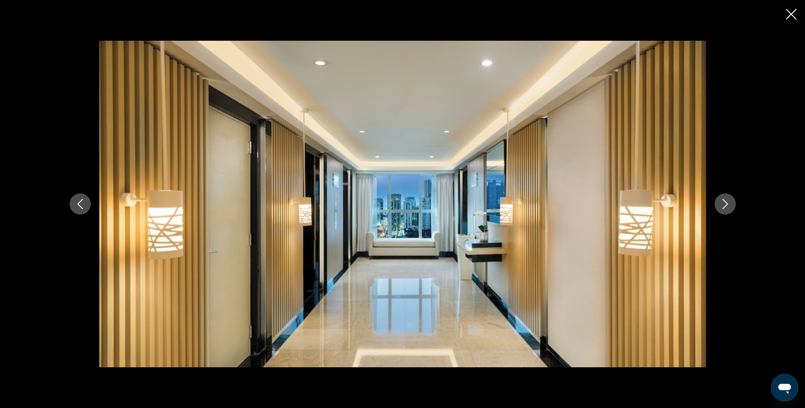
click at [722, 205] on icon "Next image" at bounding box center [725, 204] width 10 height 10
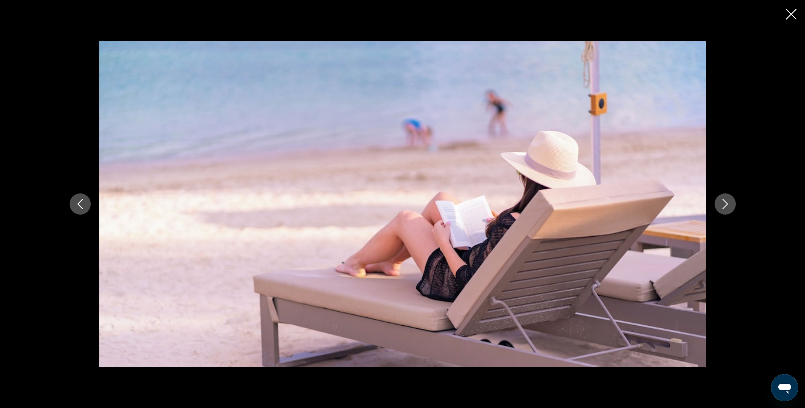
click at [722, 205] on icon "Next image" at bounding box center [725, 204] width 10 height 10
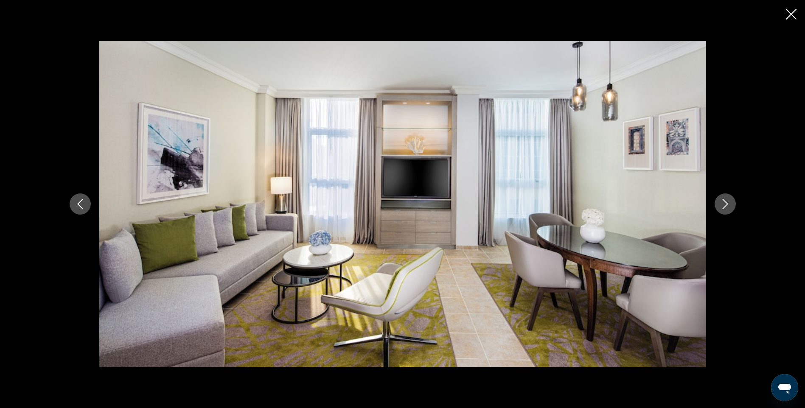
click at [722, 205] on icon "Next image" at bounding box center [725, 204] width 10 height 10
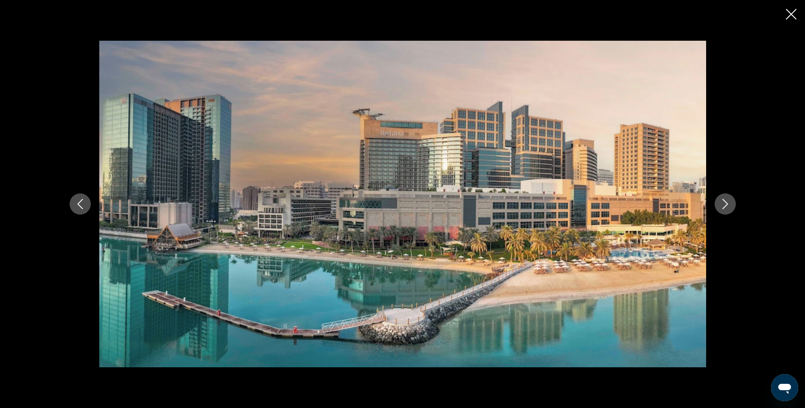
click at [789, 14] on icon "Close slideshow" at bounding box center [790, 14] width 11 height 11
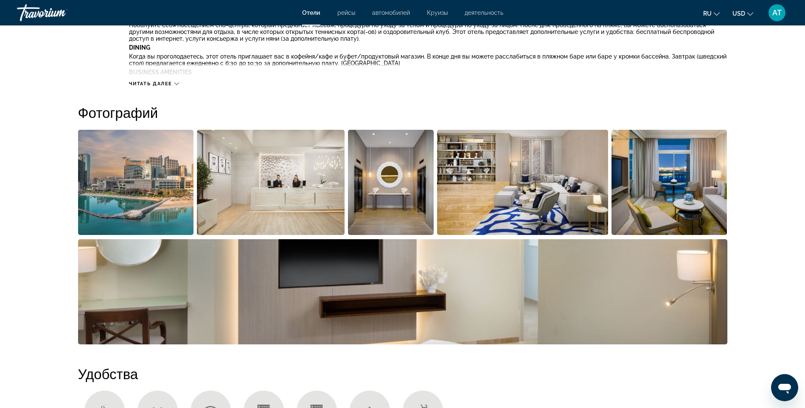
click at [172, 81] on span "Читать далее" at bounding box center [150, 84] width 43 height 6
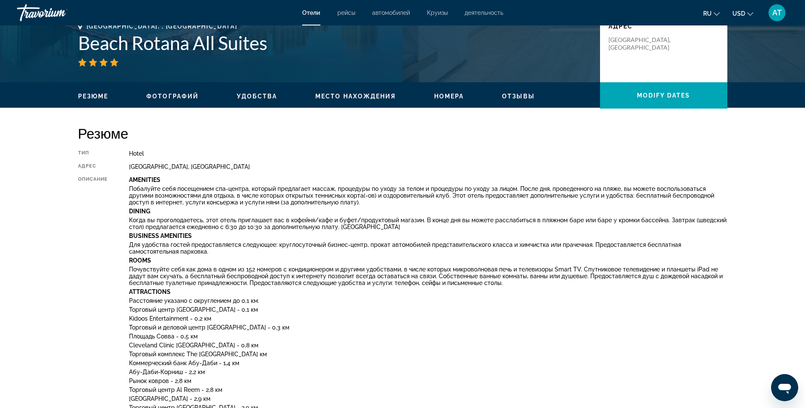
scroll to position [192, 0]
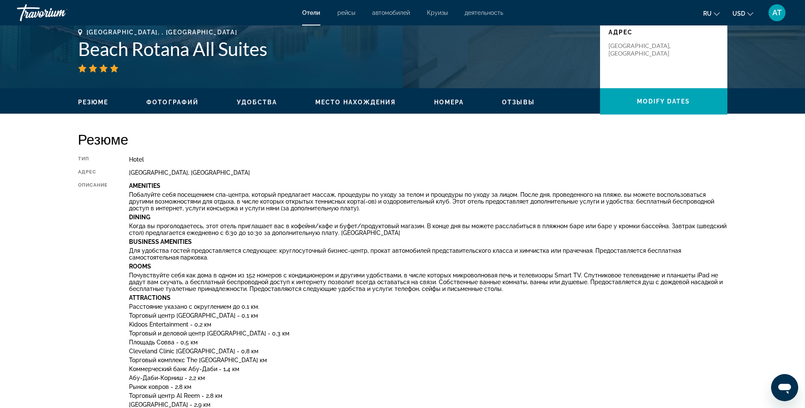
click at [252, 103] on span "Удобства" at bounding box center [257, 102] width 40 height 7
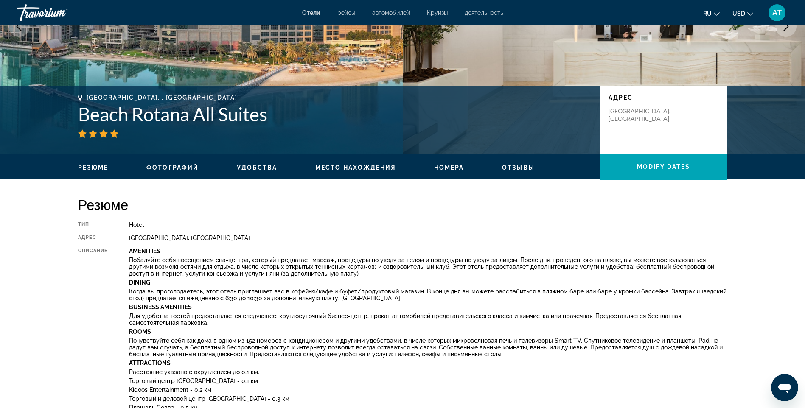
scroll to position [0, 0]
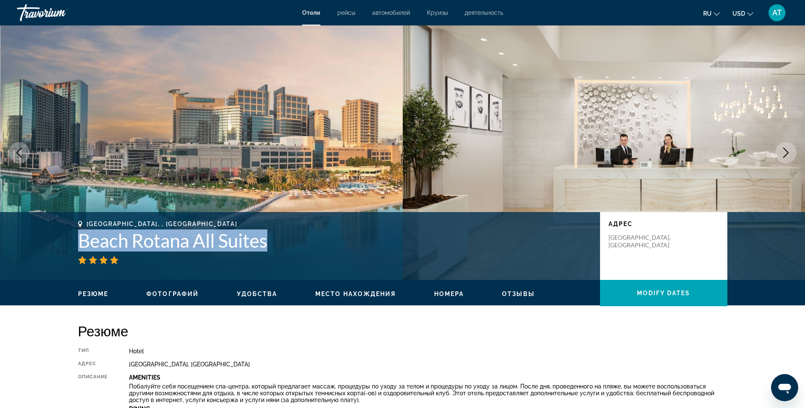
drag, startPoint x: 82, startPoint y: 239, endPoint x: 279, endPoint y: 245, distance: 196.9
click at [279, 245] on h1 "Beach Rotana All Suites" at bounding box center [334, 240] width 513 height 22
drag, startPoint x: 279, startPoint y: 245, endPoint x: 251, endPoint y: 242, distance: 28.1
copy h1 "Beach Rotana All Suites"
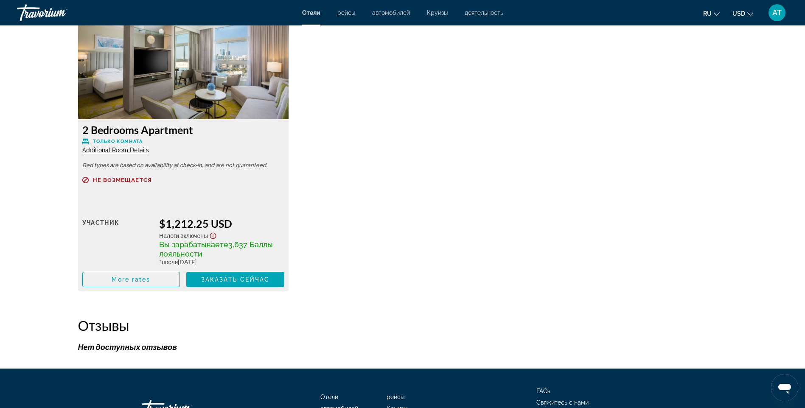
scroll to position [1442, 0]
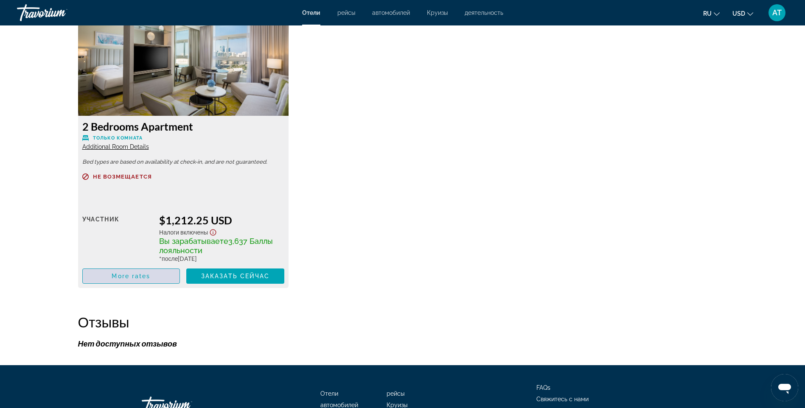
click at [155, 277] on span "Main content" at bounding box center [131, 276] width 97 height 20
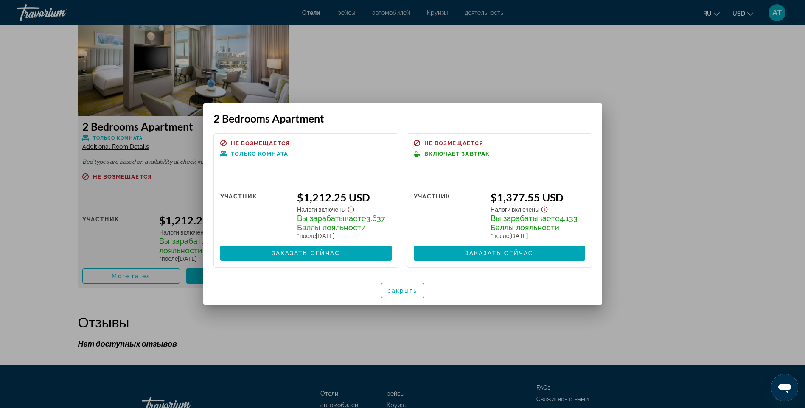
click at [305, 59] on div at bounding box center [402, 204] width 805 height 408
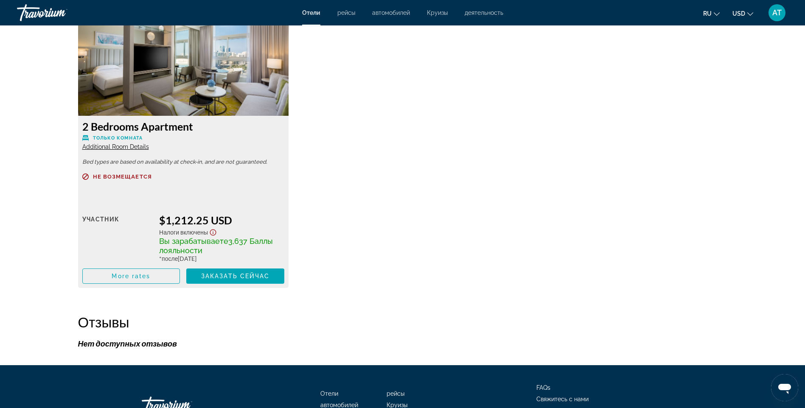
click at [227, 81] on img "Main content" at bounding box center [183, 63] width 211 height 106
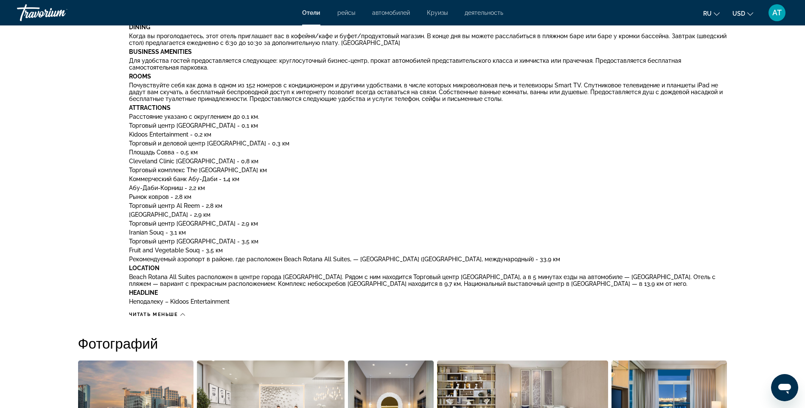
scroll to position [127, 0]
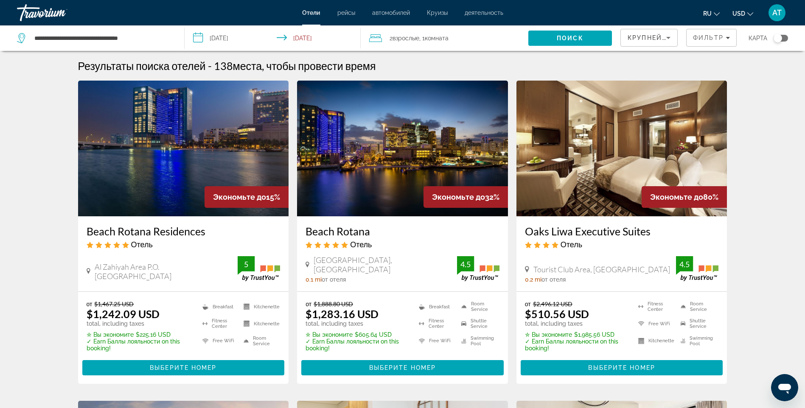
click at [419, 37] on span "Взрослые" at bounding box center [405, 38] width 27 height 7
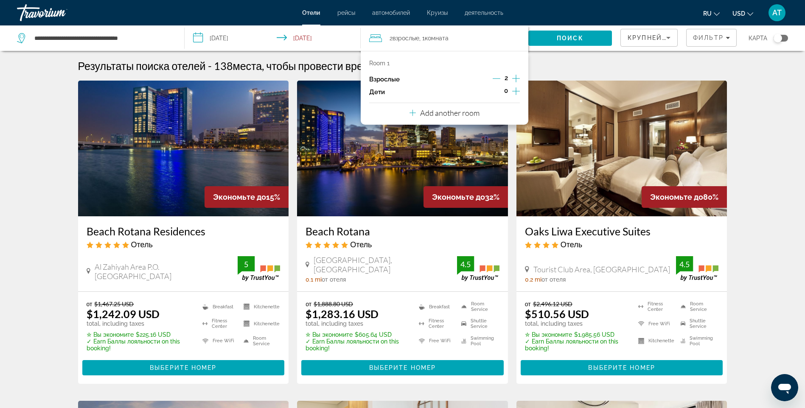
click at [513, 90] on icon "Increment children" at bounding box center [516, 91] width 8 height 10
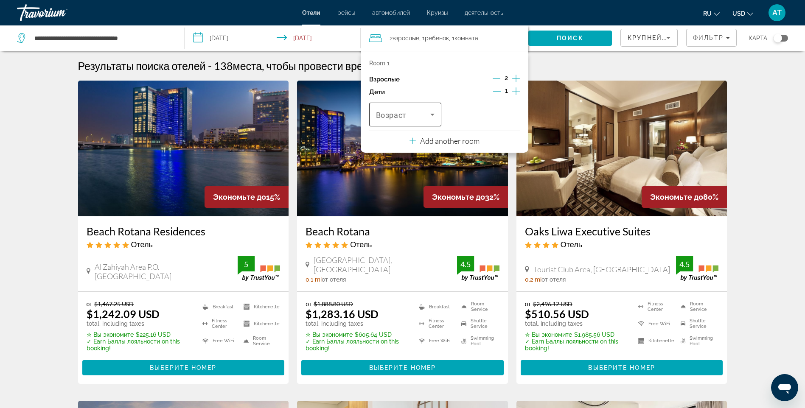
click at [406, 117] on span "Возраст" at bounding box center [391, 115] width 31 height 9
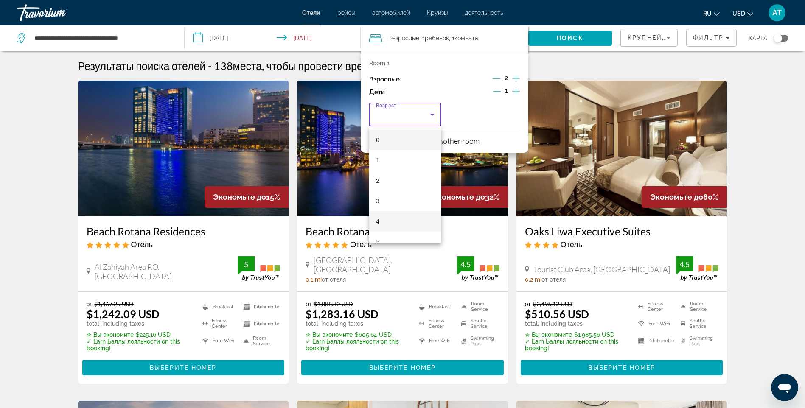
scroll to position [42, 0]
click at [380, 238] on mat-option "7" at bounding box center [405, 240] width 72 height 20
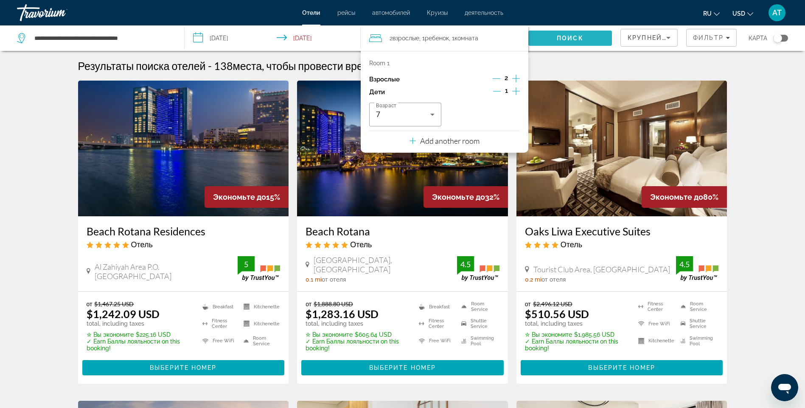
click at [554, 36] on span "Search" at bounding box center [570, 38] width 84 height 20
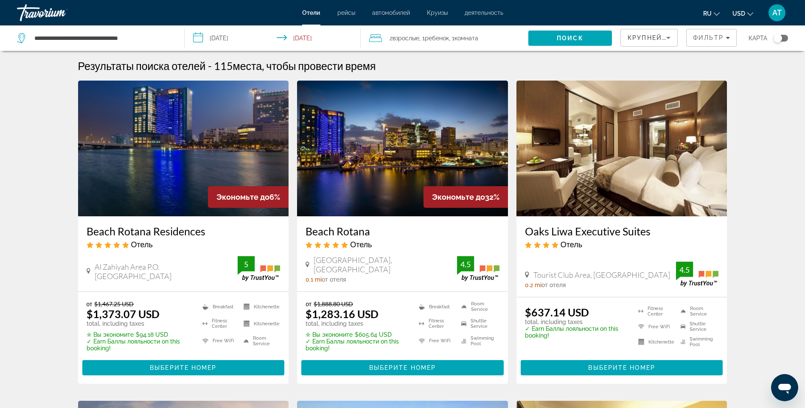
click at [477, 34] on span ", 1 Комната номера" at bounding box center [463, 38] width 29 height 12
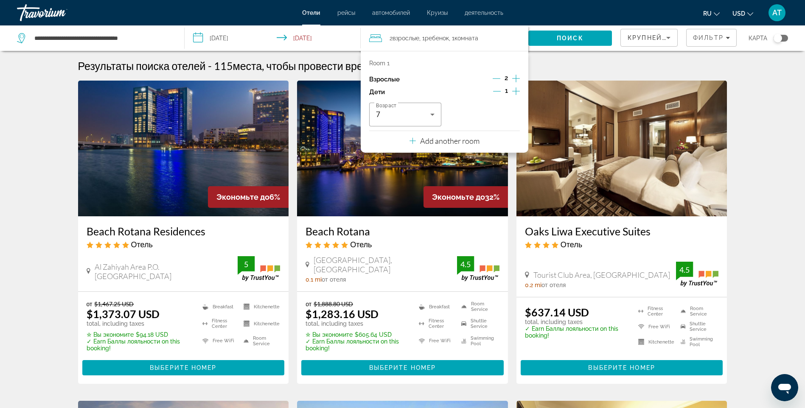
click at [495, 91] on icon "Decrement children" at bounding box center [497, 91] width 8 height 8
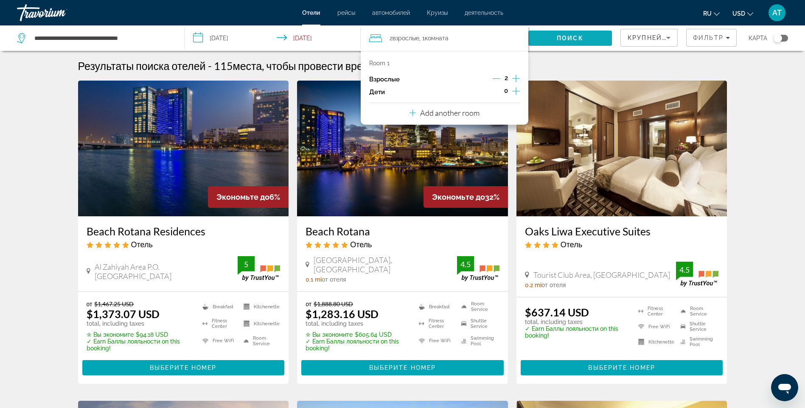
click at [562, 33] on span "Search" at bounding box center [570, 38] width 84 height 20
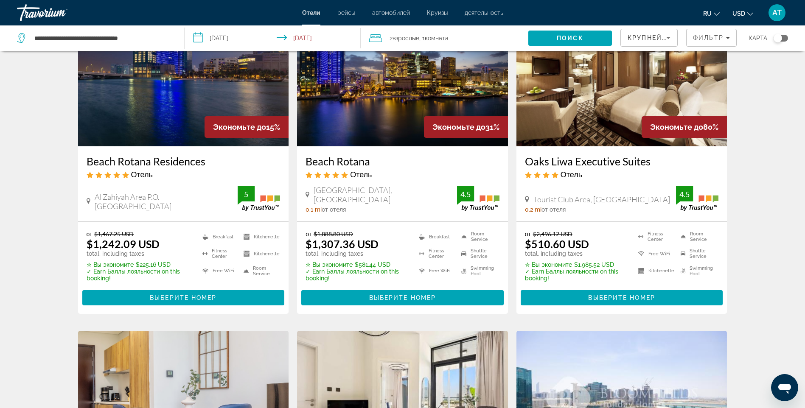
scroll to position [85, 0]
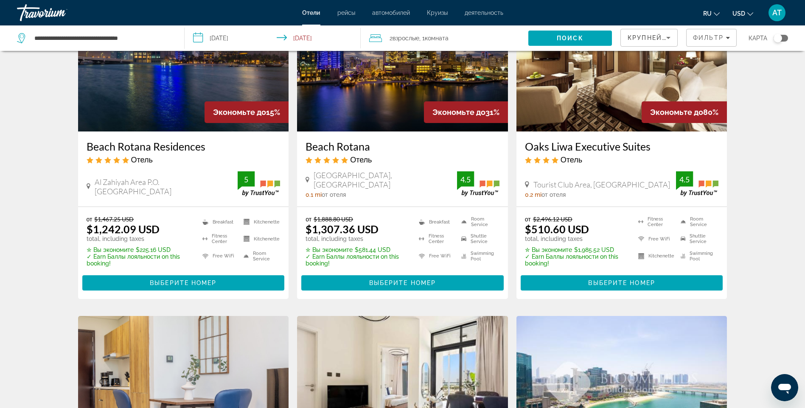
click at [401, 186] on span "10Th Street Al Zahiyah Area, Abu Dhabi" at bounding box center [384, 179] width 143 height 19
click at [406, 279] on span "Выберите номер" at bounding box center [402, 282] width 67 height 7
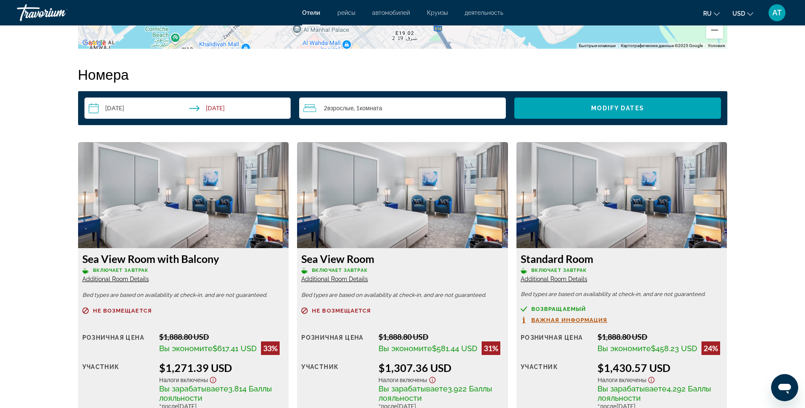
scroll to position [975, 0]
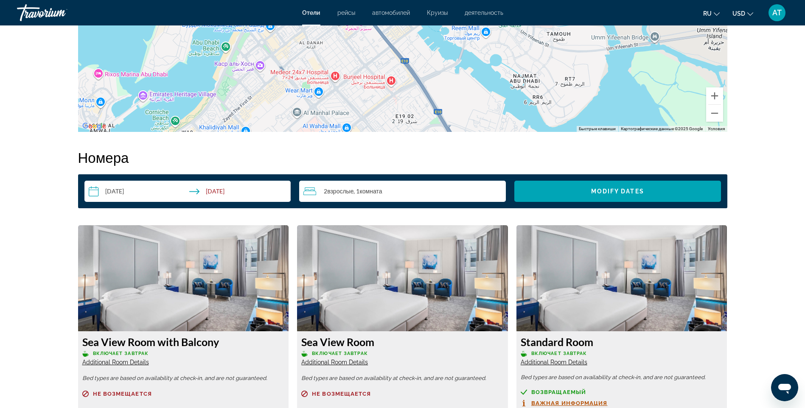
click at [413, 189] on div "2 Взрослый Взрослые , 1 Комната номера" at bounding box center [404, 191] width 202 height 10
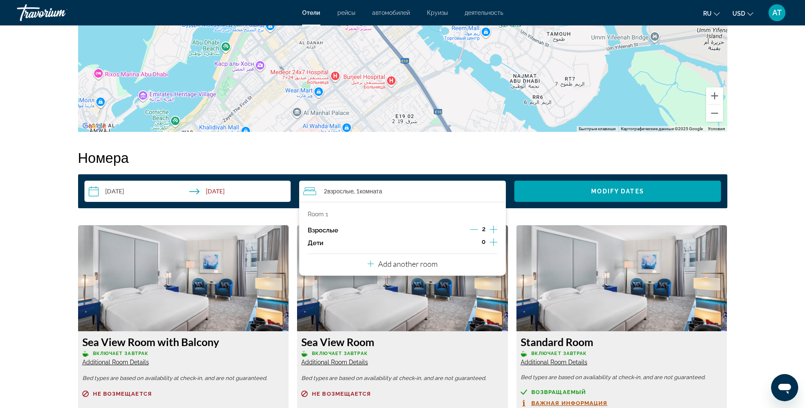
click at [492, 242] on icon "Increment children" at bounding box center [493, 242] width 8 height 8
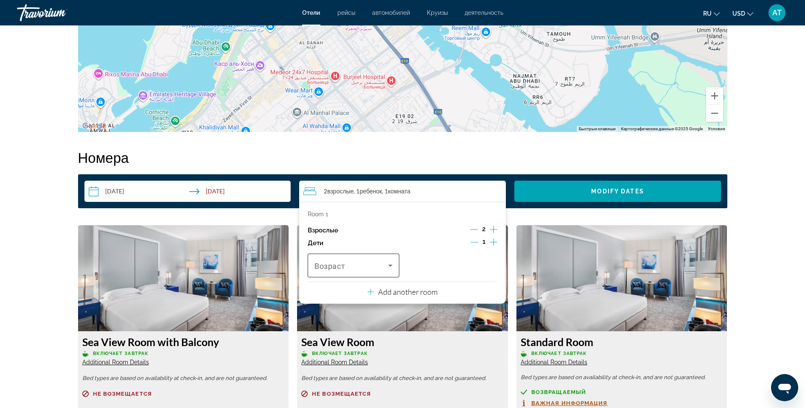
click at [391, 263] on icon "Travelers: 2 adults, 1 child" at bounding box center [390, 265] width 10 height 10
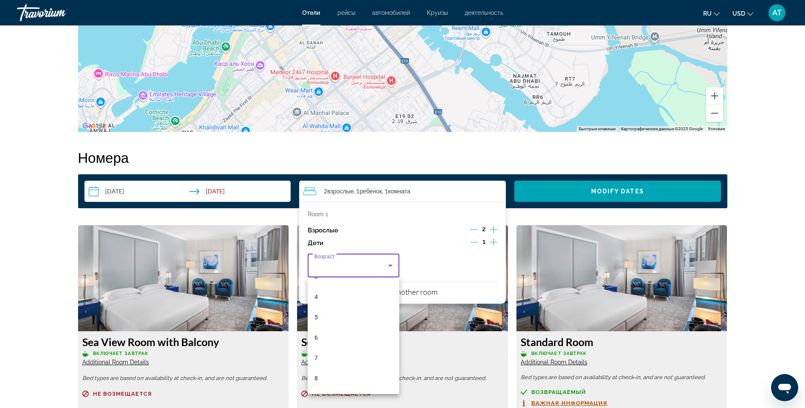
scroll to position [85, 0]
click at [324, 348] on mat-option "7" at bounding box center [353, 348] width 92 height 20
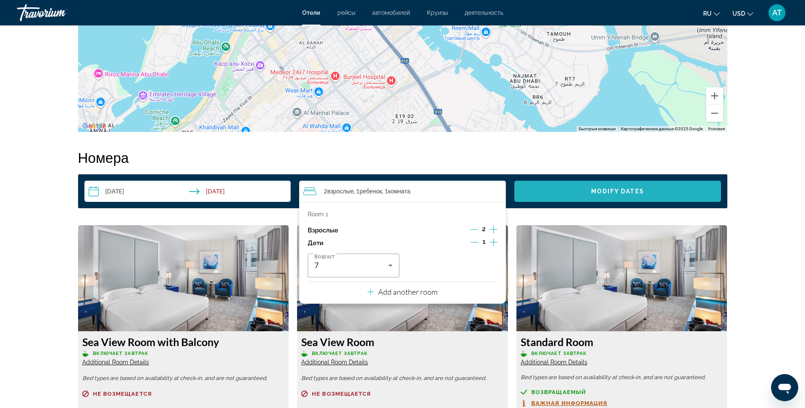
click at [600, 193] on span "Modify Dates" at bounding box center [617, 191] width 53 height 7
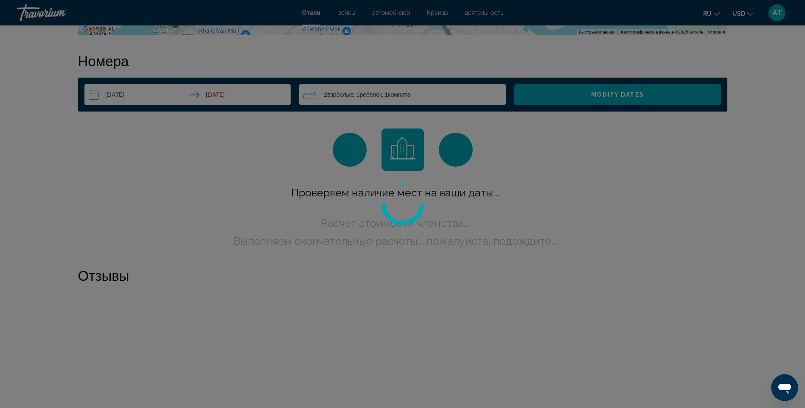
scroll to position [1073, 0]
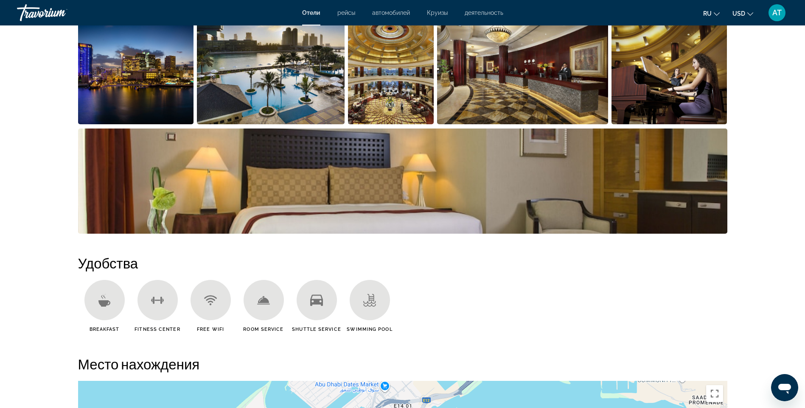
scroll to position [382, 0]
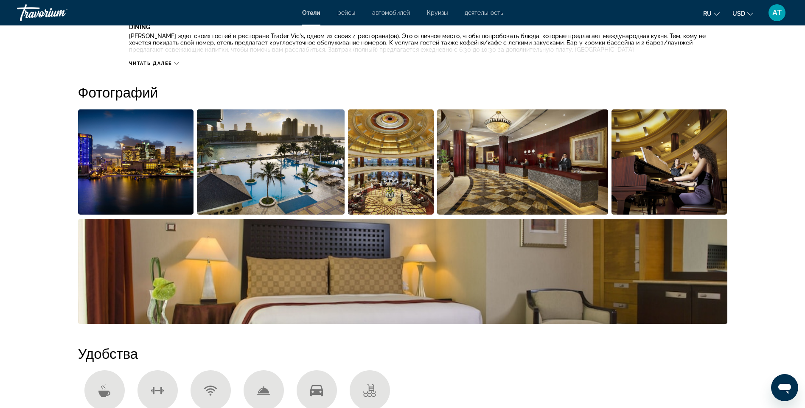
click at [480, 268] on img "Open full-screen image slider" at bounding box center [402, 271] width 649 height 105
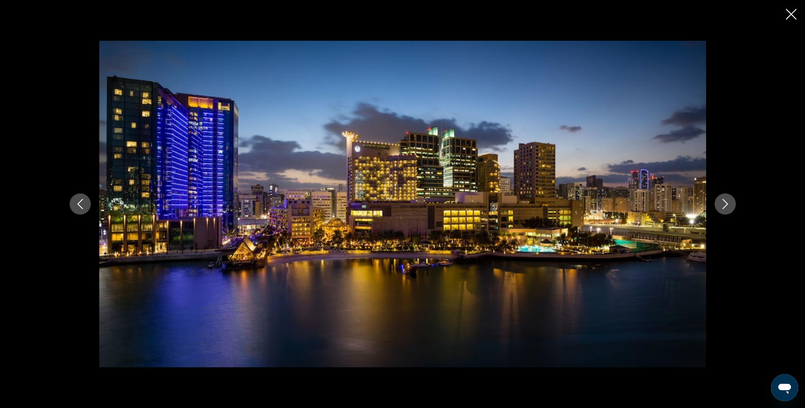
click at [727, 207] on icon "Next image" at bounding box center [725, 204] width 10 height 10
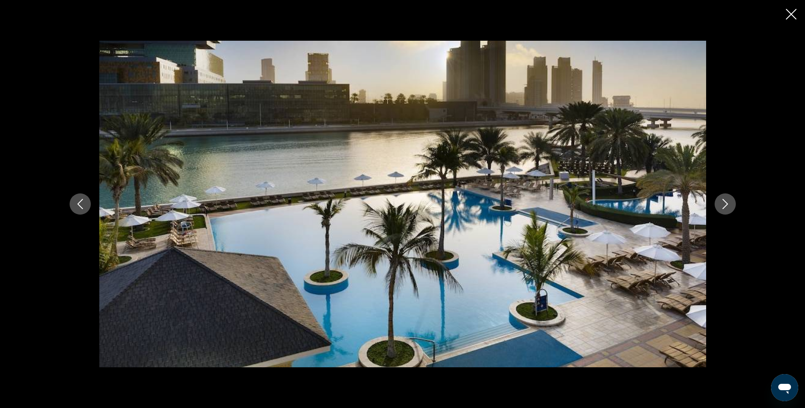
click at [727, 207] on icon "Next image" at bounding box center [725, 204] width 10 height 10
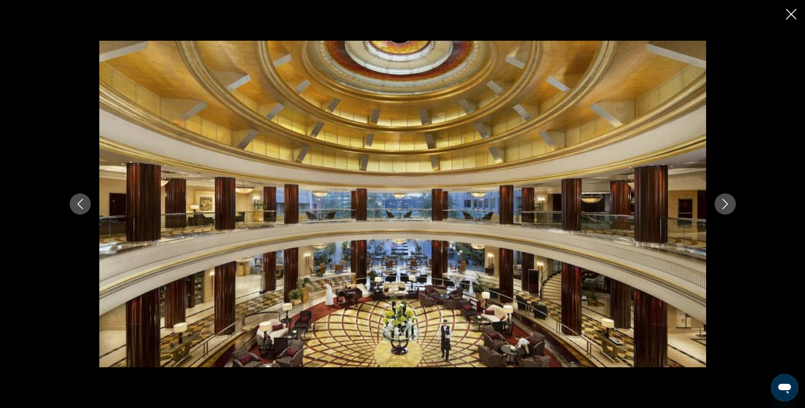
click at [727, 207] on icon "Next image" at bounding box center [725, 204] width 10 height 10
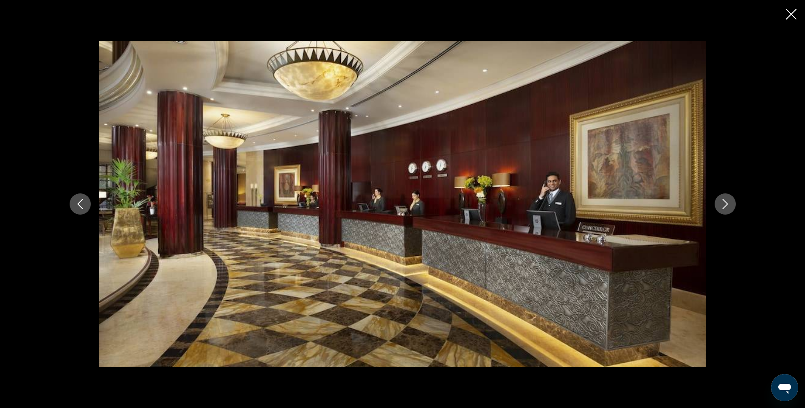
click at [727, 207] on icon "Next image" at bounding box center [725, 204] width 10 height 10
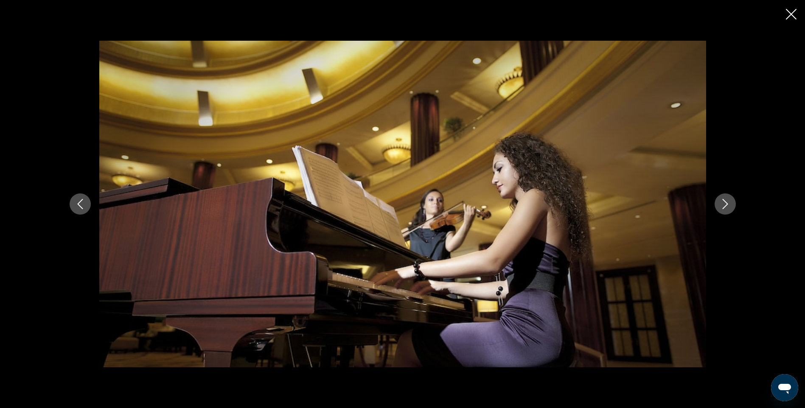
click at [727, 207] on icon "Next image" at bounding box center [725, 204] width 10 height 10
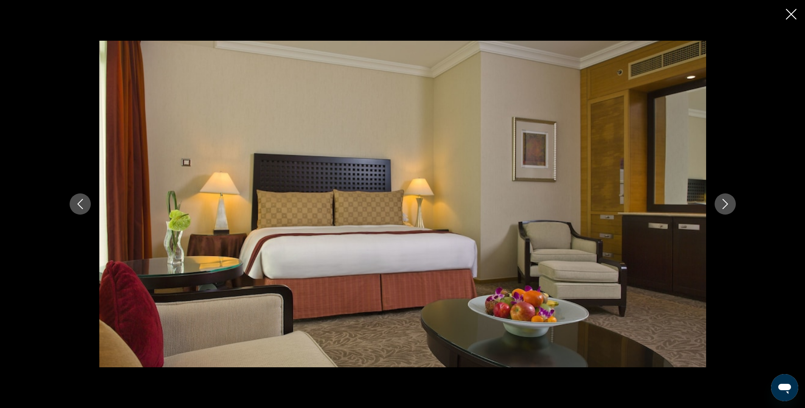
click at [727, 207] on icon "Next image" at bounding box center [725, 204] width 10 height 10
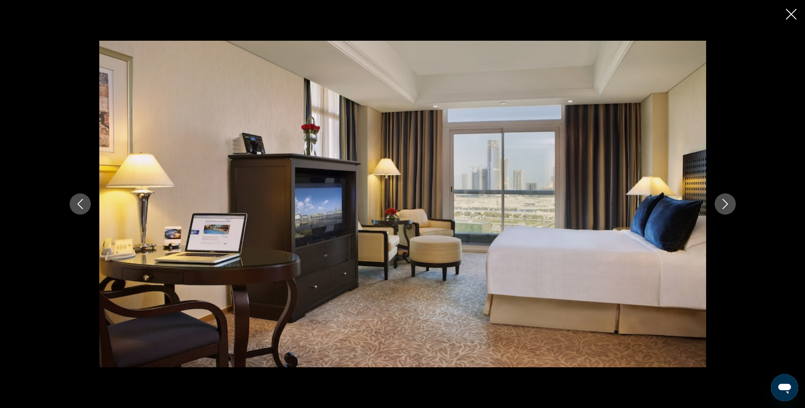
click at [727, 207] on icon "Next image" at bounding box center [725, 204] width 10 height 10
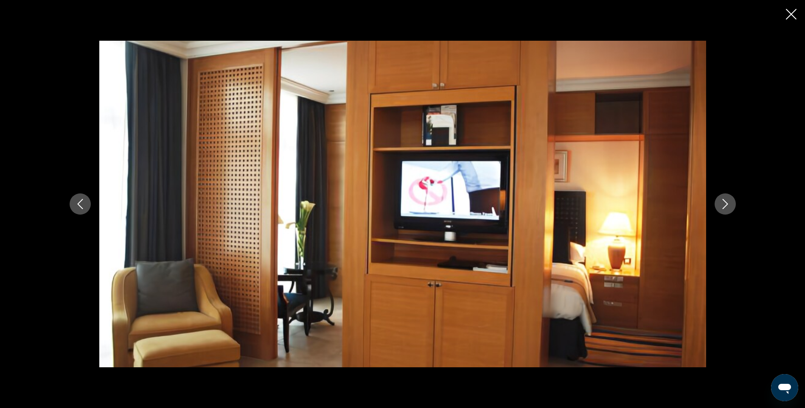
click at [727, 207] on icon "Next image" at bounding box center [725, 204] width 10 height 10
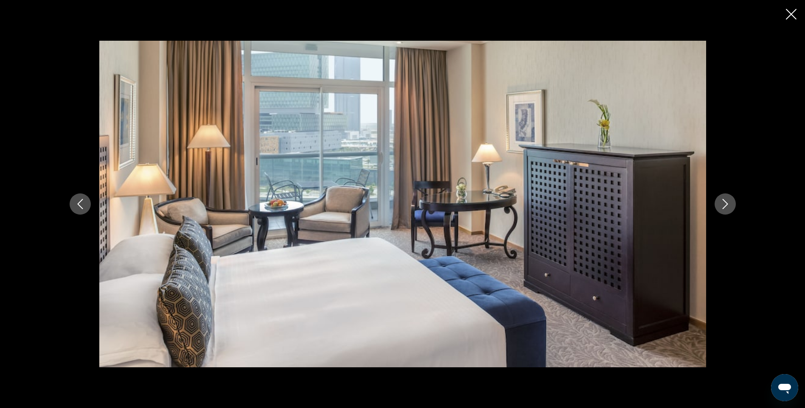
click at [727, 207] on icon "Next image" at bounding box center [725, 204] width 10 height 10
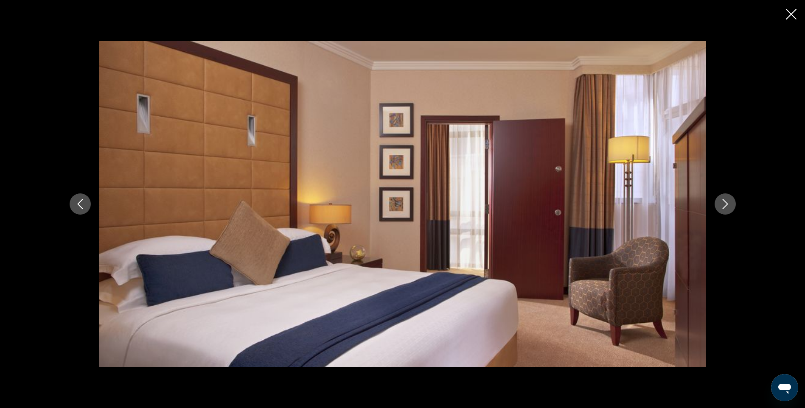
click at [727, 207] on icon "Next image" at bounding box center [725, 204] width 10 height 10
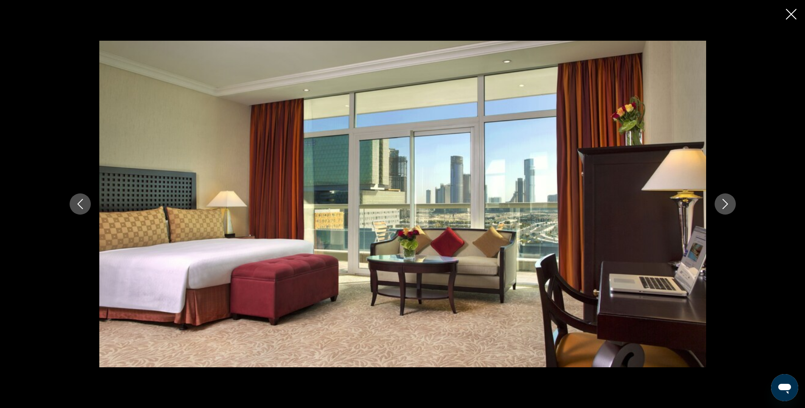
click at [727, 207] on icon "Next image" at bounding box center [725, 204] width 10 height 10
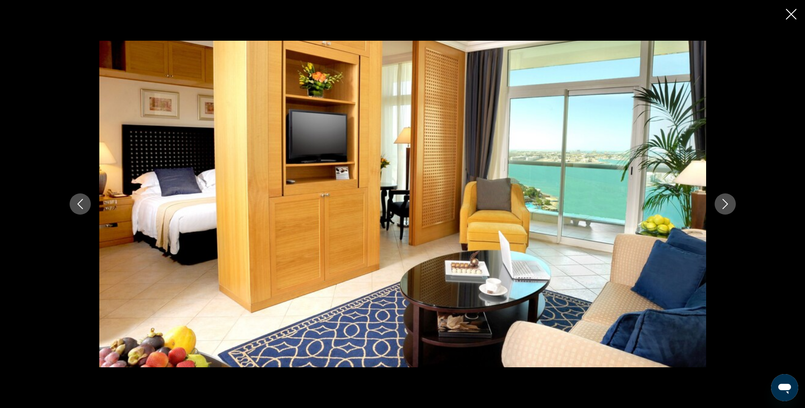
click at [727, 207] on icon "Next image" at bounding box center [725, 204] width 10 height 10
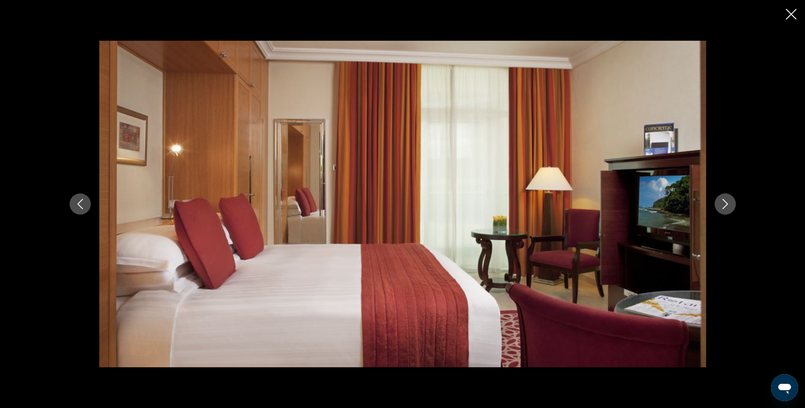
click at [727, 207] on icon "Next image" at bounding box center [725, 204] width 10 height 10
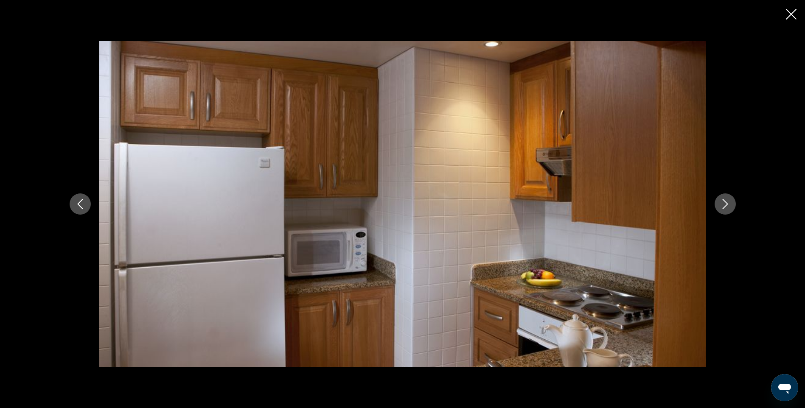
click at [727, 207] on icon "Next image" at bounding box center [725, 204] width 10 height 10
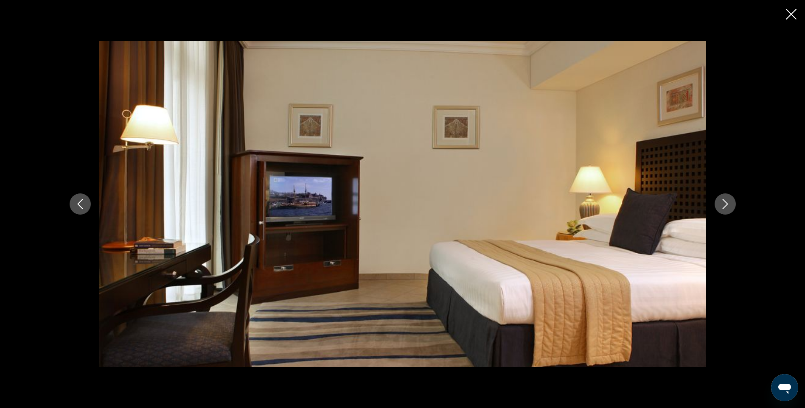
click at [727, 207] on icon "Next image" at bounding box center [725, 204] width 10 height 10
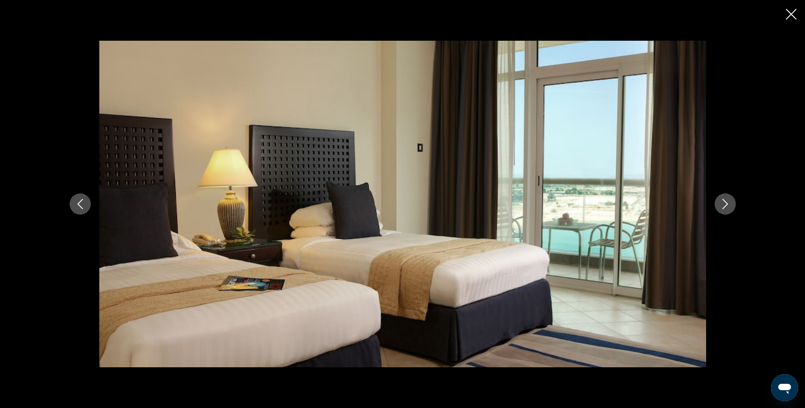
click at [727, 207] on icon "Next image" at bounding box center [725, 204] width 10 height 10
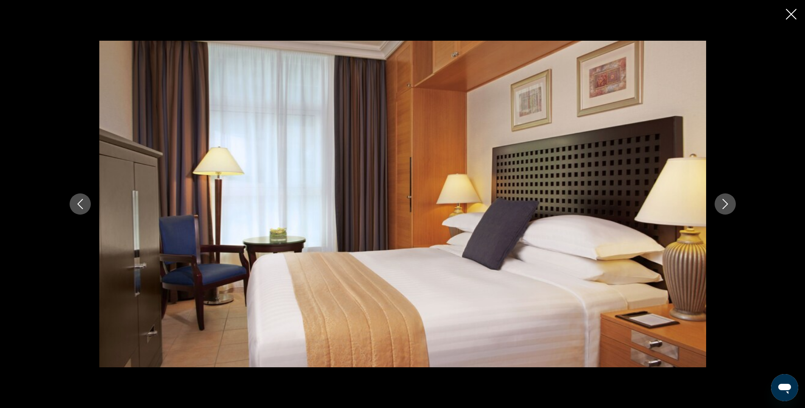
click at [727, 207] on icon "Next image" at bounding box center [725, 204] width 10 height 10
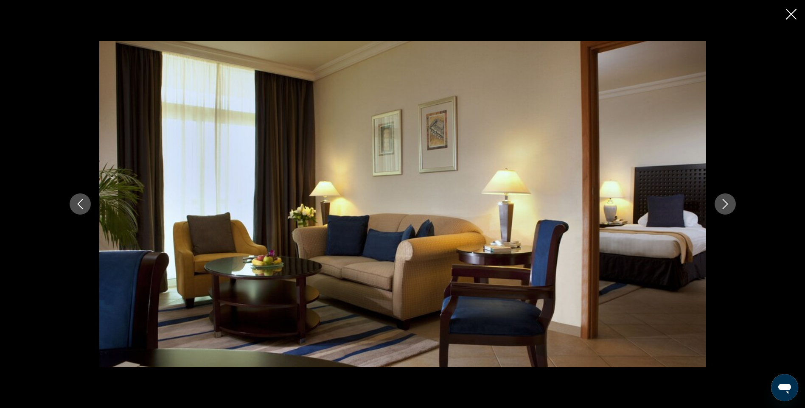
click at [727, 207] on icon "Next image" at bounding box center [725, 204] width 10 height 10
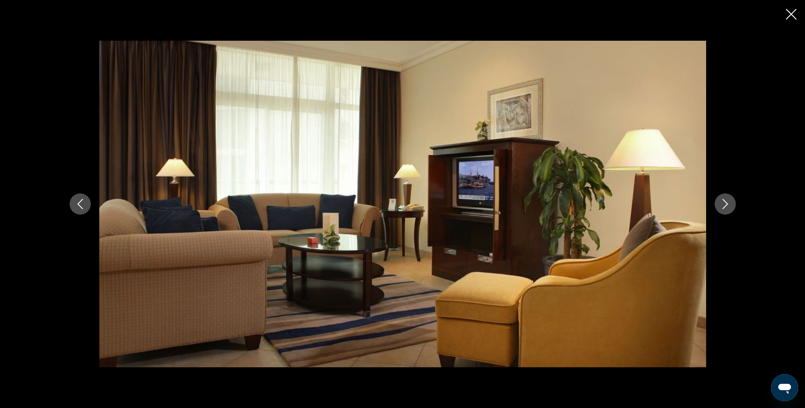
click at [727, 207] on icon "Next image" at bounding box center [725, 204] width 10 height 10
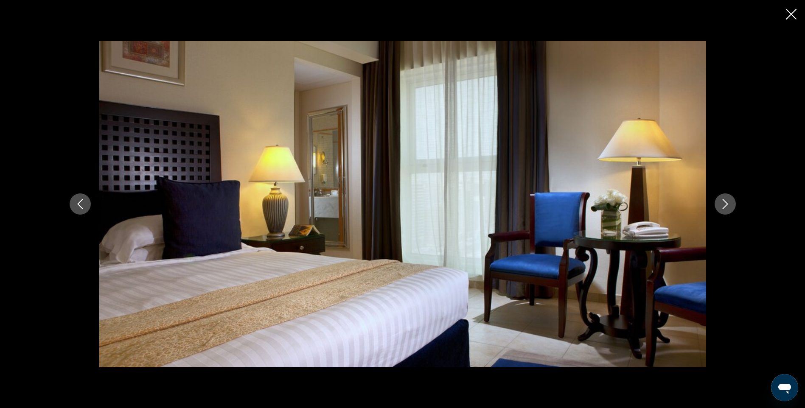
click at [727, 207] on icon "Next image" at bounding box center [725, 204] width 10 height 10
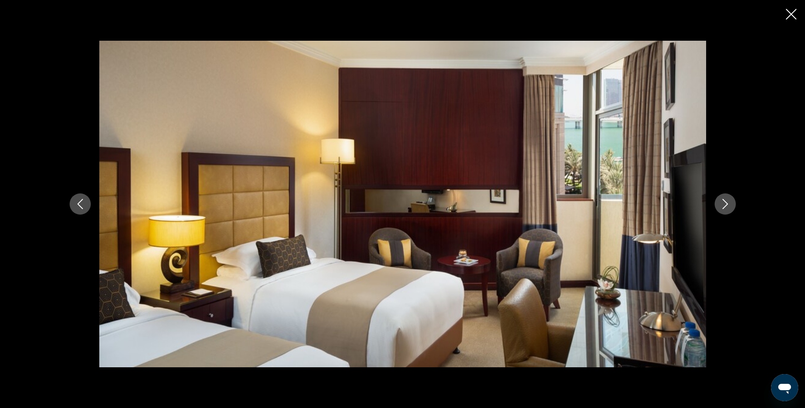
click at [791, 14] on icon "Close slideshow" at bounding box center [790, 14] width 11 height 11
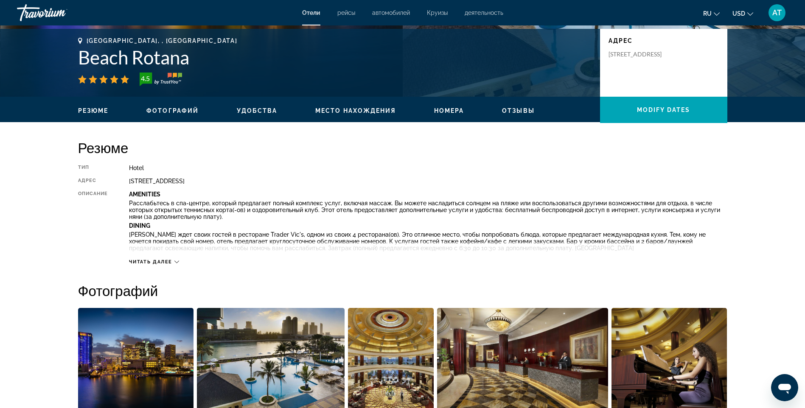
scroll to position [85, 0]
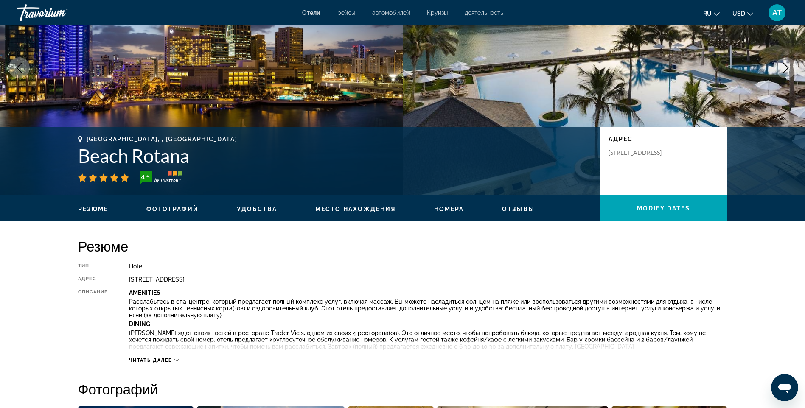
click at [257, 207] on span "Удобства" at bounding box center [257, 209] width 40 height 7
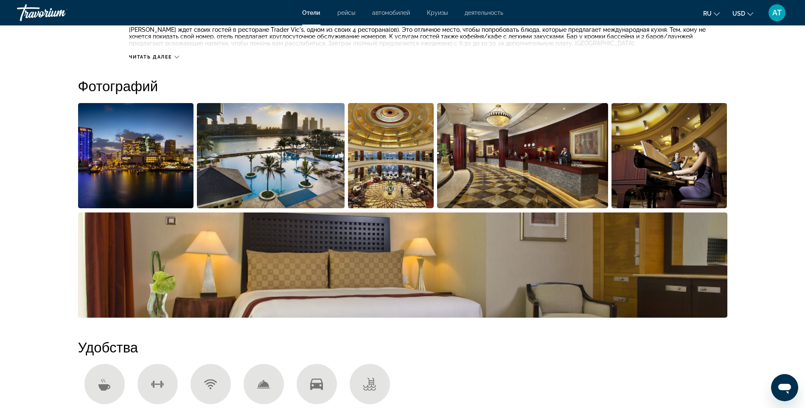
scroll to position [379, 0]
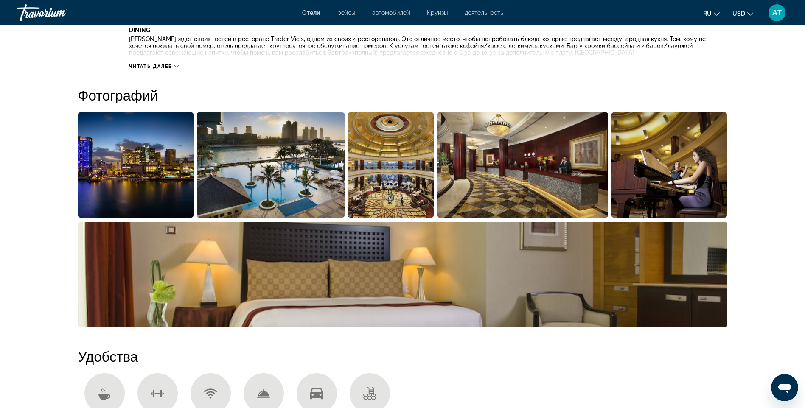
click at [279, 173] on img "Open full-screen image slider" at bounding box center [271, 164] width 148 height 105
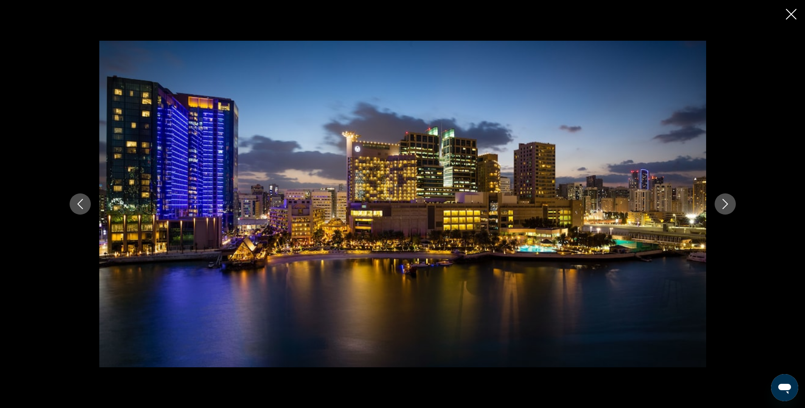
click at [725, 208] on icon "Next image" at bounding box center [725, 204] width 10 height 10
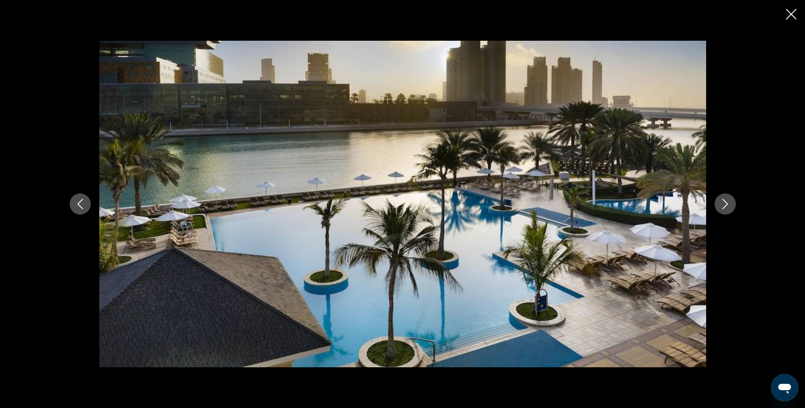
click at [724, 207] on icon "Next image" at bounding box center [725, 204] width 10 height 10
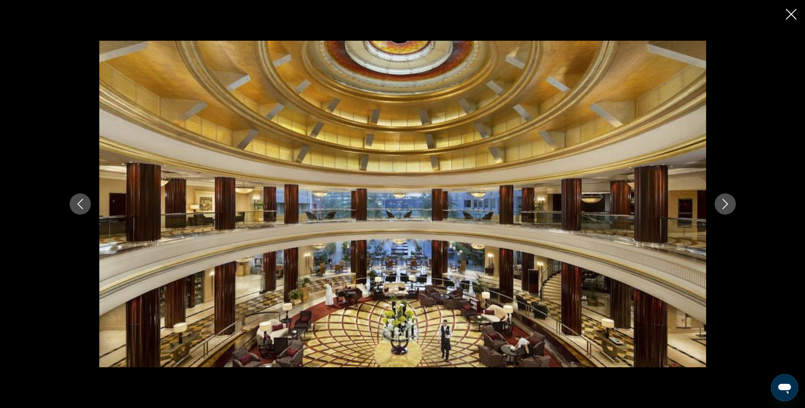
click at [724, 207] on icon "Next image" at bounding box center [725, 204] width 10 height 10
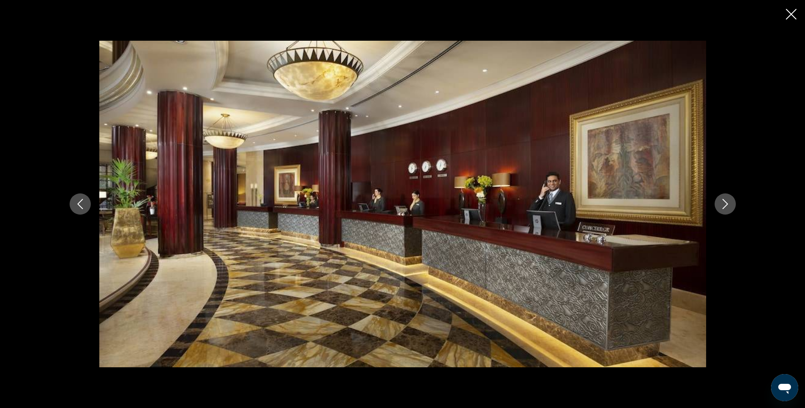
click at [724, 207] on icon "Next image" at bounding box center [725, 204] width 10 height 10
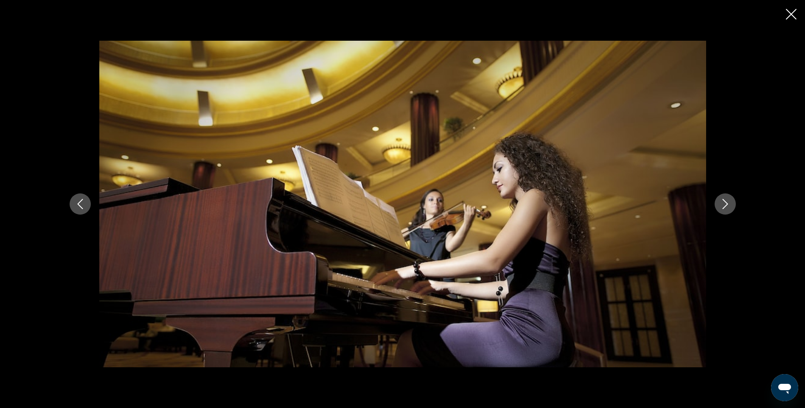
click at [724, 207] on icon "Next image" at bounding box center [725, 204] width 10 height 10
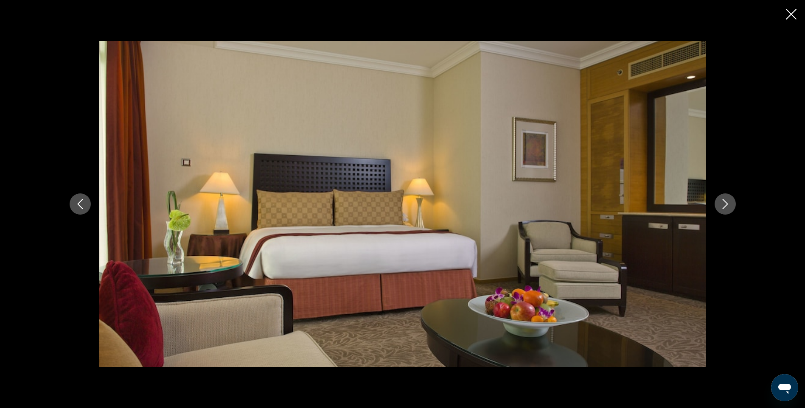
click at [791, 14] on icon "Close slideshow" at bounding box center [790, 14] width 11 height 11
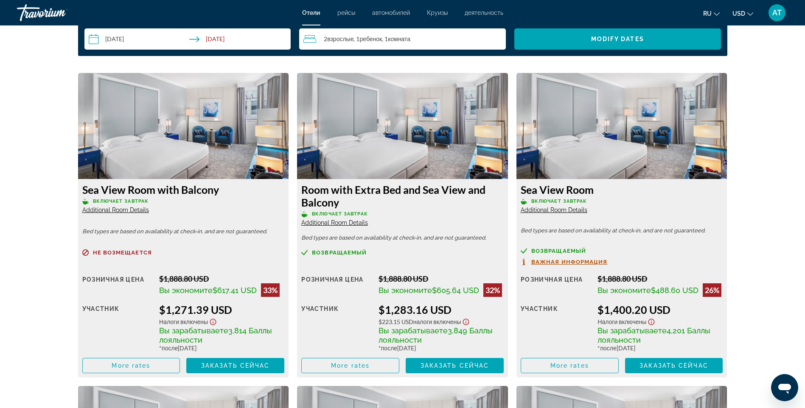
scroll to position [1227, 0]
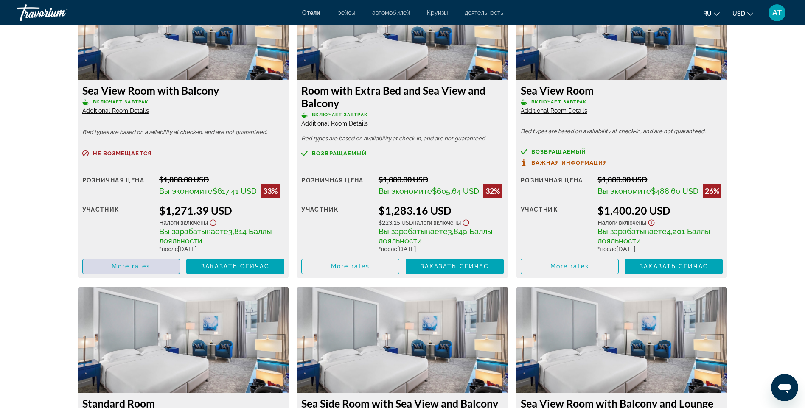
click at [152, 270] on span "Main content" at bounding box center [131, 266] width 97 height 20
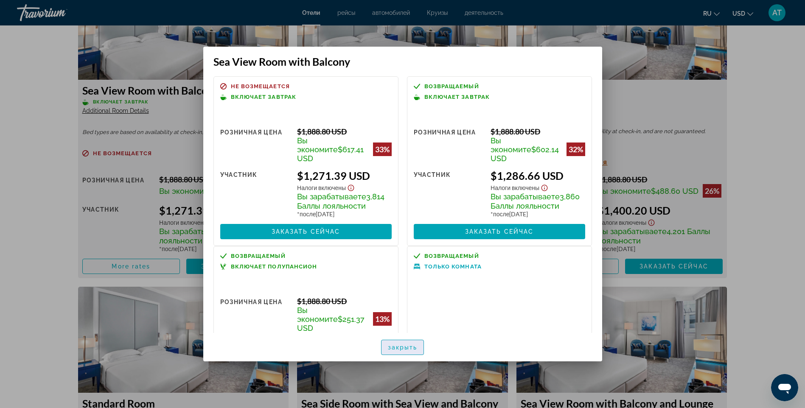
click at [400, 348] on span "закрыть" at bounding box center [403, 347] width 30 height 7
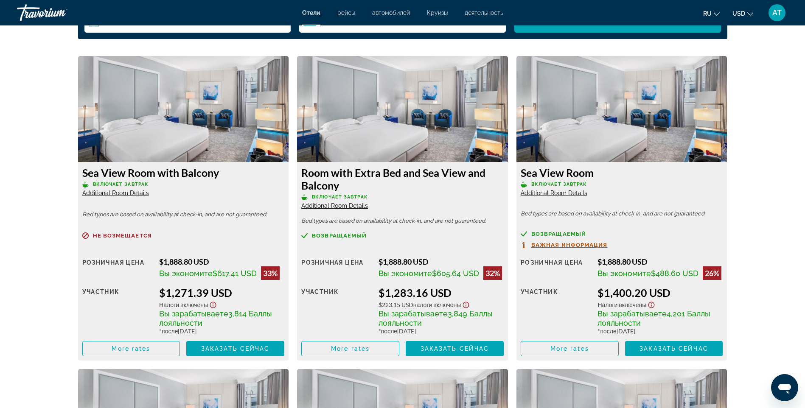
scroll to position [1142, 0]
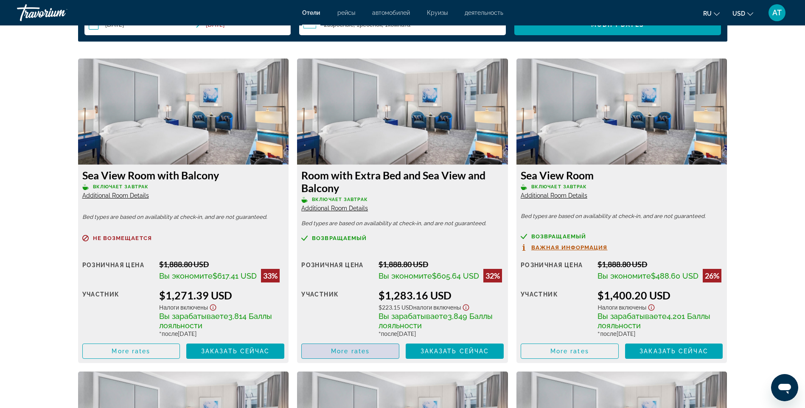
click at [349, 353] on span "More rates" at bounding box center [350, 351] width 39 height 7
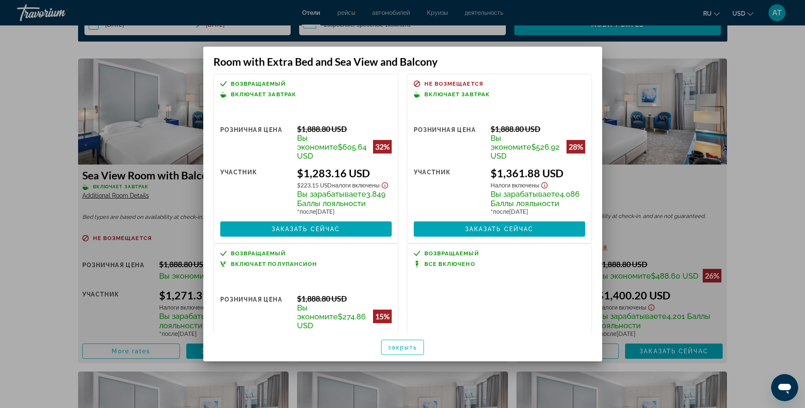
scroll to position [0, 0]
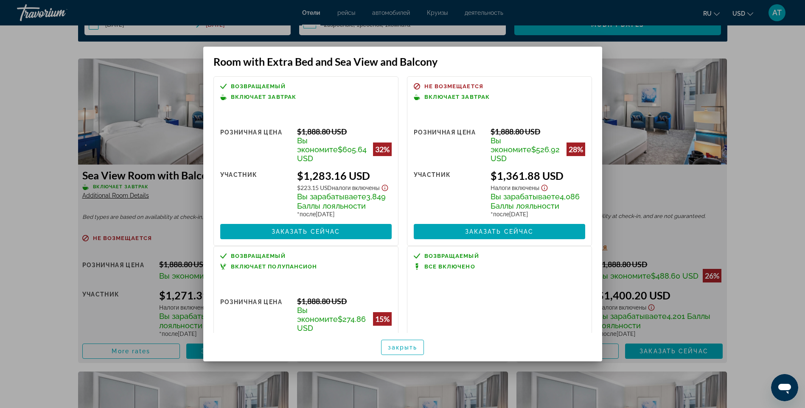
click at [17, 64] on div at bounding box center [402, 204] width 805 height 408
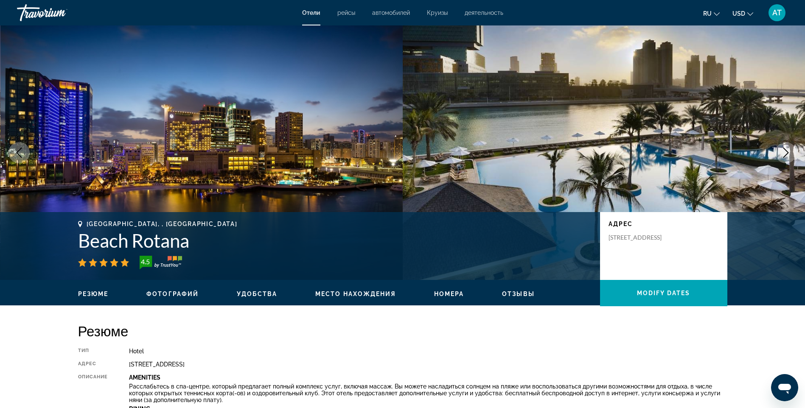
scroll to position [1142, 0]
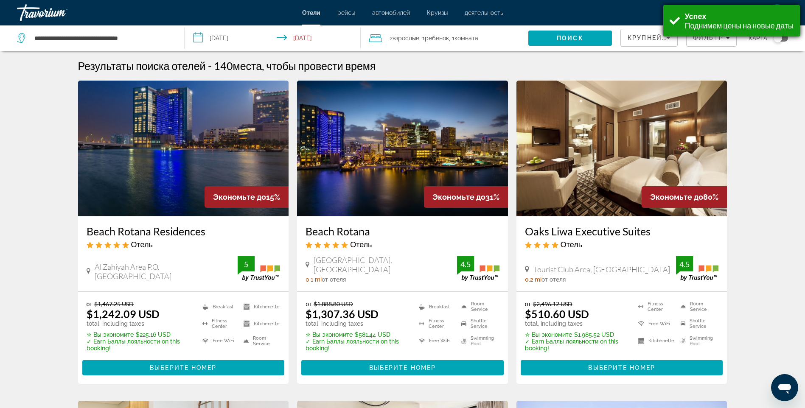
click at [692, 17] on div "Успех" at bounding box center [738, 15] width 109 height 9
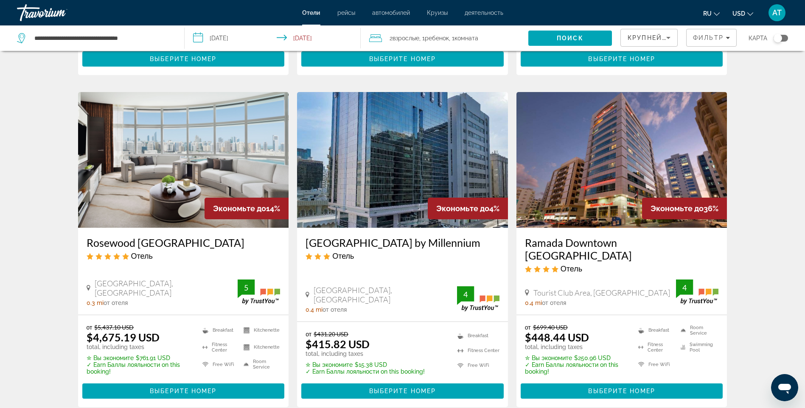
scroll to position [975, 0]
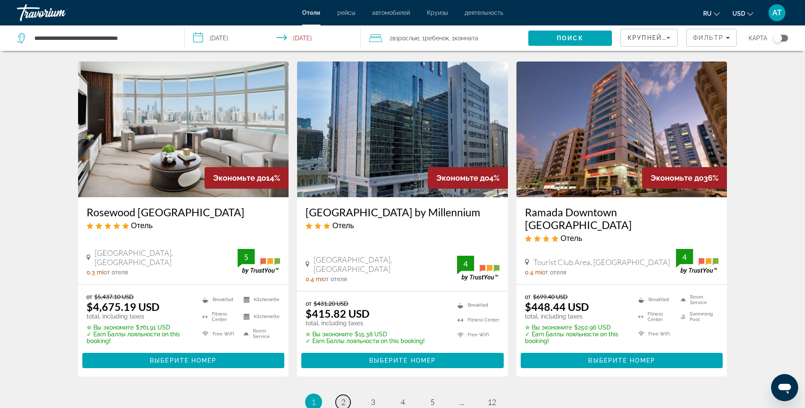
click at [343, 397] on span "2" at bounding box center [343, 401] width 4 height 9
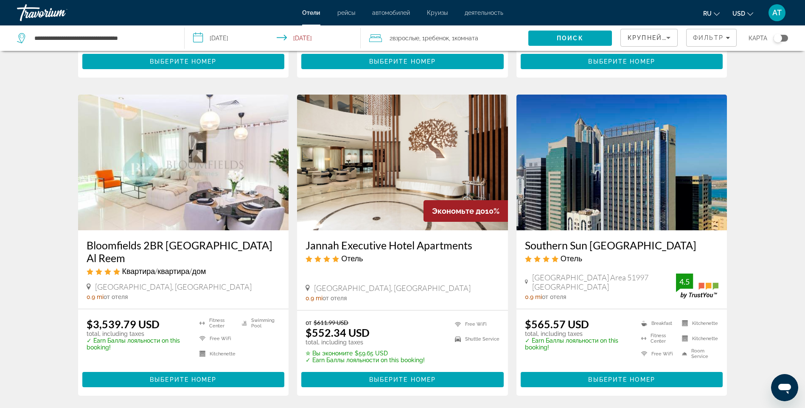
scroll to position [1018, 0]
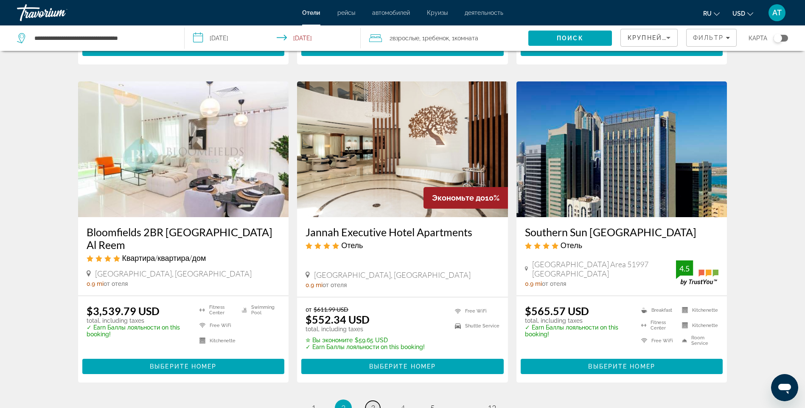
click at [371, 403] on span "3" at bounding box center [373, 407] width 4 height 9
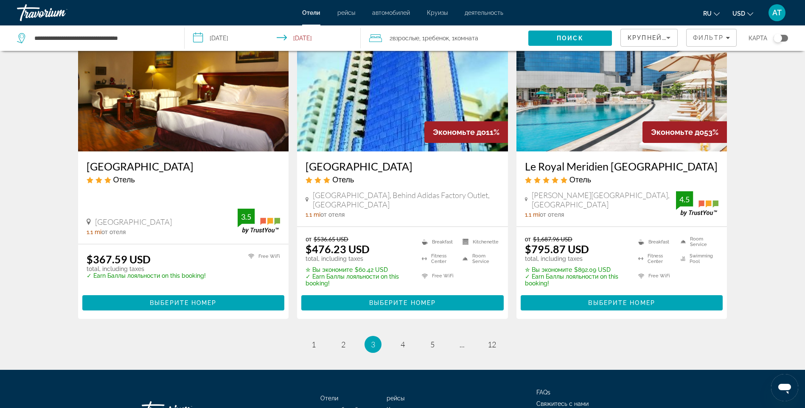
scroll to position [1103, 0]
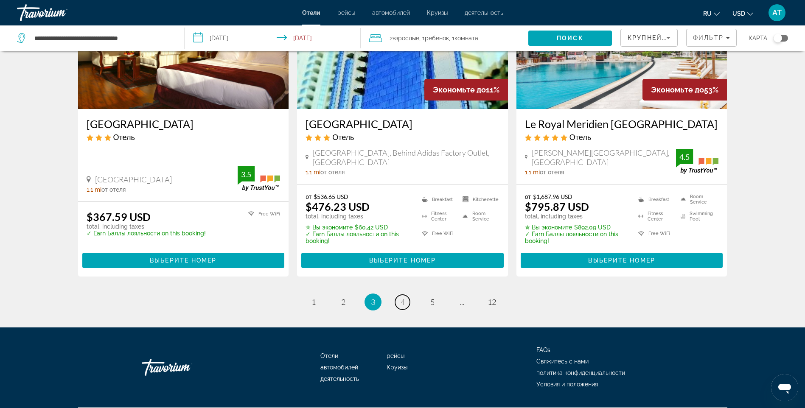
click at [402, 297] on span "4" at bounding box center [402, 301] width 4 height 9
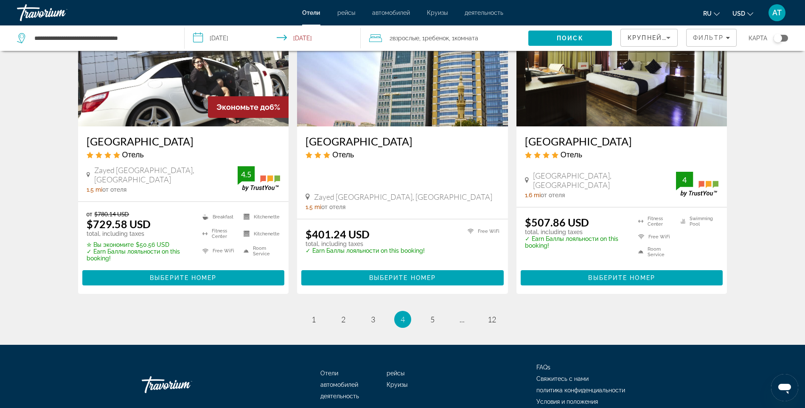
scroll to position [1094, 0]
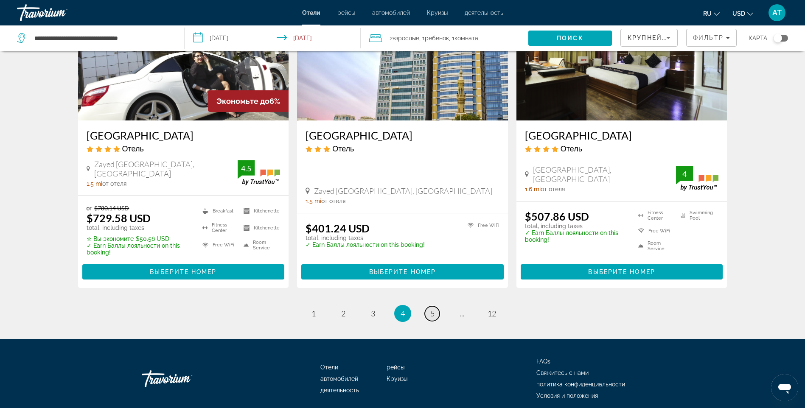
click at [432, 309] on span "5" at bounding box center [432, 313] width 4 height 9
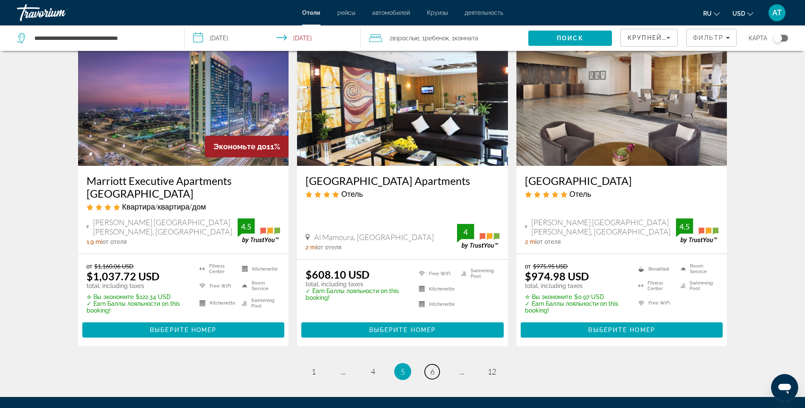
scroll to position [1060, 0]
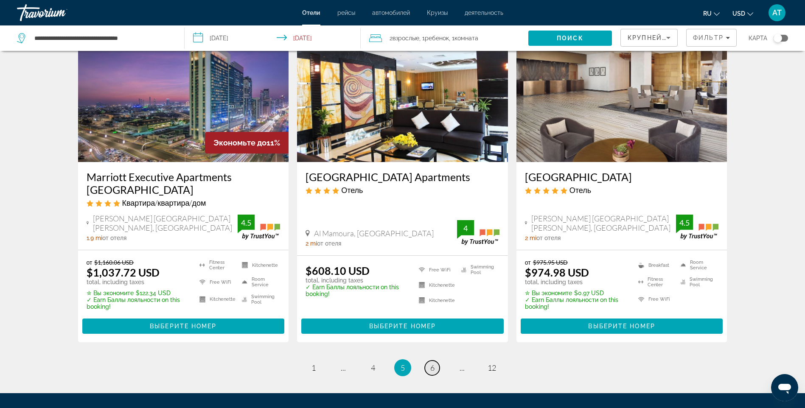
click at [432, 363] on span "6" at bounding box center [432, 367] width 4 height 9
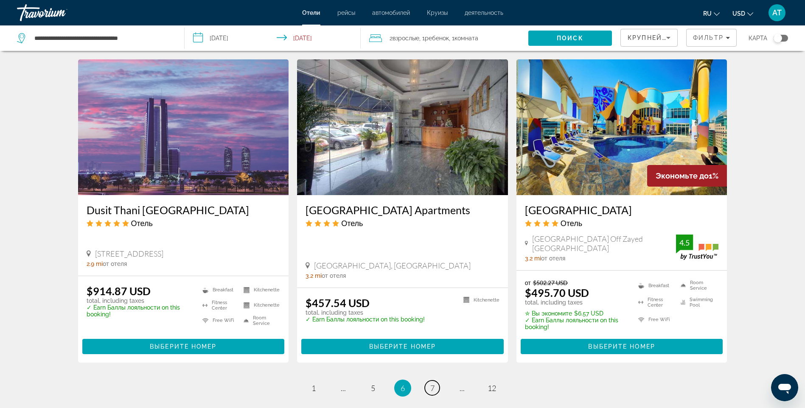
scroll to position [1018, 0]
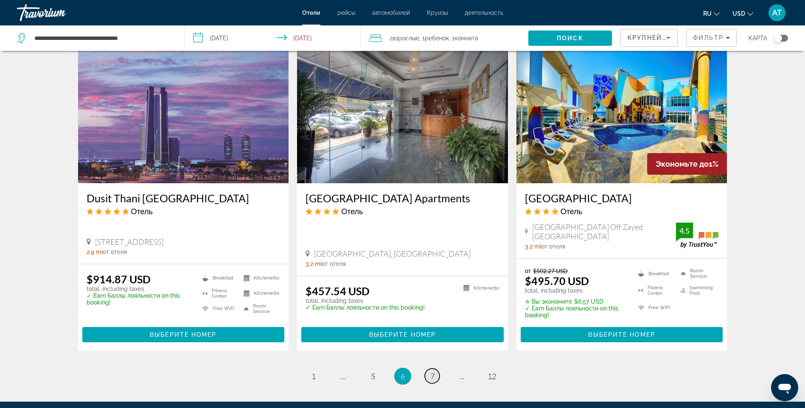
click at [430, 372] on span "7" at bounding box center [432, 376] width 4 height 9
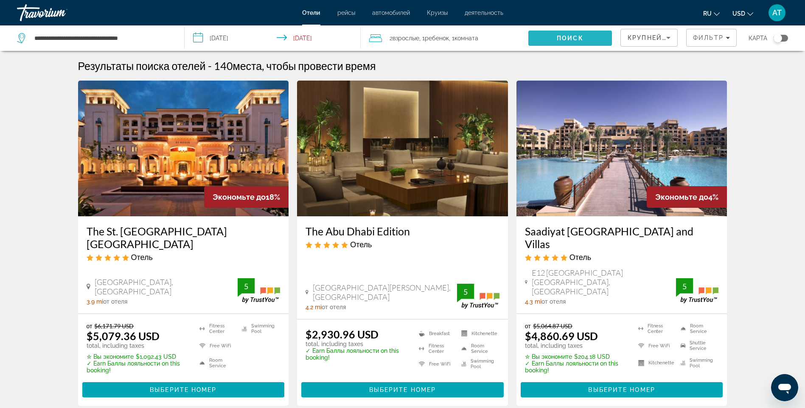
click at [553, 36] on span "Search" at bounding box center [570, 38] width 84 height 20
click at [565, 35] on span "Поиск" at bounding box center [569, 38] width 27 height 7
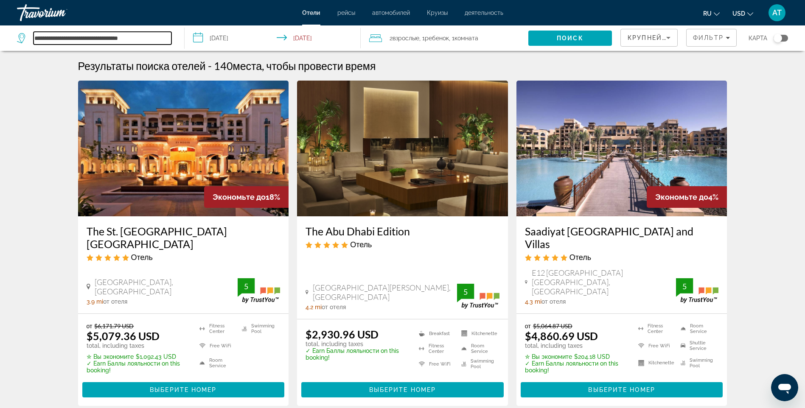
click at [149, 35] on input "**********" at bounding box center [103, 38] width 138 height 13
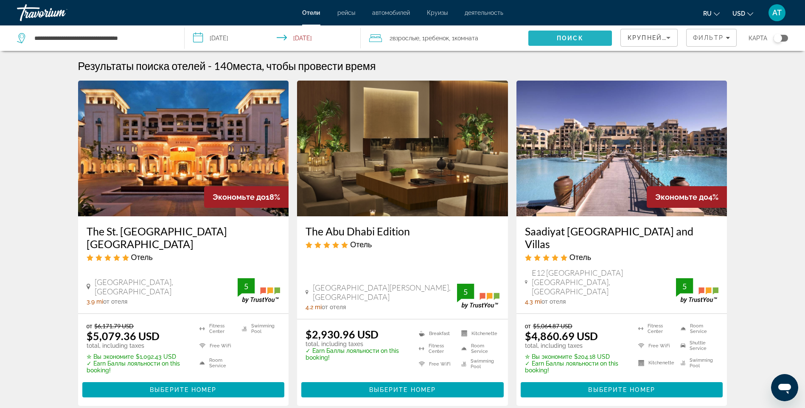
click at [539, 36] on span "Search" at bounding box center [570, 38] width 84 height 20
click at [528, 31] on button "Поиск" at bounding box center [570, 38] width 84 height 15
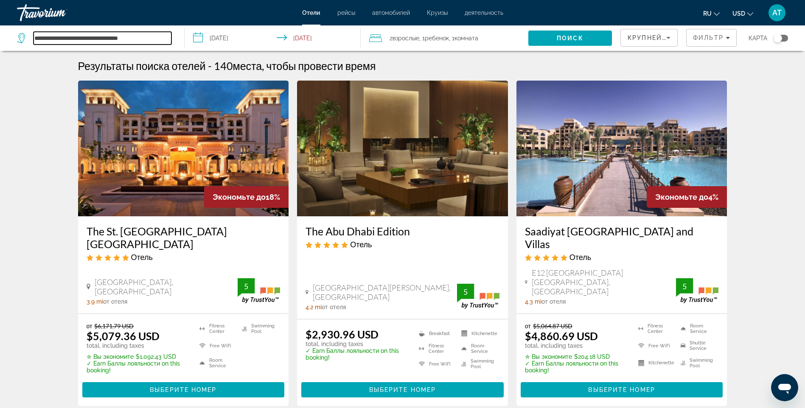
click at [116, 35] on input "**********" at bounding box center [103, 38] width 138 height 13
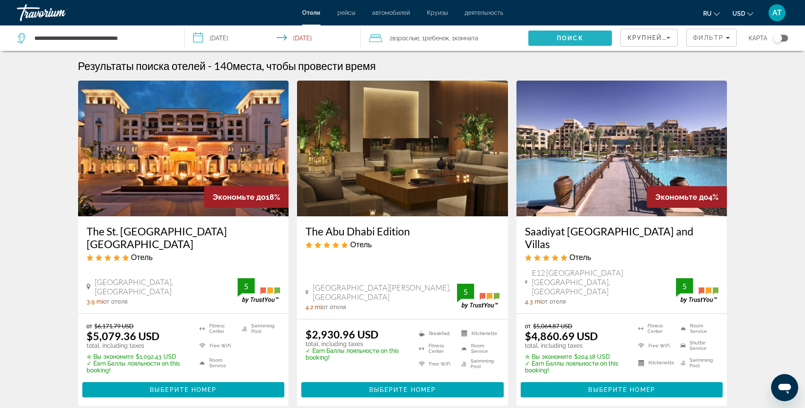
click at [556, 39] on span "Search" at bounding box center [570, 38] width 84 height 20
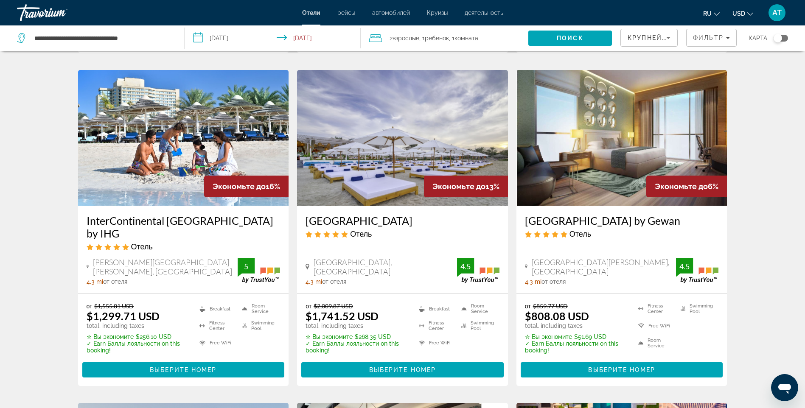
scroll to position [382, 0]
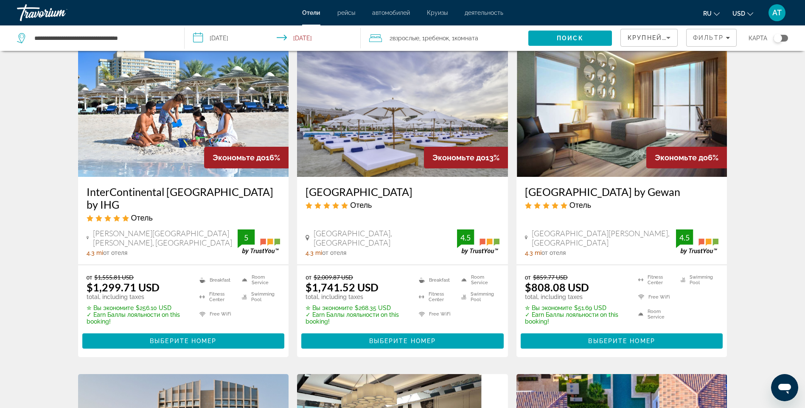
click at [149, 118] on img "Main content" at bounding box center [183, 109] width 211 height 136
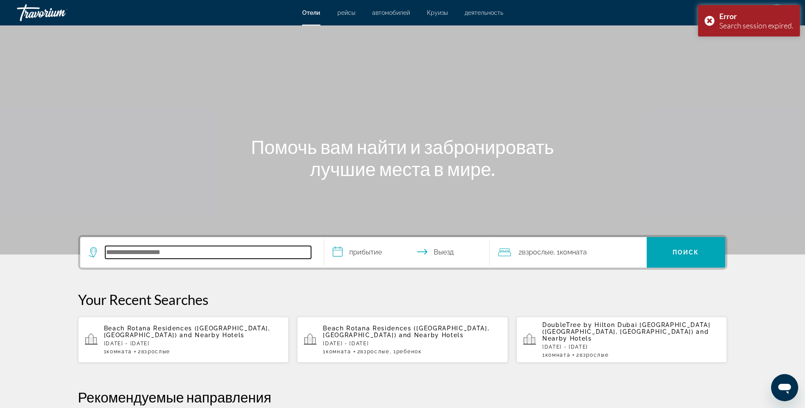
click at [203, 250] on input "Search hotel destination" at bounding box center [208, 252] width 206 height 13
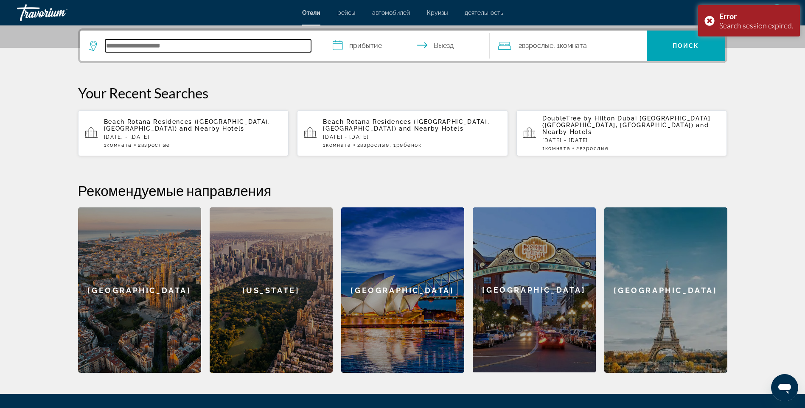
scroll to position [207, 0]
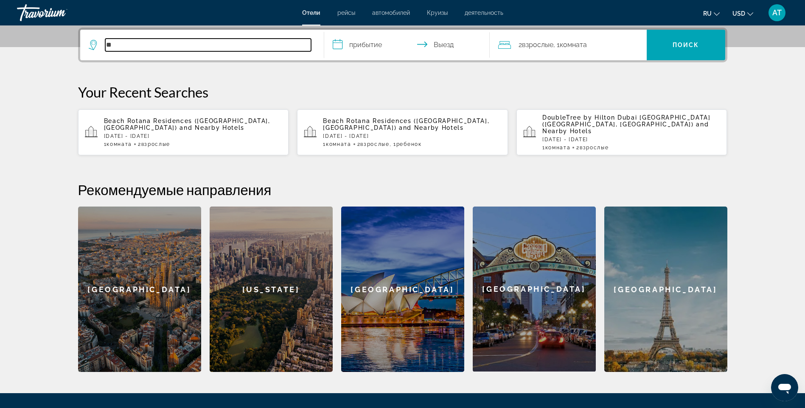
type input "*"
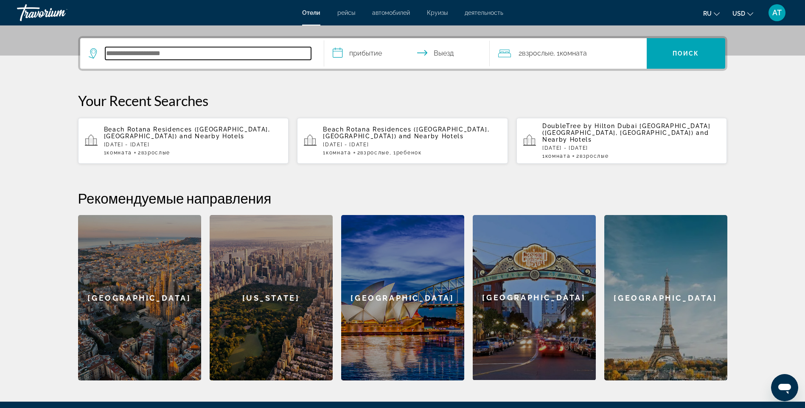
scroll to position [78, 0]
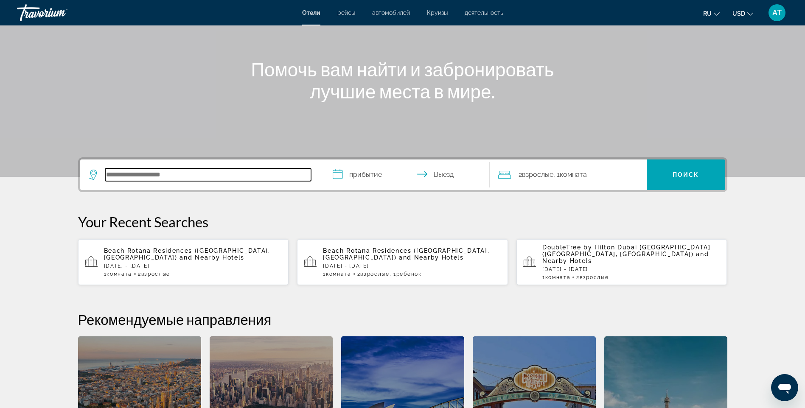
click at [128, 174] on input "Search hotel destination" at bounding box center [208, 174] width 206 height 13
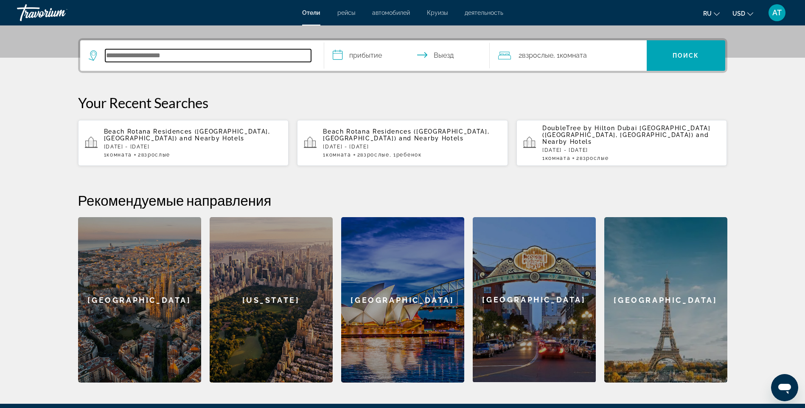
scroll to position [207, 0]
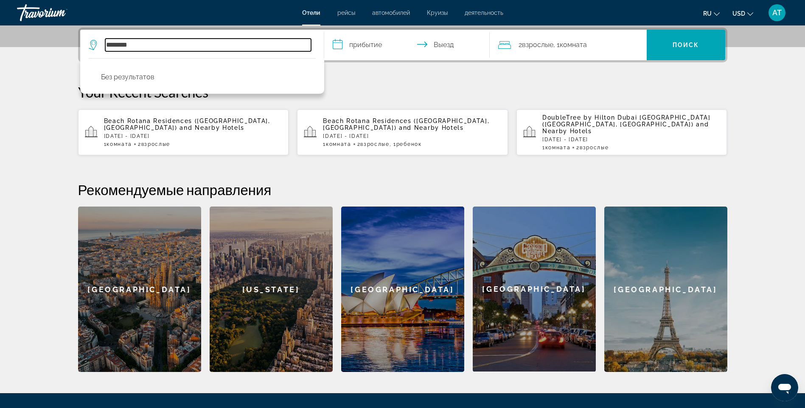
type input "********"
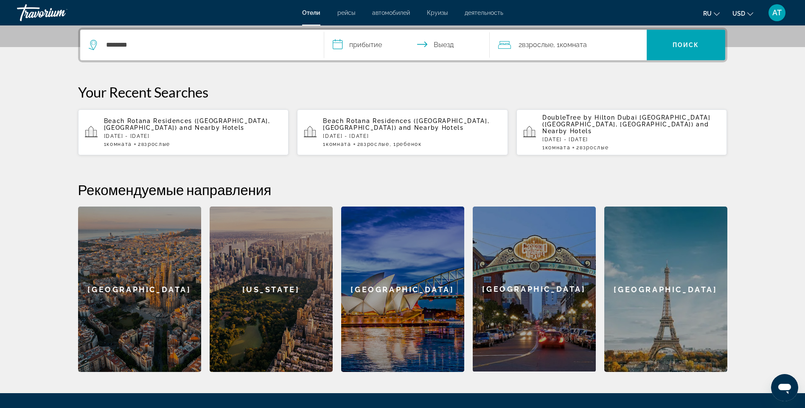
click at [154, 133] on p "Mon, 27 Oct - Fri, 31 Oct" at bounding box center [193, 136] width 178 height 6
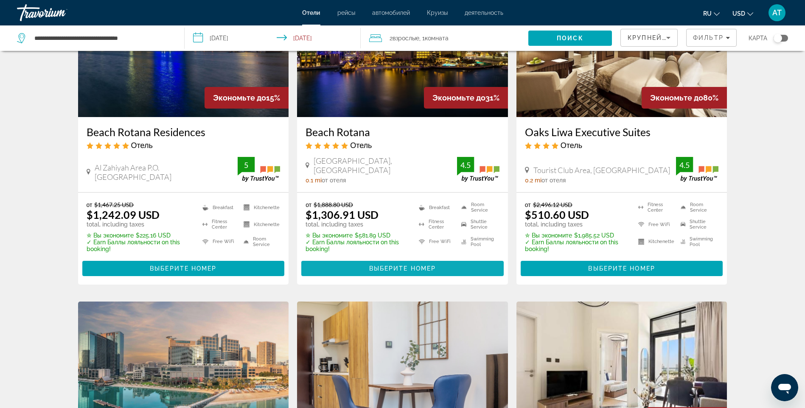
scroll to position [99, 0]
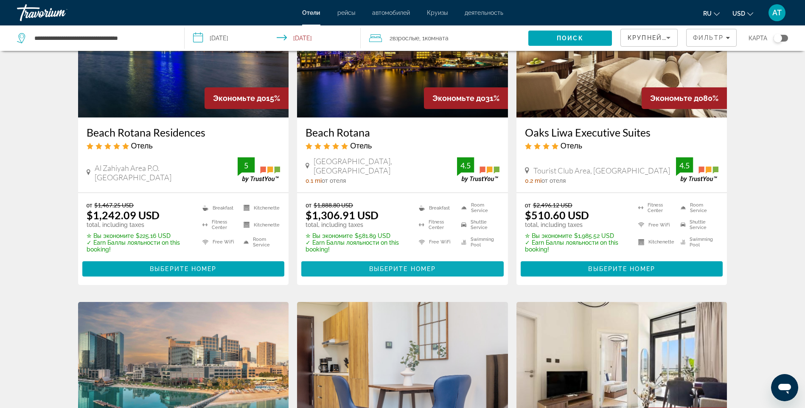
click at [388, 265] on span "Выберите номер" at bounding box center [402, 268] width 67 height 7
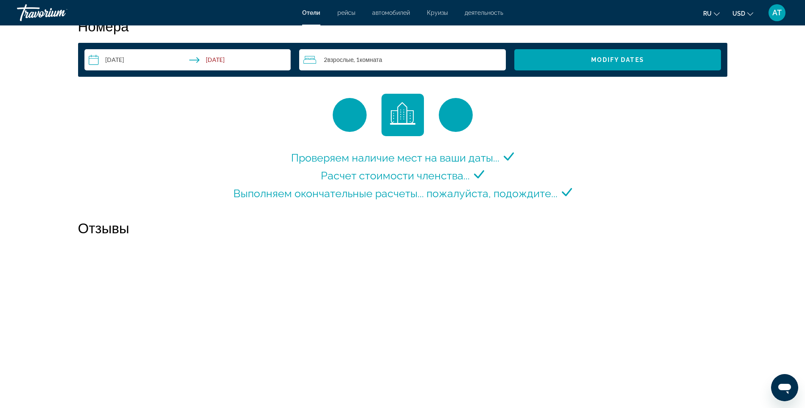
scroll to position [1120, 0]
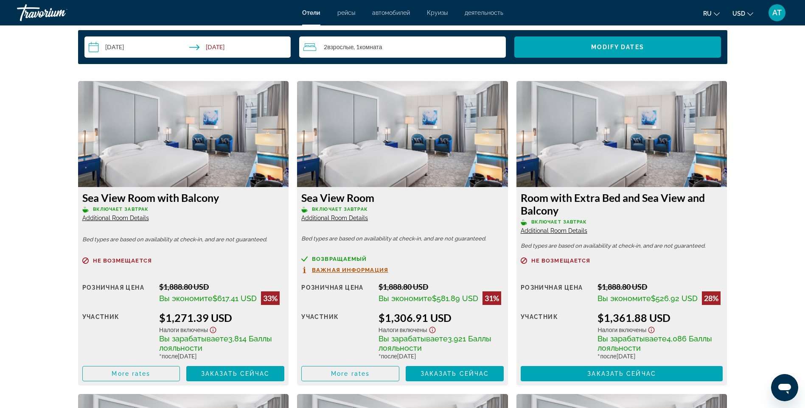
click at [416, 46] on div "2 Взрослый Взрослые , 1 Комната номера" at bounding box center [404, 47] width 202 height 10
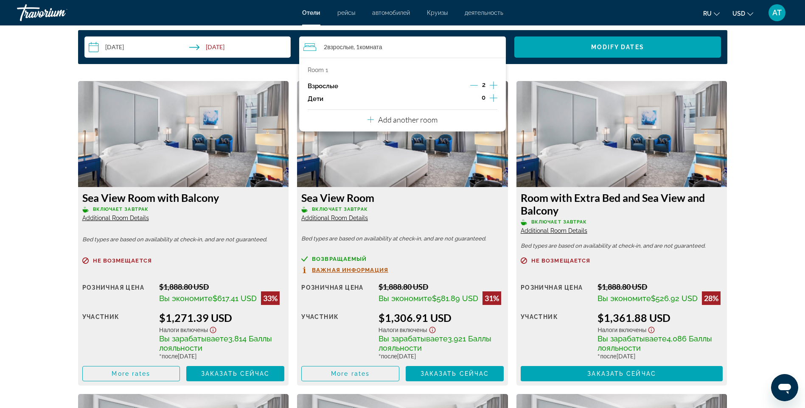
click at [493, 98] on icon "Increment children" at bounding box center [493, 98] width 8 height 10
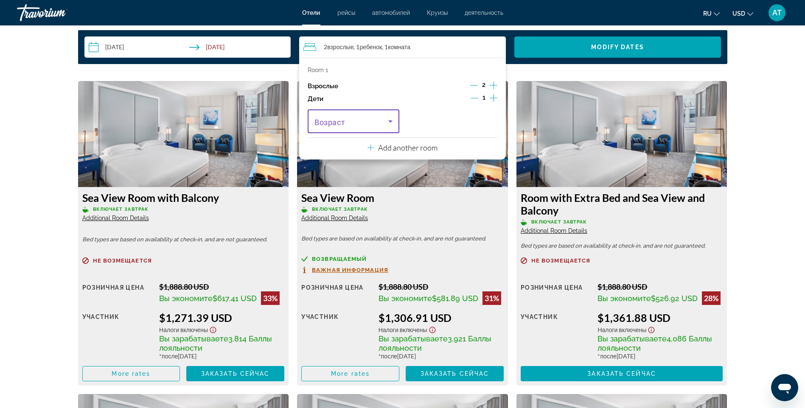
click at [377, 120] on span "Travelers: 2 adults, 1 child" at bounding box center [351, 121] width 74 height 10
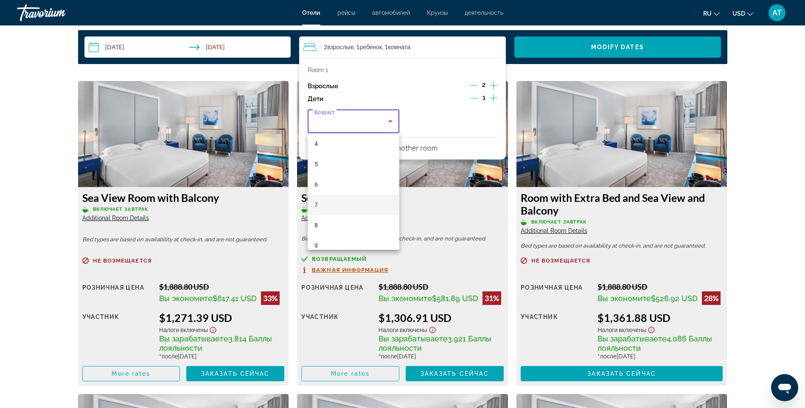
scroll to position [85, 0]
click at [335, 199] on mat-option "7" at bounding box center [353, 204] width 92 height 20
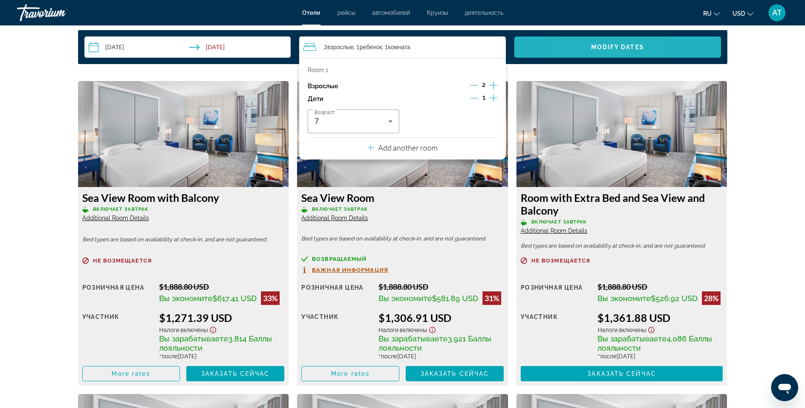
click at [584, 45] on span "Search widget" at bounding box center [617, 47] width 207 height 20
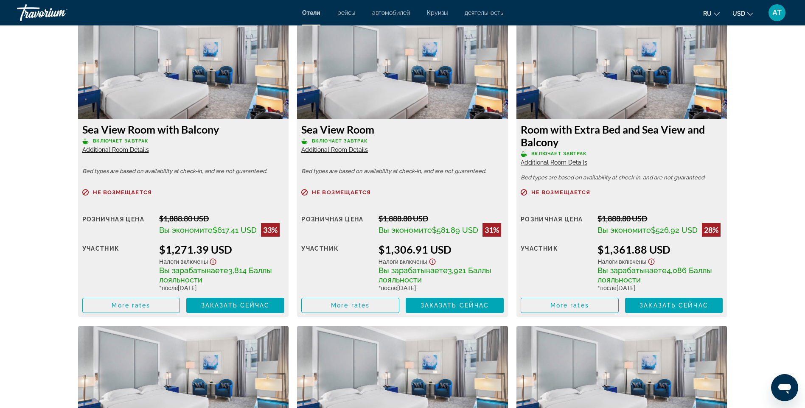
scroll to position [1187, 0]
click at [142, 303] on span "More rates" at bounding box center [131, 305] width 39 height 7
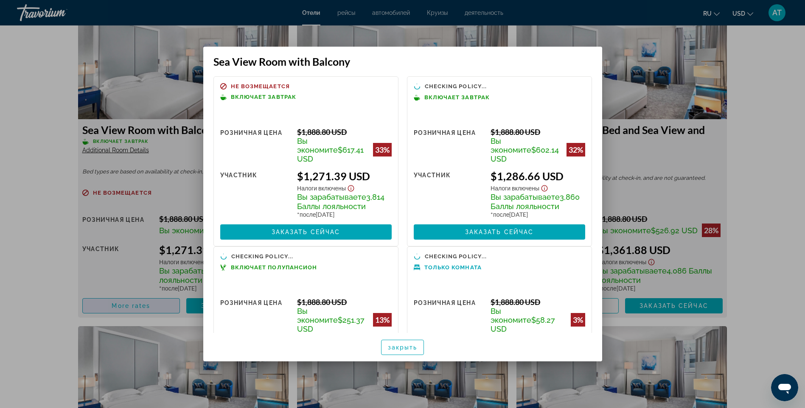
scroll to position [0, 0]
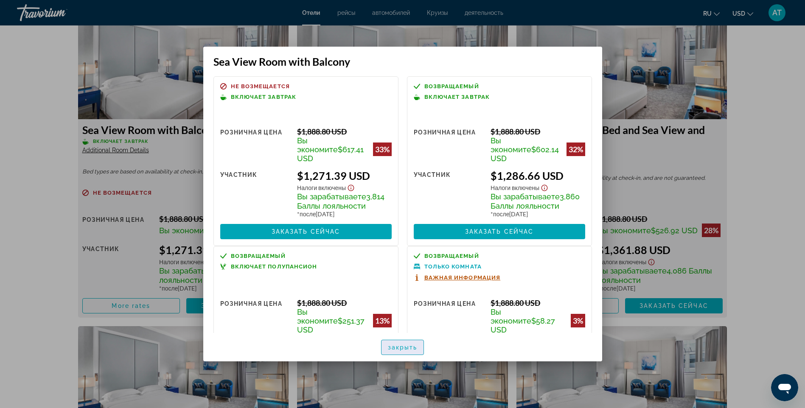
click at [398, 346] on span "закрыть" at bounding box center [403, 347] width 30 height 7
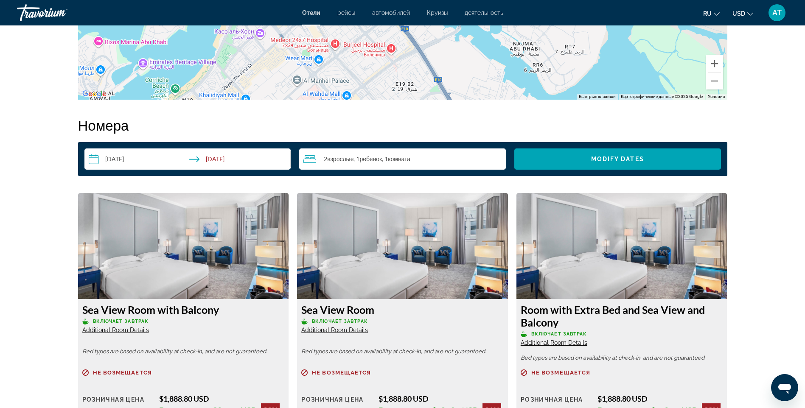
scroll to position [1187, 0]
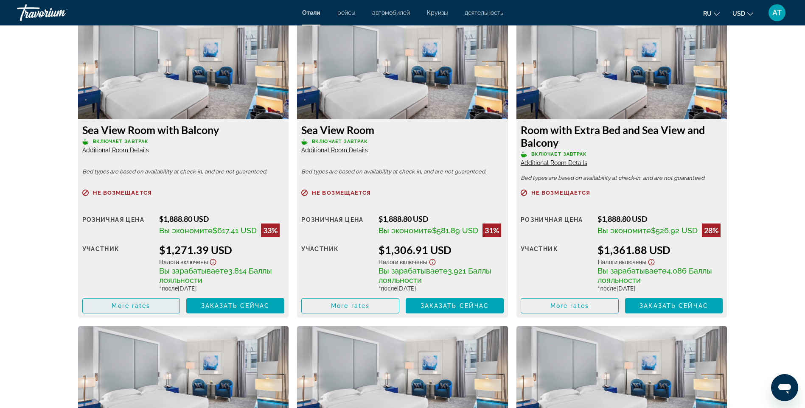
click at [151, 305] on span "Main content" at bounding box center [131, 306] width 97 height 20
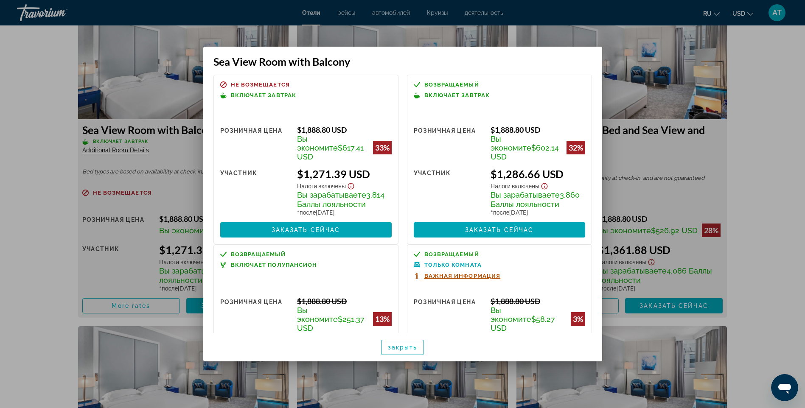
scroll to position [0, 0]
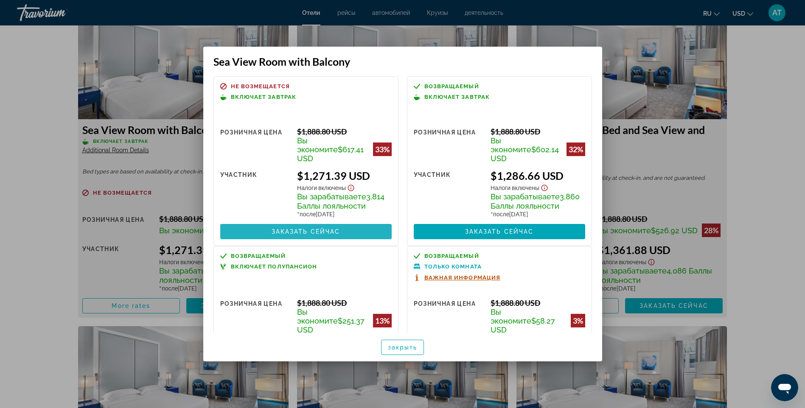
click at [306, 228] on span "Заказать сейчас" at bounding box center [305, 231] width 69 height 7
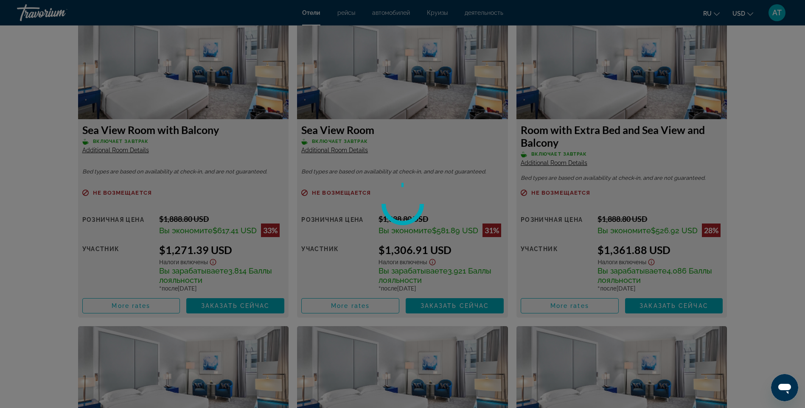
scroll to position [1187, 0]
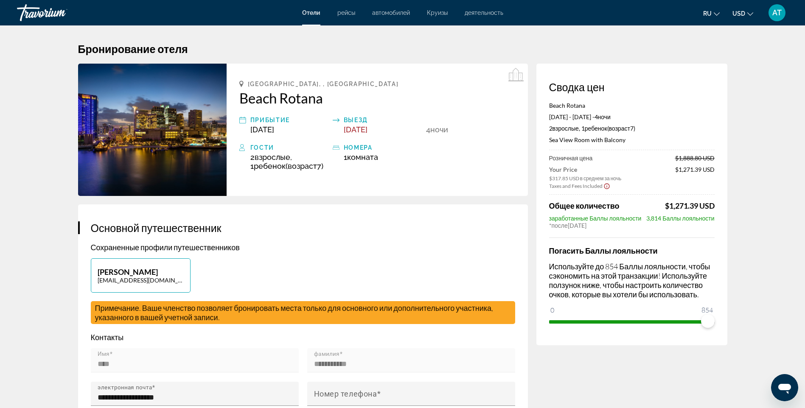
click at [710, 321] on span "ngx-slider" at bounding box center [631, 321] width 165 height 3
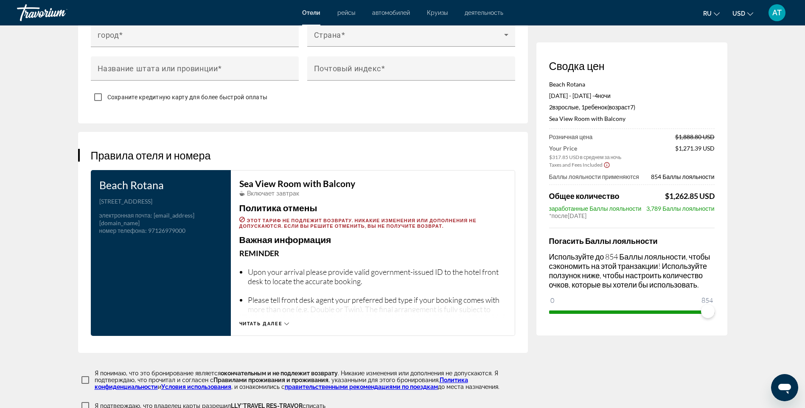
scroll to position [1018, 0]
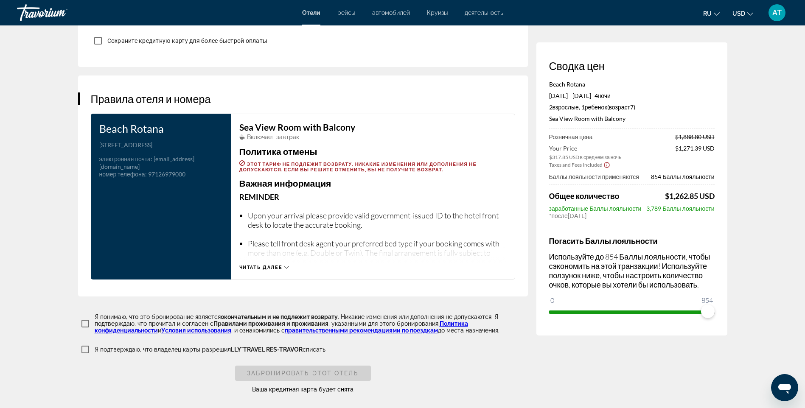
click at [252, 265] on span "Читать далее" at bounding box center [260, 268] width 43 height 6
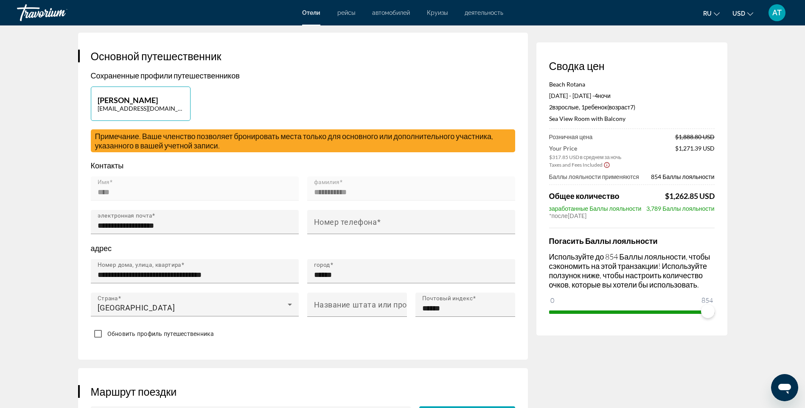
scroll to position [170, 0]
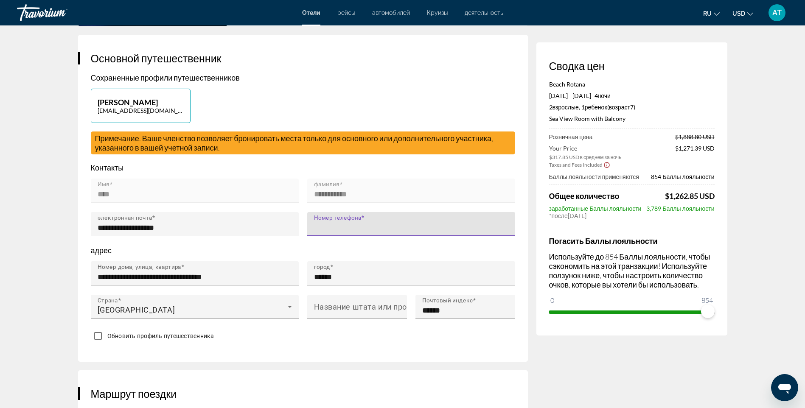
click at [339, 228] on input "Номер телефона" at bounding box center [413, 228] width 199 height 10
type input "**********"
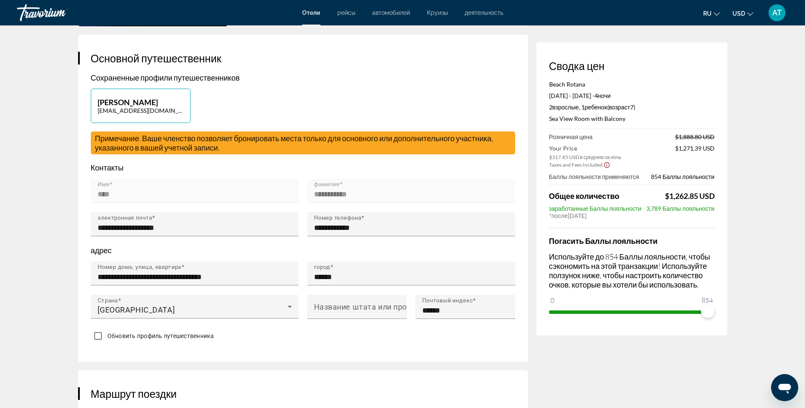
click at [269, 356] on div "**********" at bounding box center [303, 198] width 450 height 327
click at [341, 305] on mat-label "Название штата или провинции" at bounding box center [374, 306] width 120 height 9
click at [341, 305] on input "Название штата или провинции" at bounding box center [359, 310] width 91 height 10
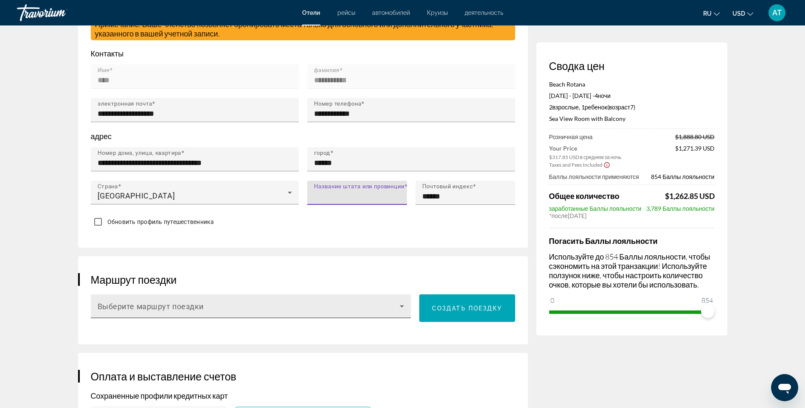
scroll to position [297, 0]
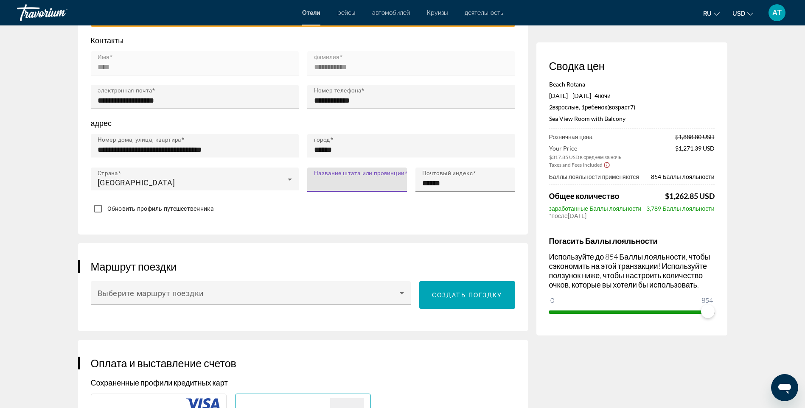
click at [354, 182] on input "Название штата или провинции" at bounding box center [359, 183] width 91 height 10
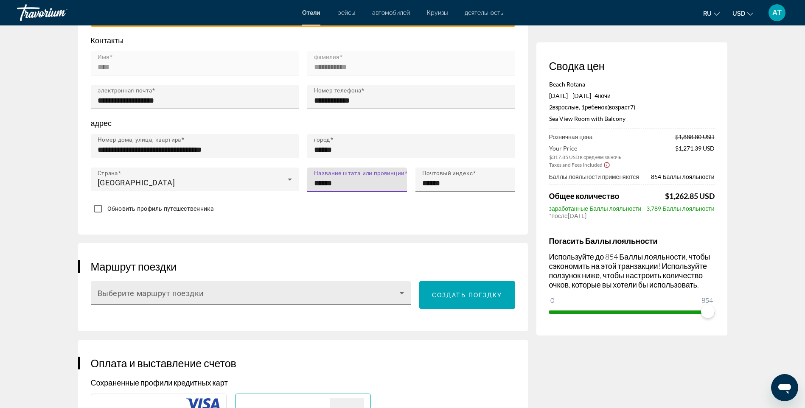
type input "******"
click at [400, 290] on icon "Main content" at bounding box center [402, 293] width 10 height 10
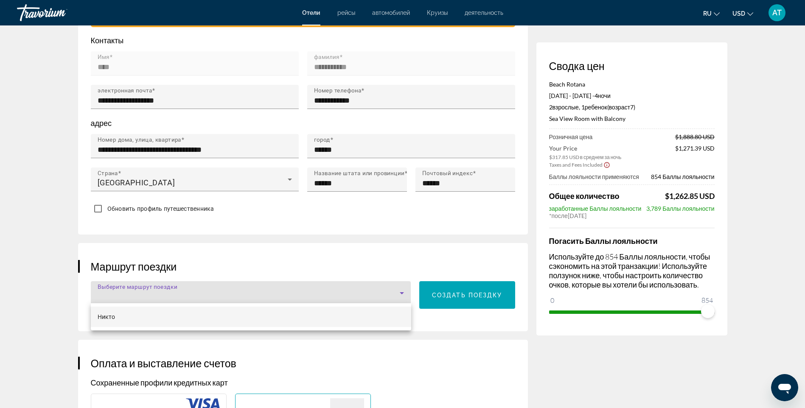
click at [400, 290] on div at bounding box center [402, 204] width 805 height 408
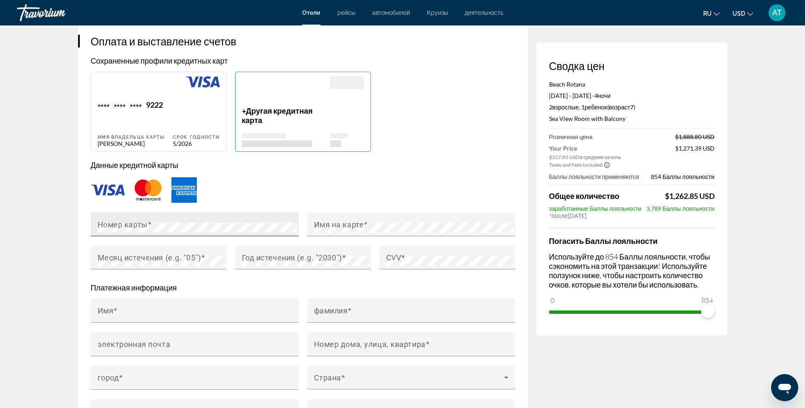
scroll to position [636, 0]
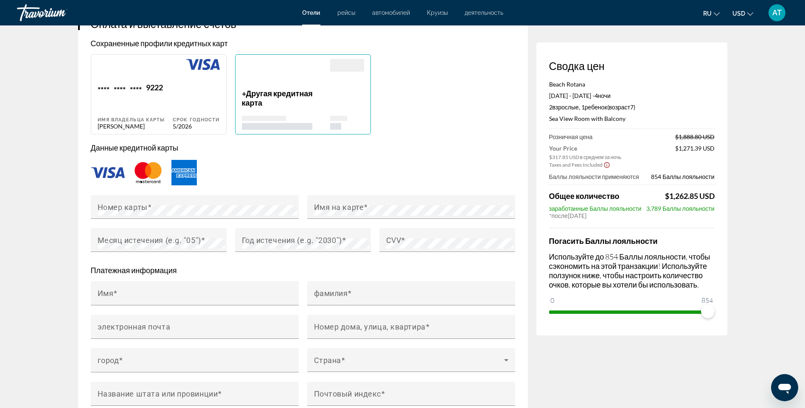
click at [184, 104] on div "Срок годности 5/2026" at bounding box center [196, 106] width 47 height 47
type input "****"
type input "**********"
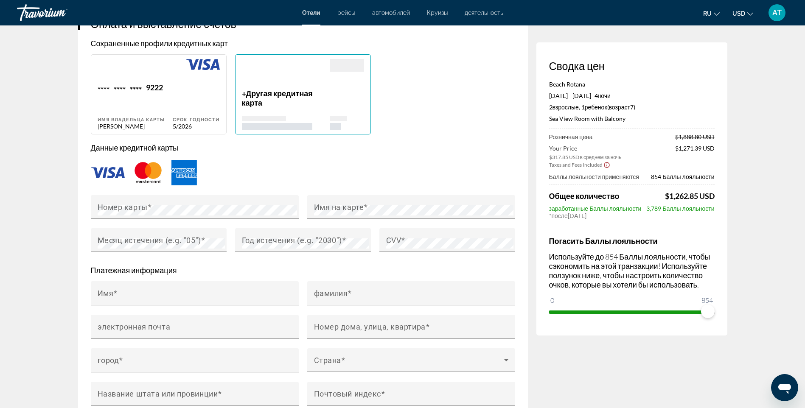
type input "******"
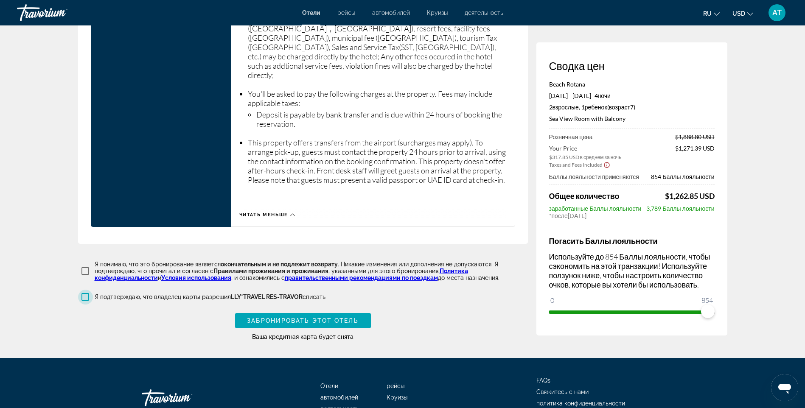
scroll to position [1435, 0]
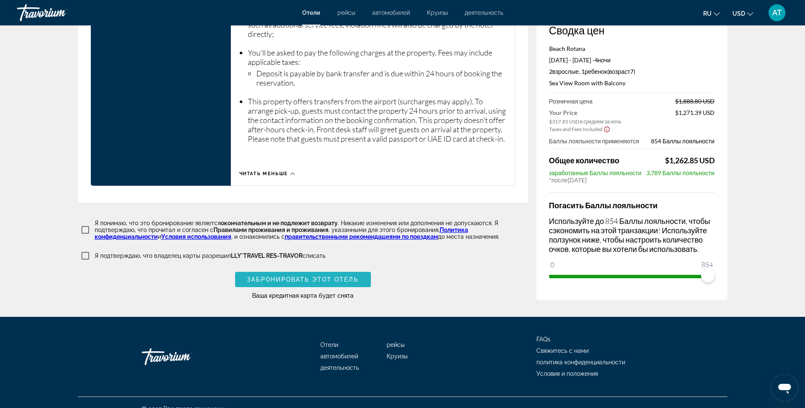
click at [329, 276] on span "Забронировать этот отель" at bounding box center [302, 279] width 111 height 7
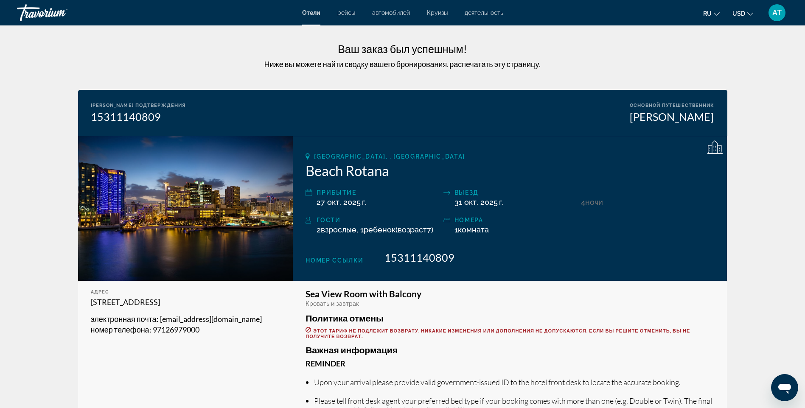
click at [438, 110] on div "Номер подтверждения 15311140809 Основной путешественник Anar Temirbekova" at bounding box center [402, 113] width 649 height 46
